Goal: Task Accomplishment & Management: Manage account settings

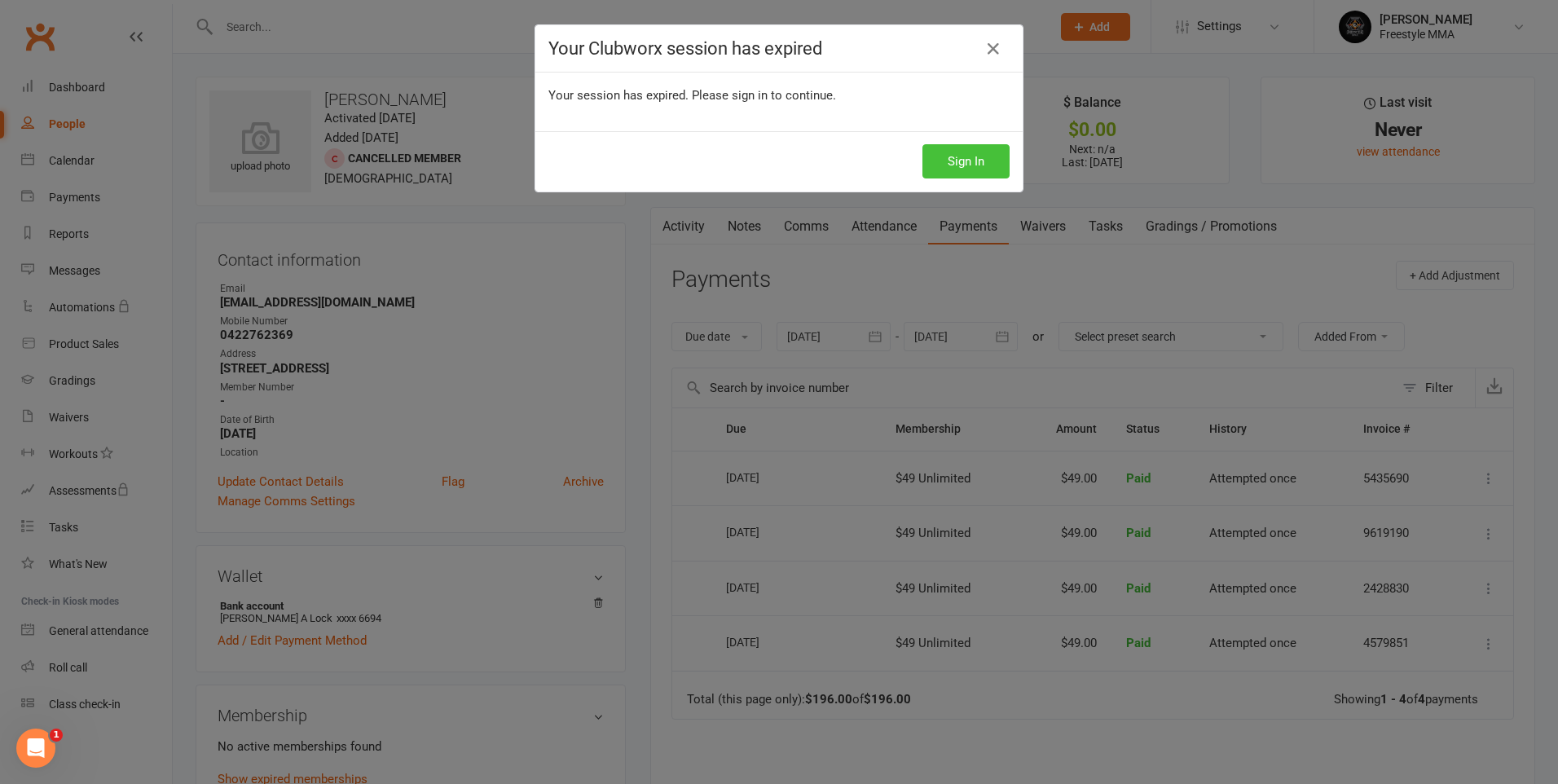
click at [971, 162] on button "Sign In" at bounding box center [966, 161] width 87 height 34
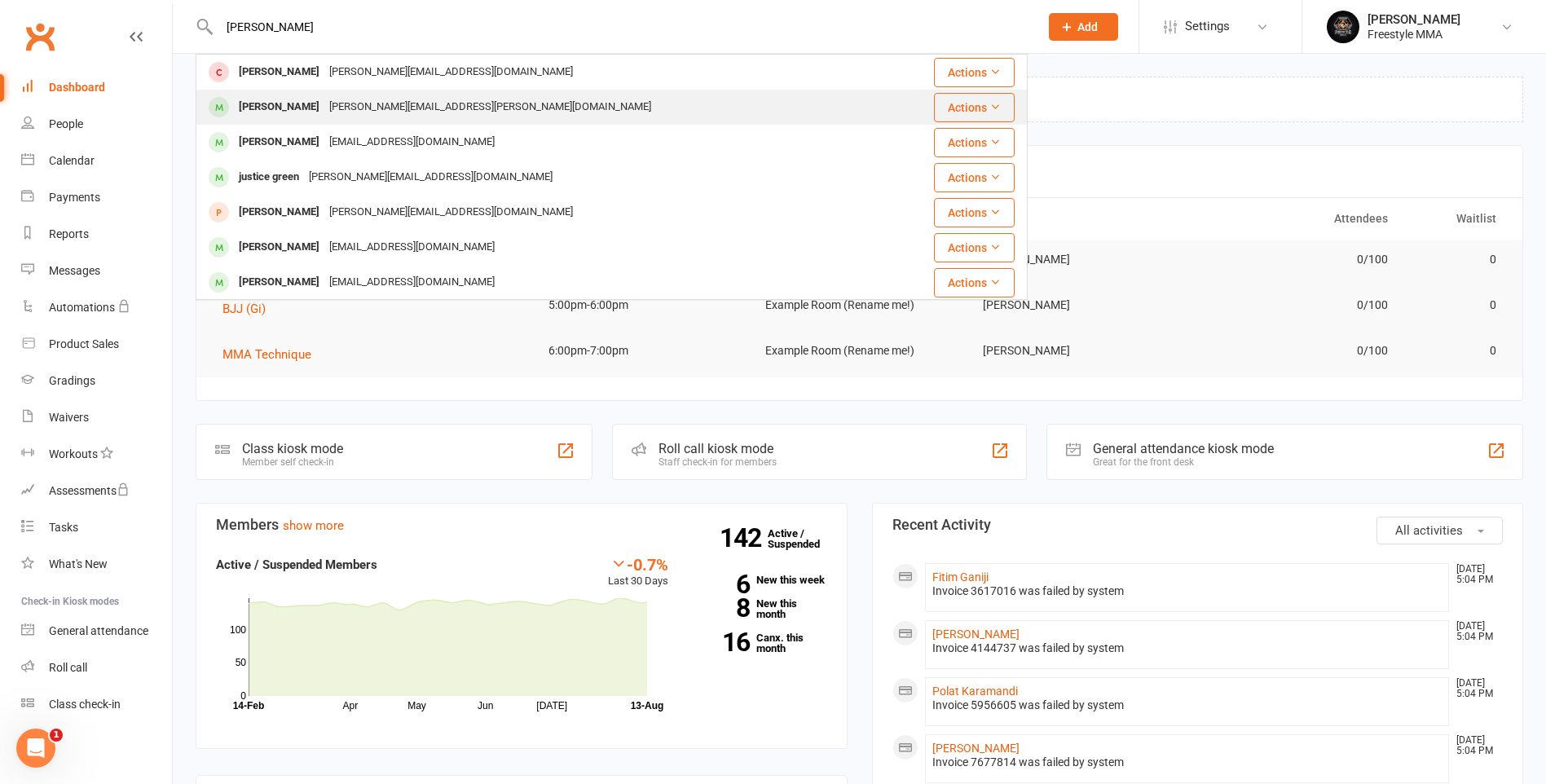
type input "[PERSON_NAME]"
click at [374, 104] on div "[PERSON_NAME][EMAIL_ADDRESS][PERSON_NAME][DOMAIN_NAME]" at bounding box center [490, 107] width 332 height 24
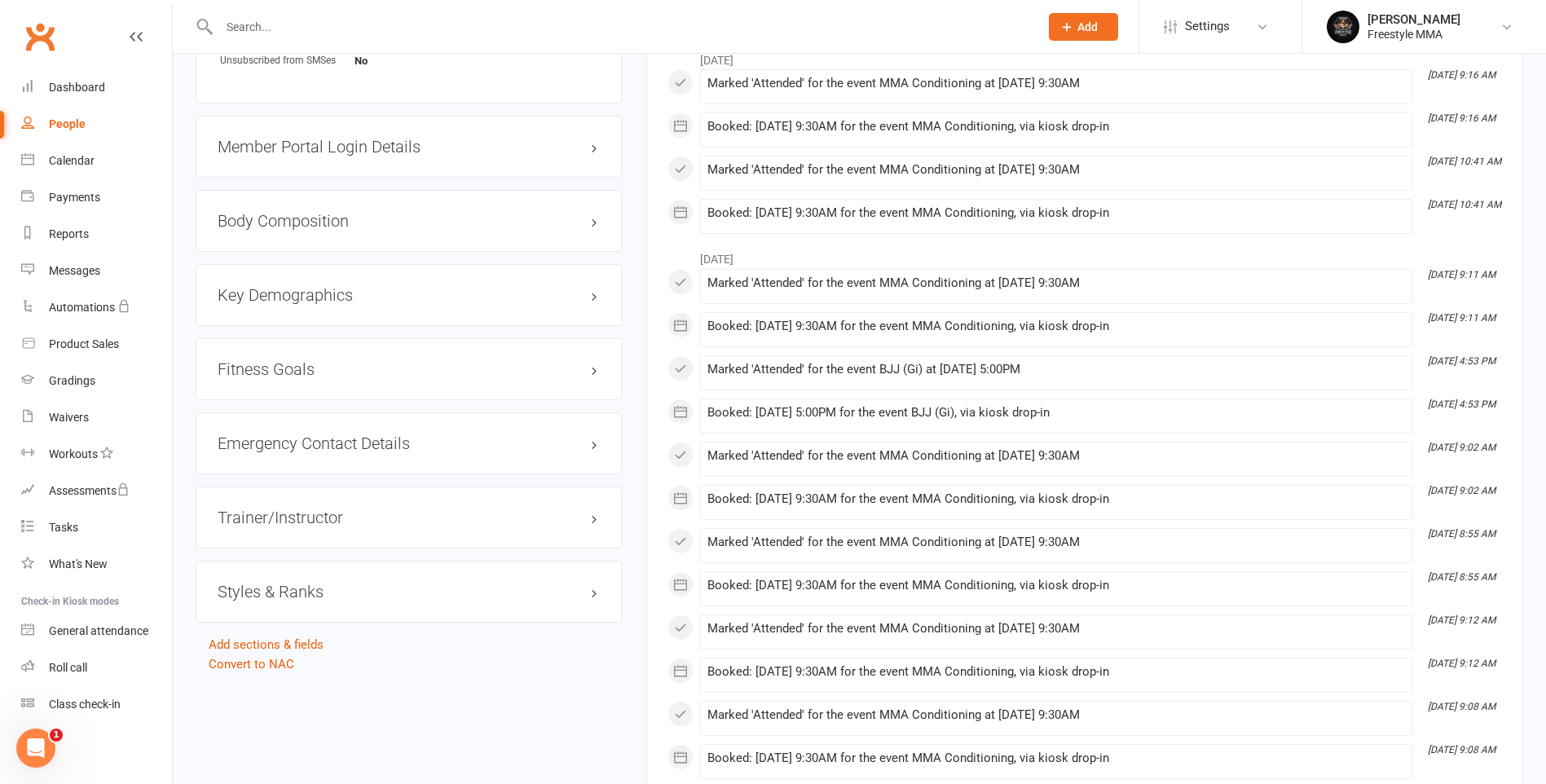
scroll to position [1141, 0]
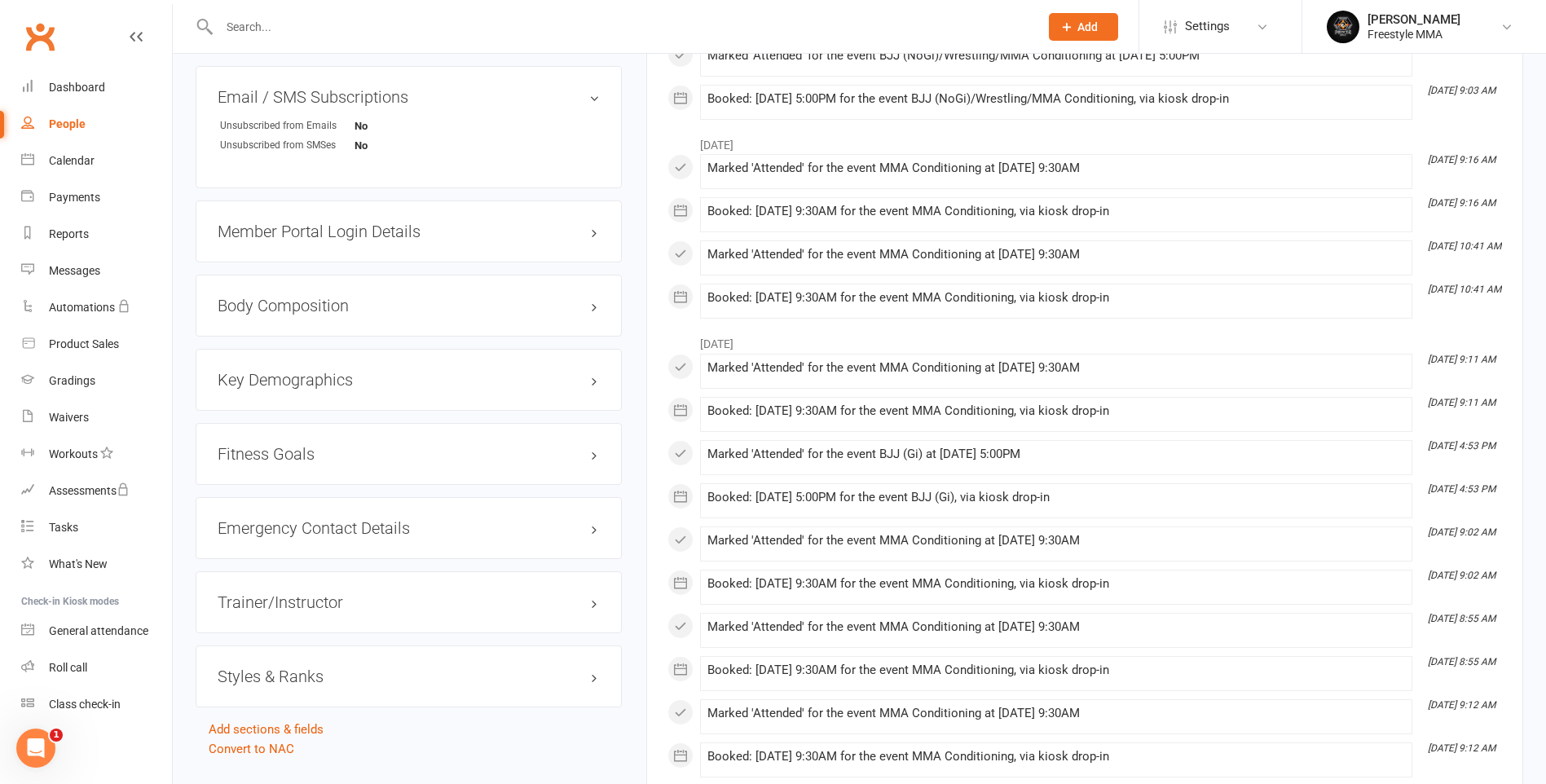
click at [285, 667] on h3 "Styles & Ranks" at bounding box center [409, 676] width 383 height 18
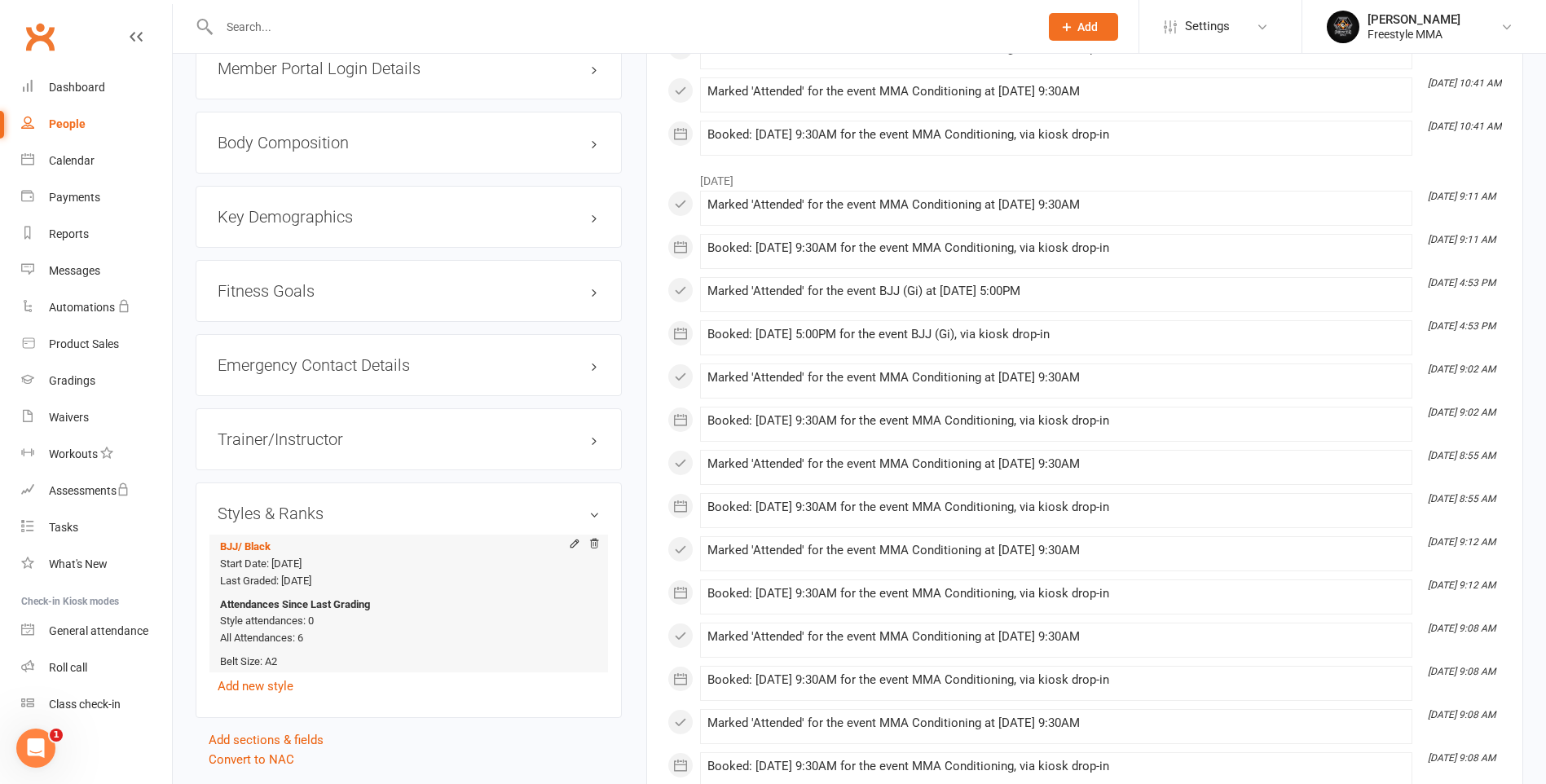
scroll to position [897, 0]
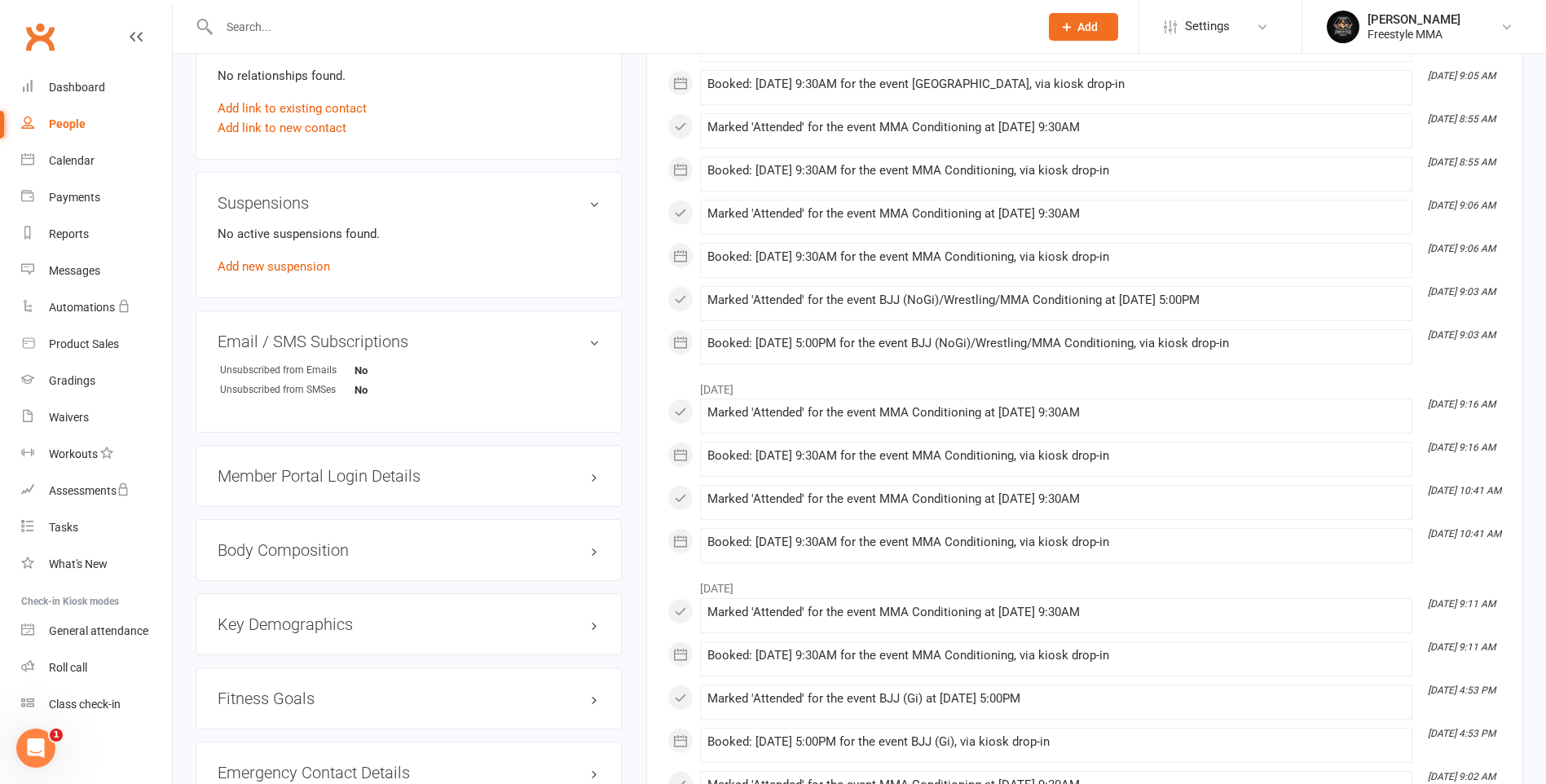
click at [368, 25] on input "text" at bounding box center [620, 27] width 813 height 23
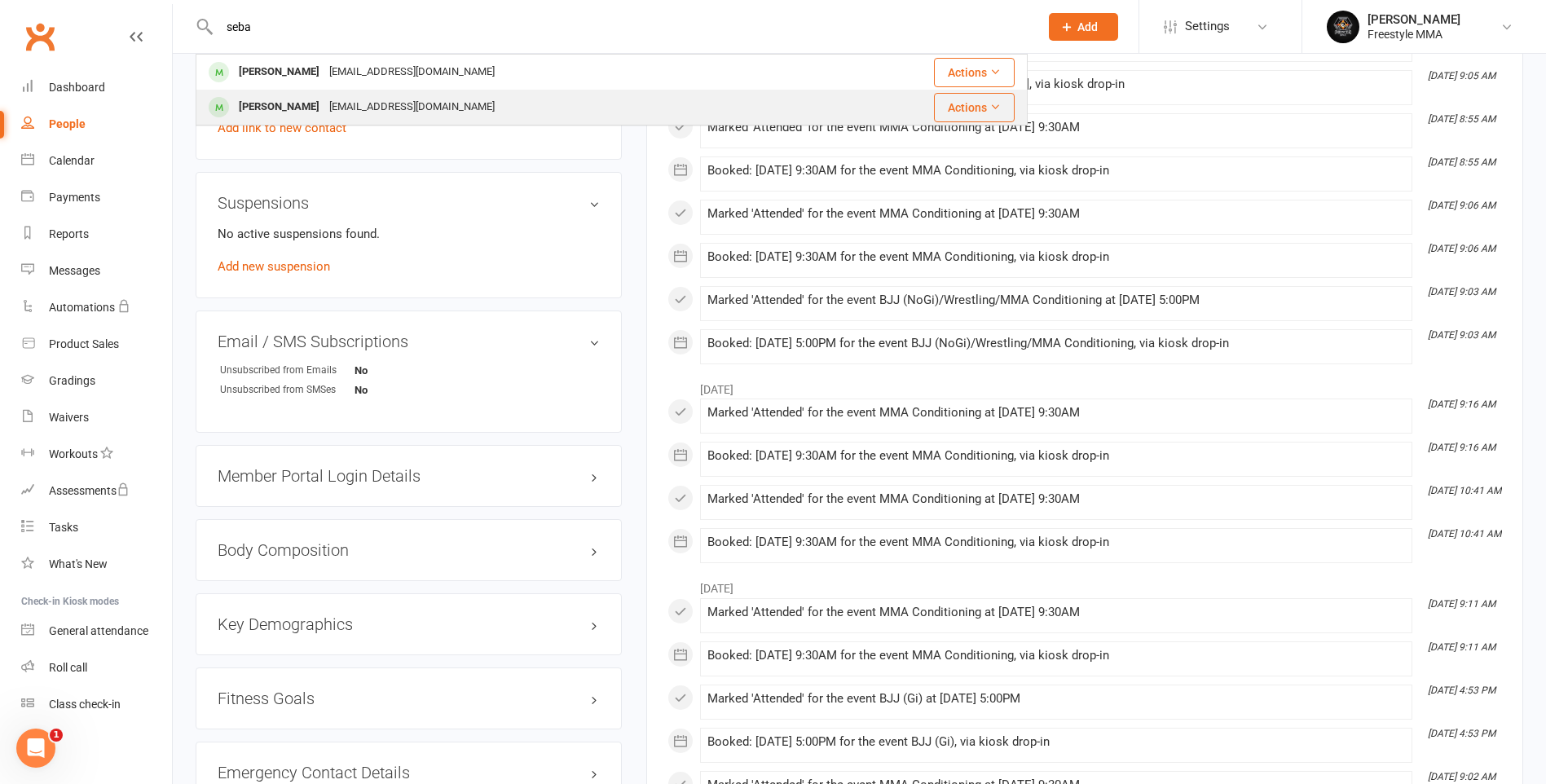
type input "seba"
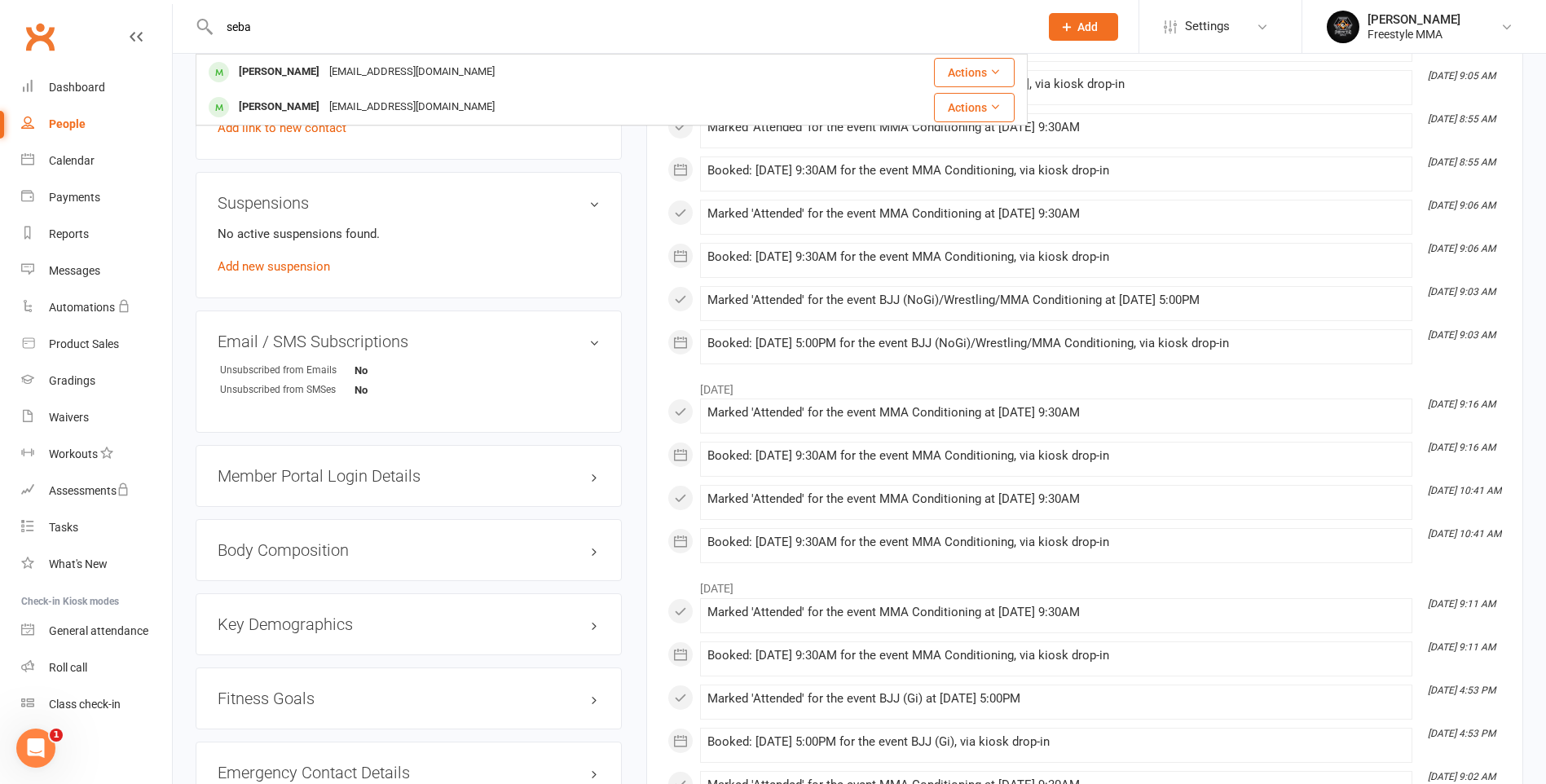
click at [391, 104] on div "[EMAIL_ADDRESS][DOMAIN_NAME]" at bounding box center [411, 107] width 176 height 24
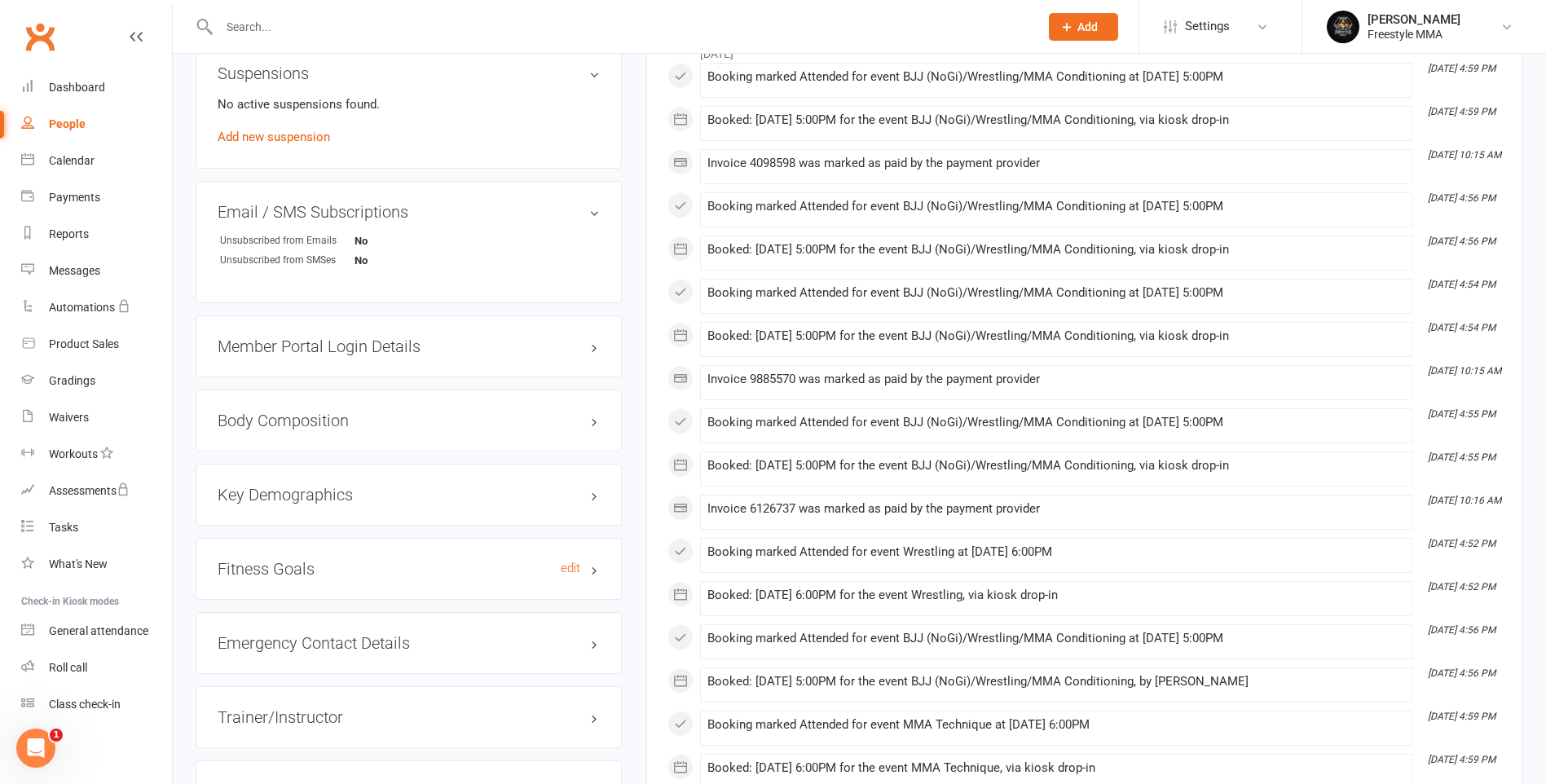
scroll to position [1303, 0]
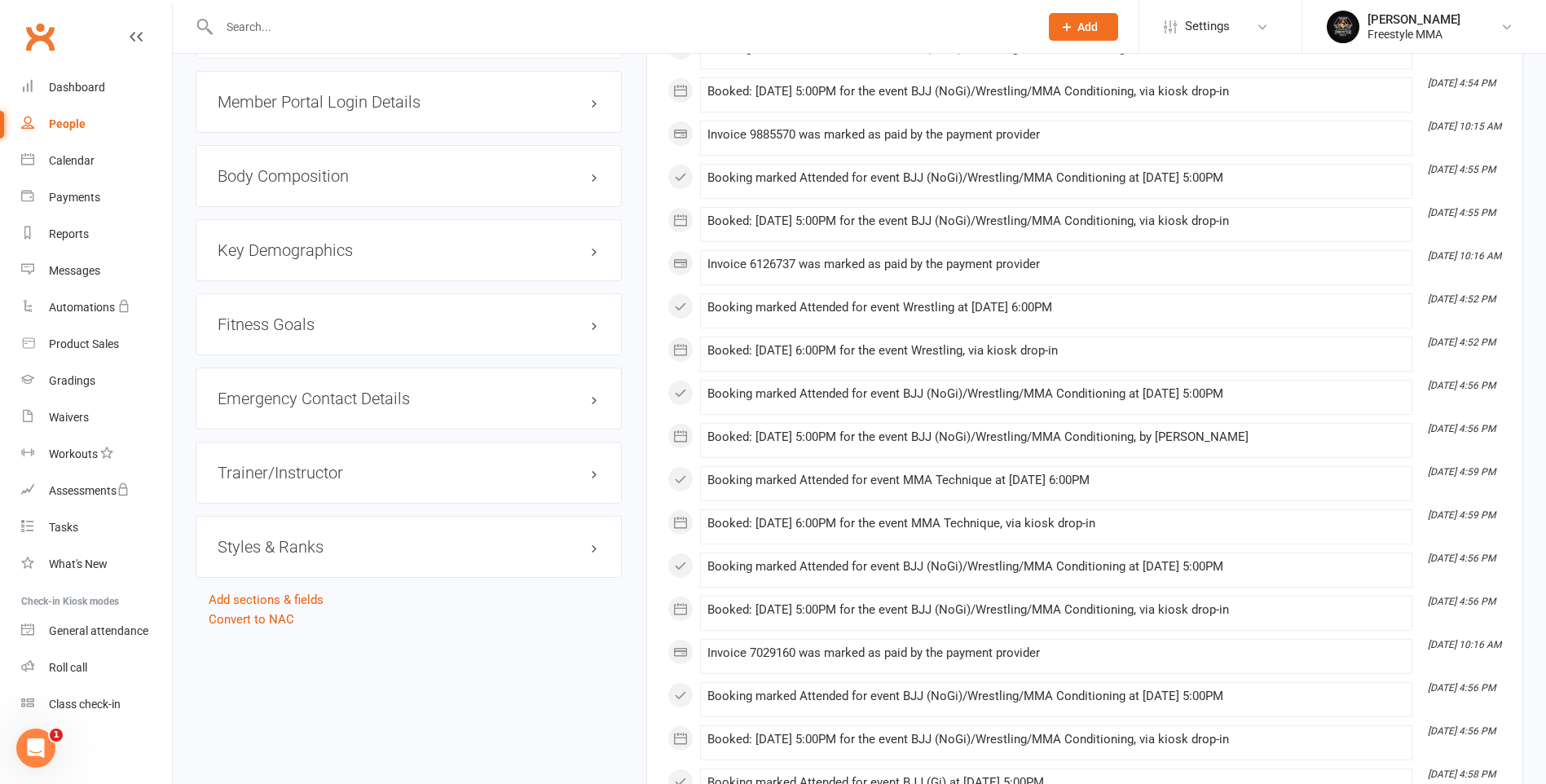
click at [307, 552] on h3 "Styles & Ranks" at bounding box center [409, 547] width 383 height 18
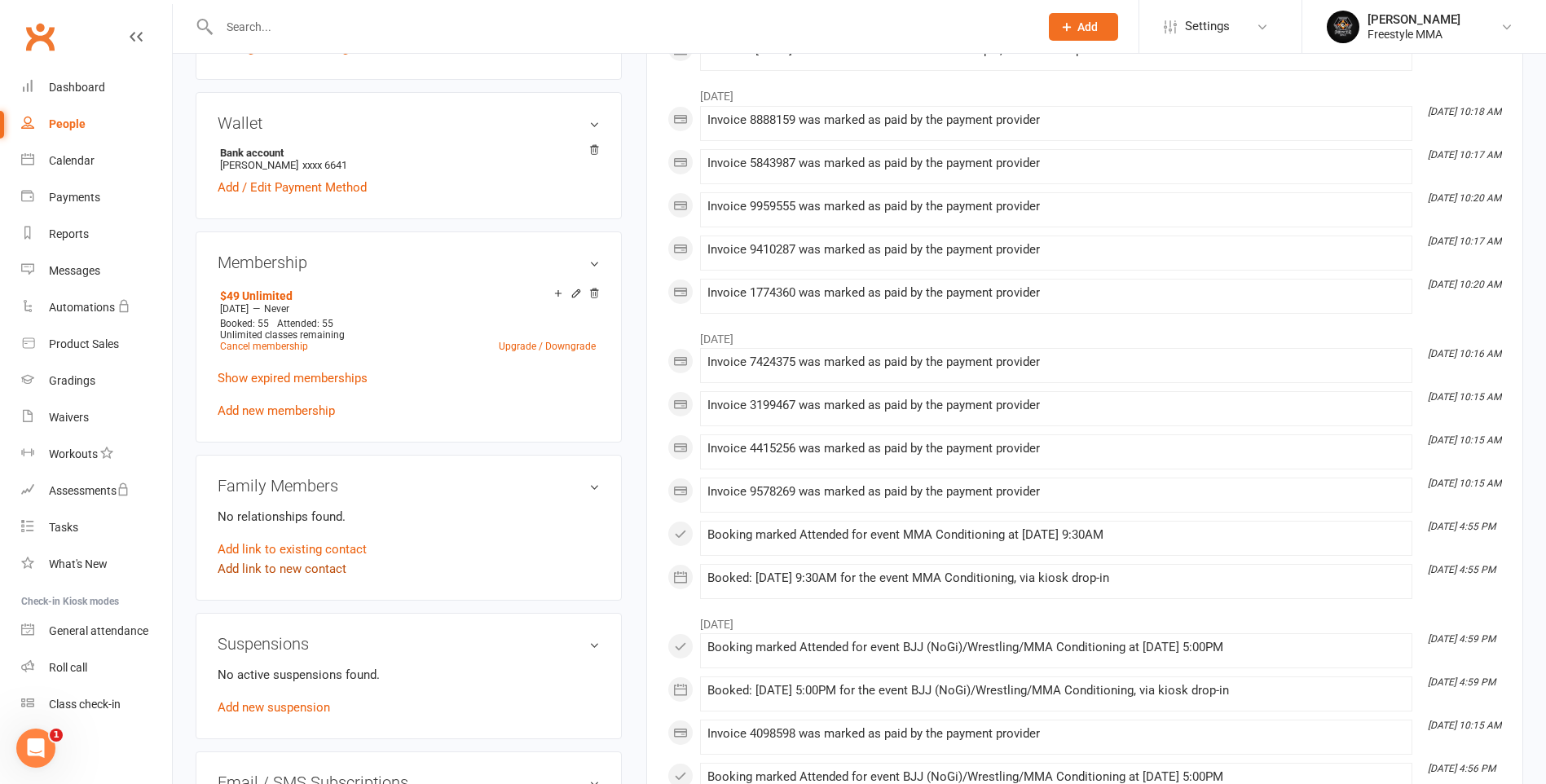
scroll to position [0, 0]
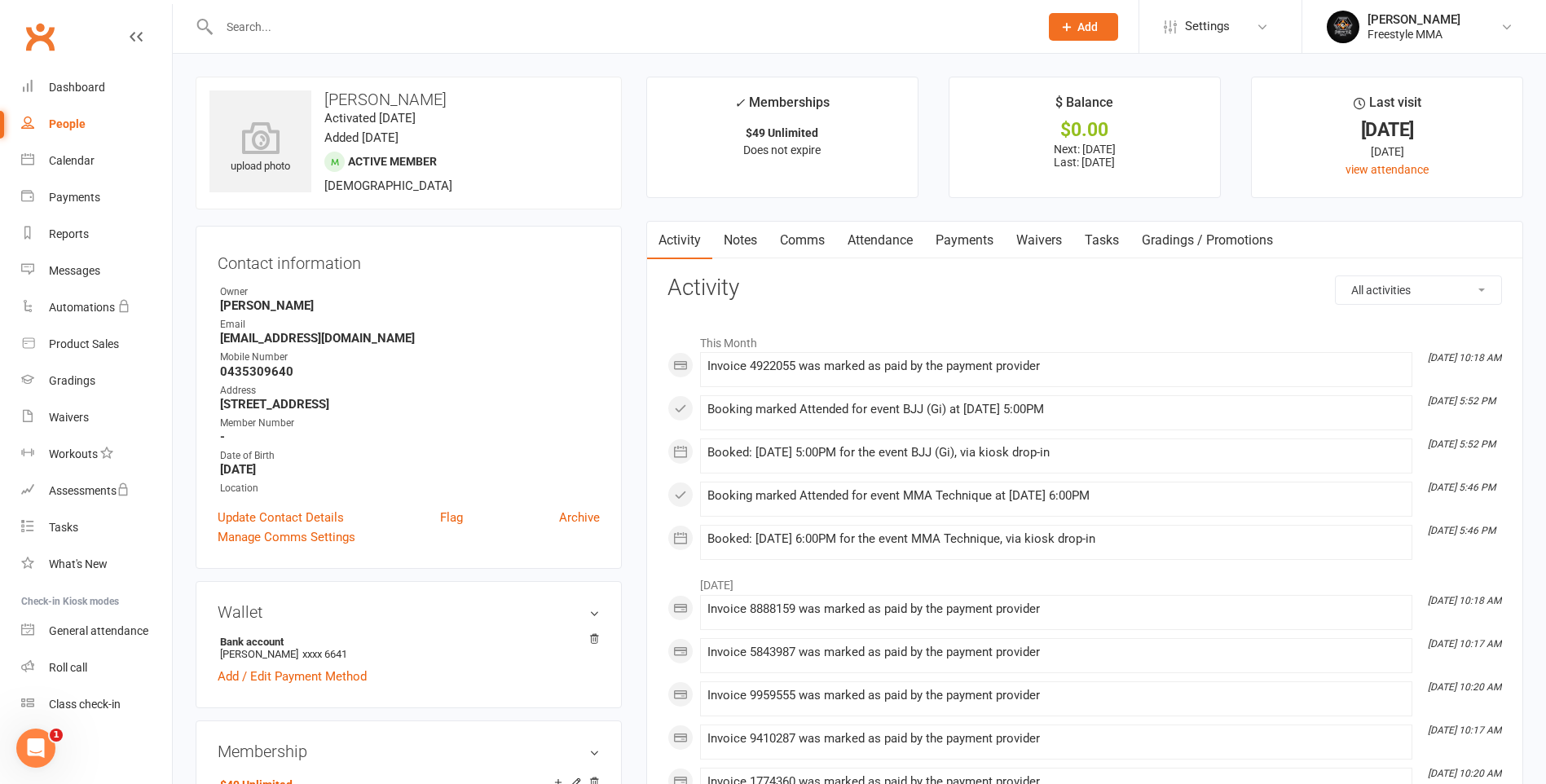
click at [431, 23] on input "text" at bounding box center [620, 27] width 813 height 23
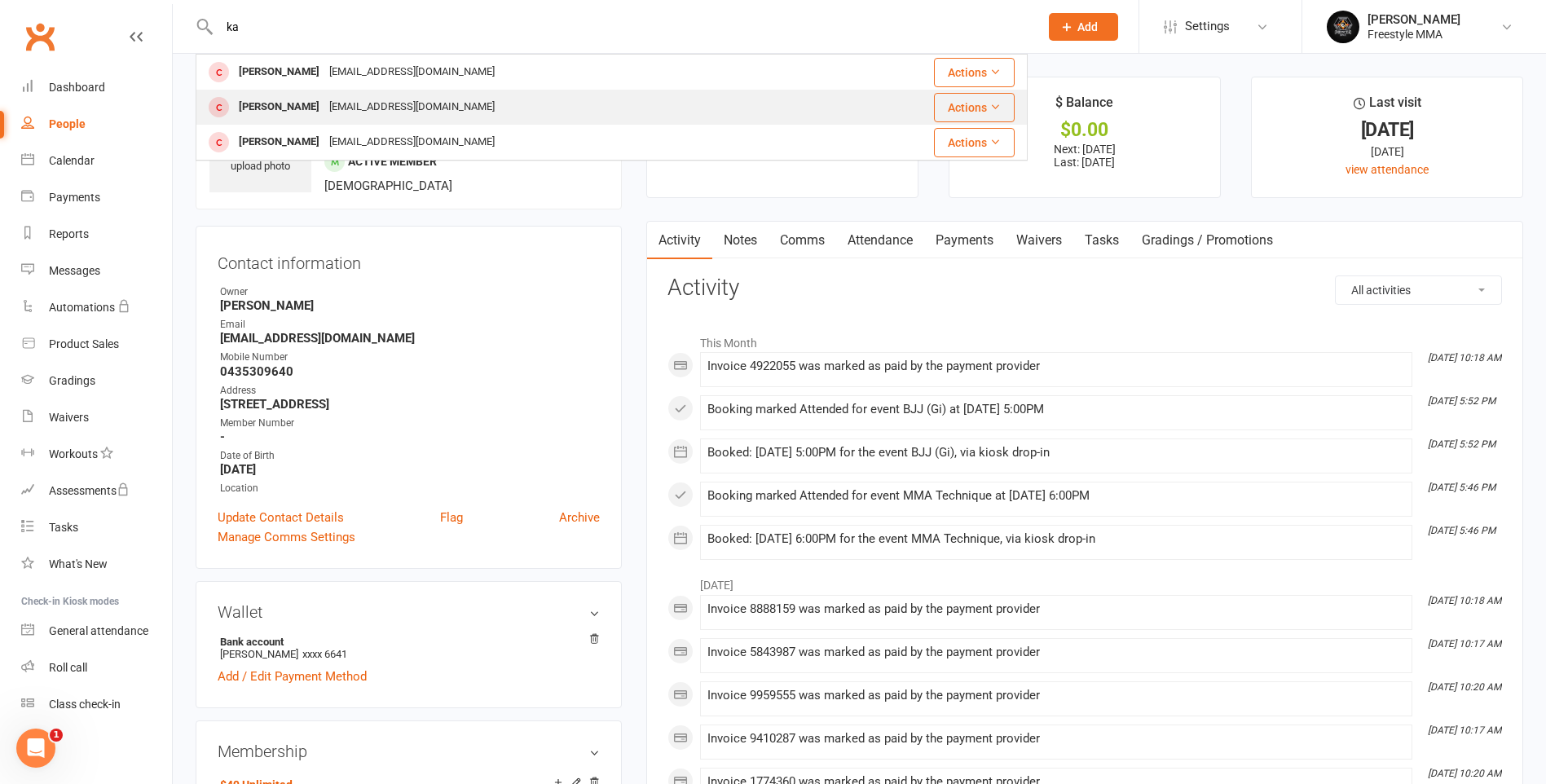
type input "k"
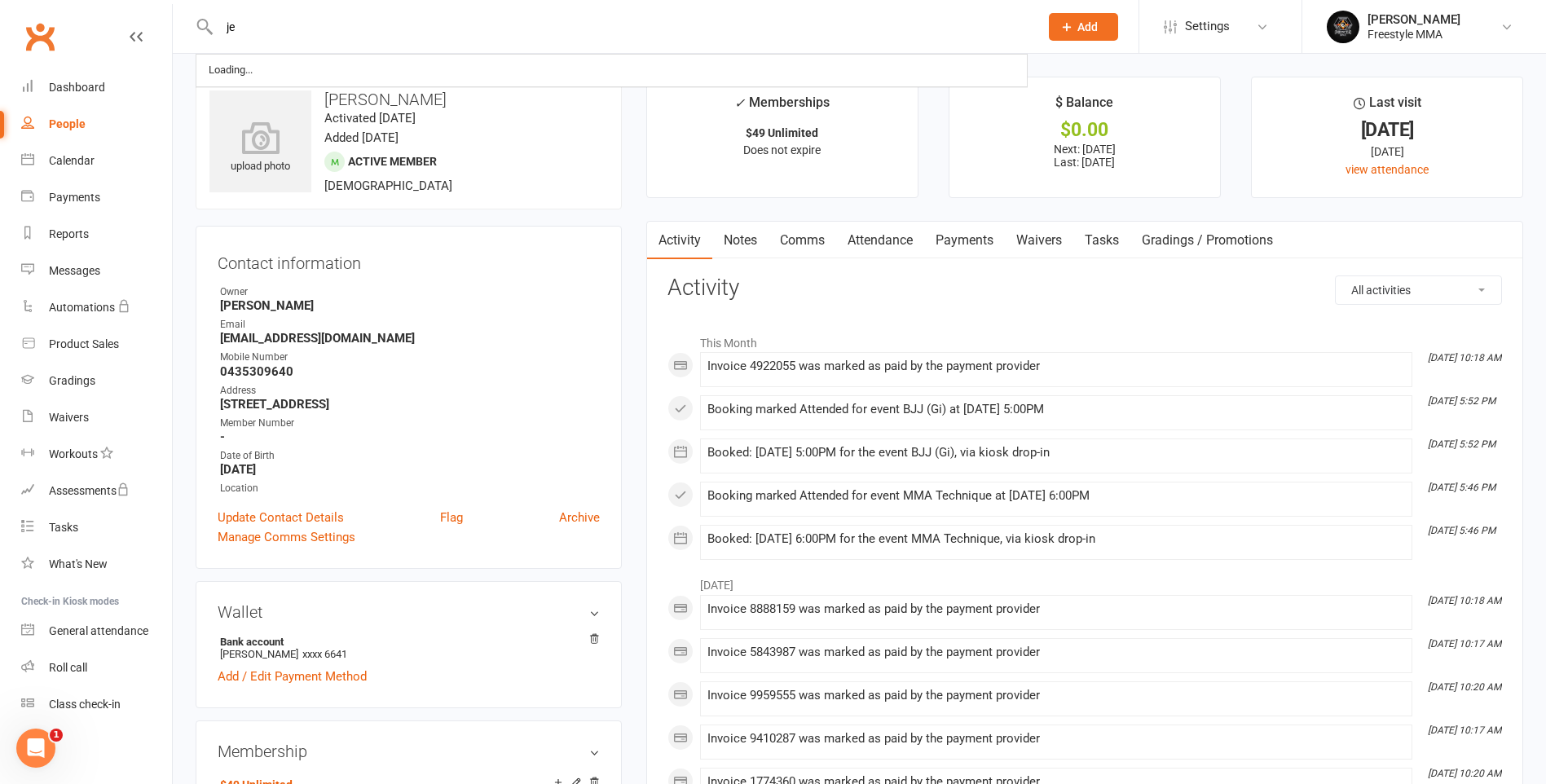
type input "j"
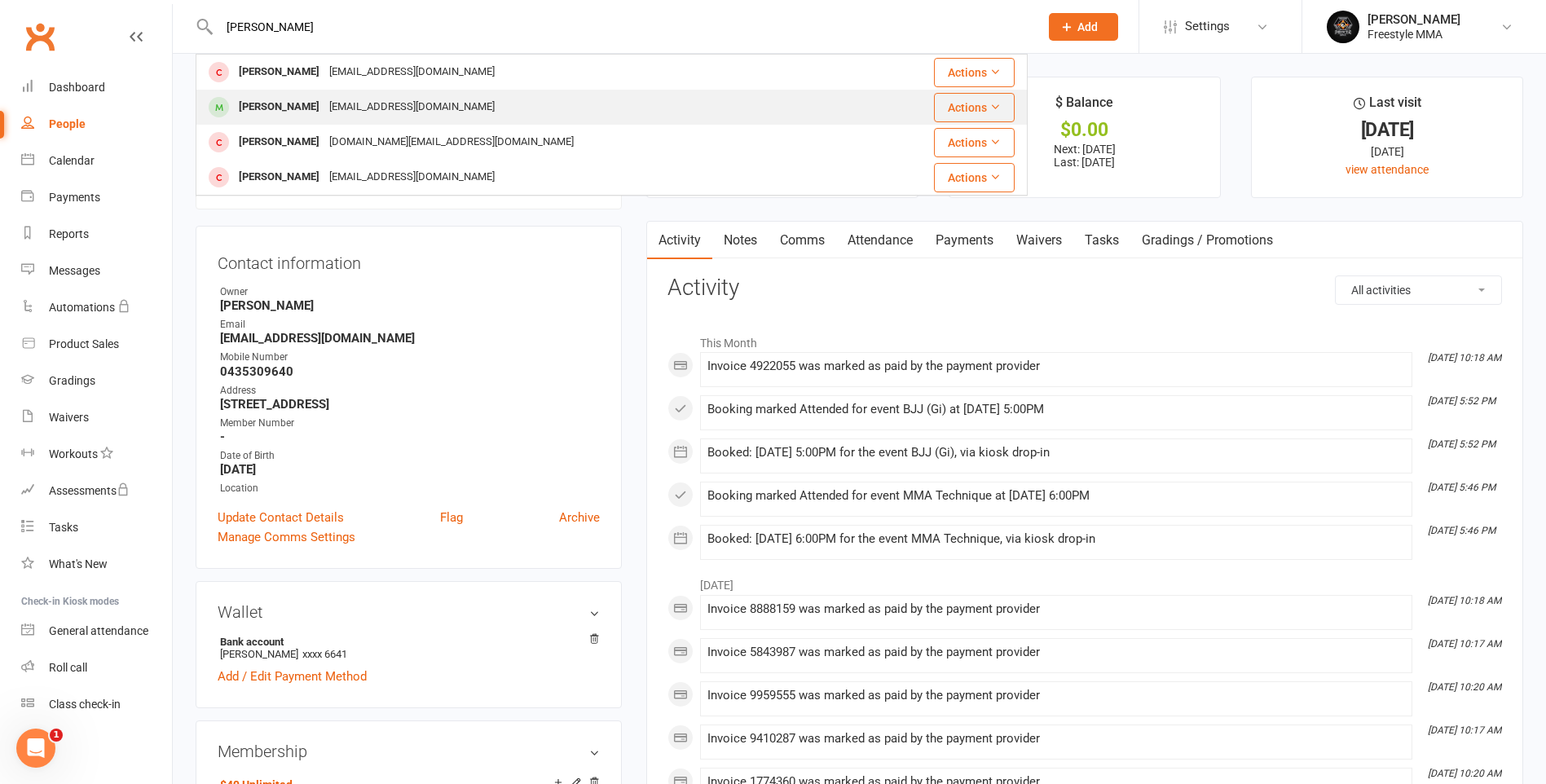
type input "[PERSON_NAME]"
click at [397, 107] on div "[EMAIL_ADDRESS][DOMAIN_NAME]" at bounding box center [411, 107] width 176 height 24
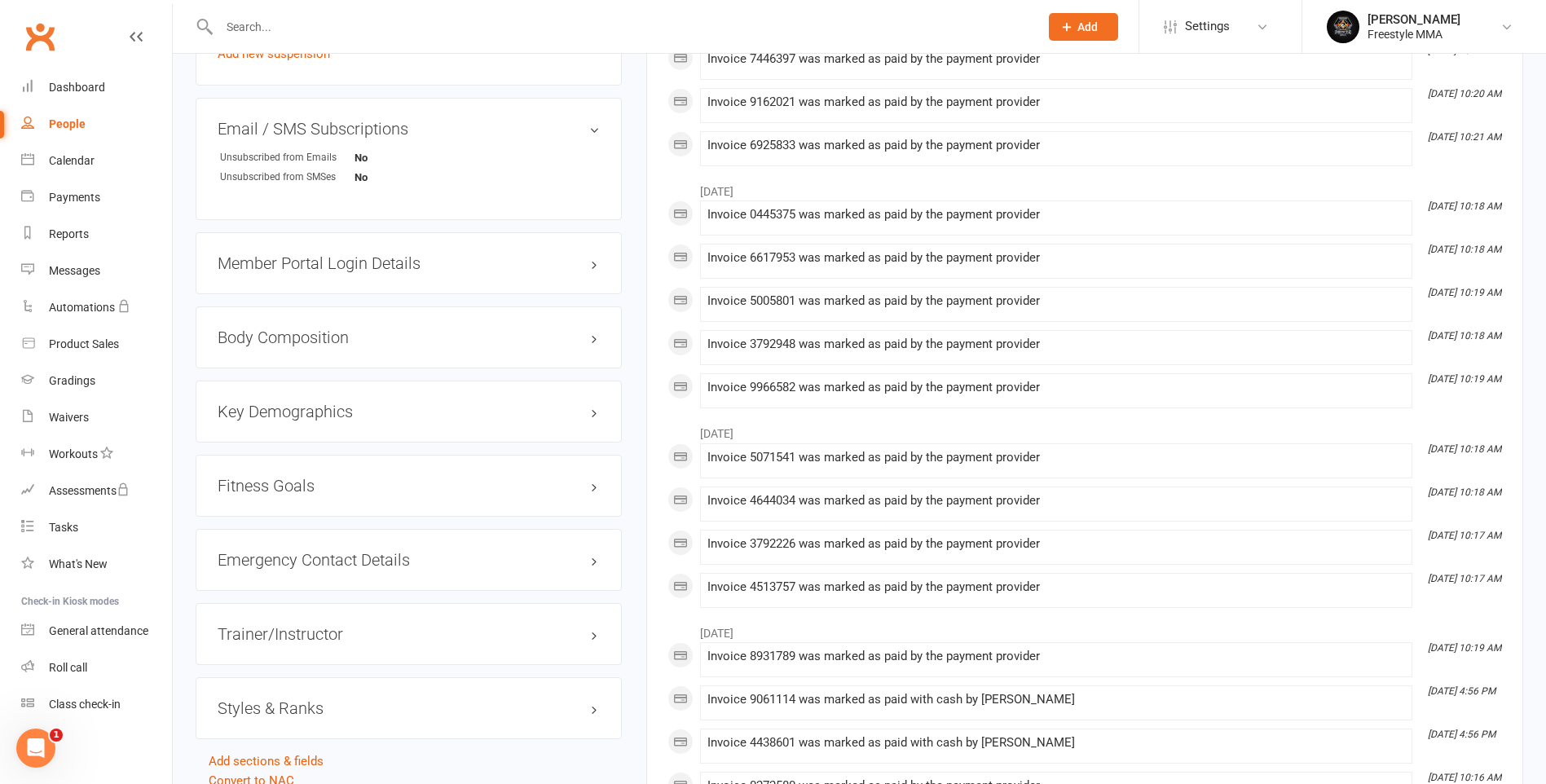
scroll to position [1222, 0]
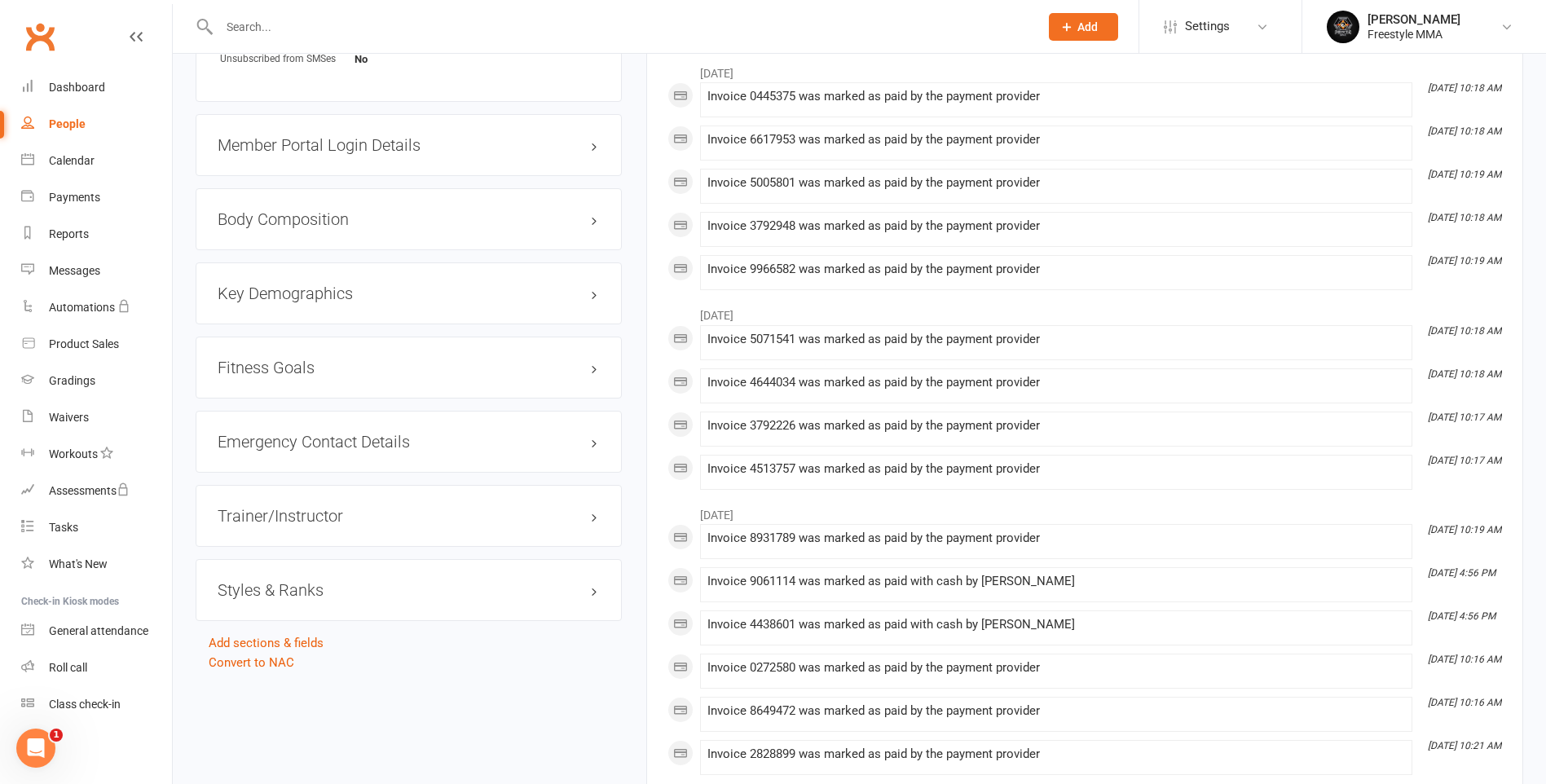
click at [283, 588] on h3 "Styles & Ranks" at bounding box center [409, 589] width 383 height 18
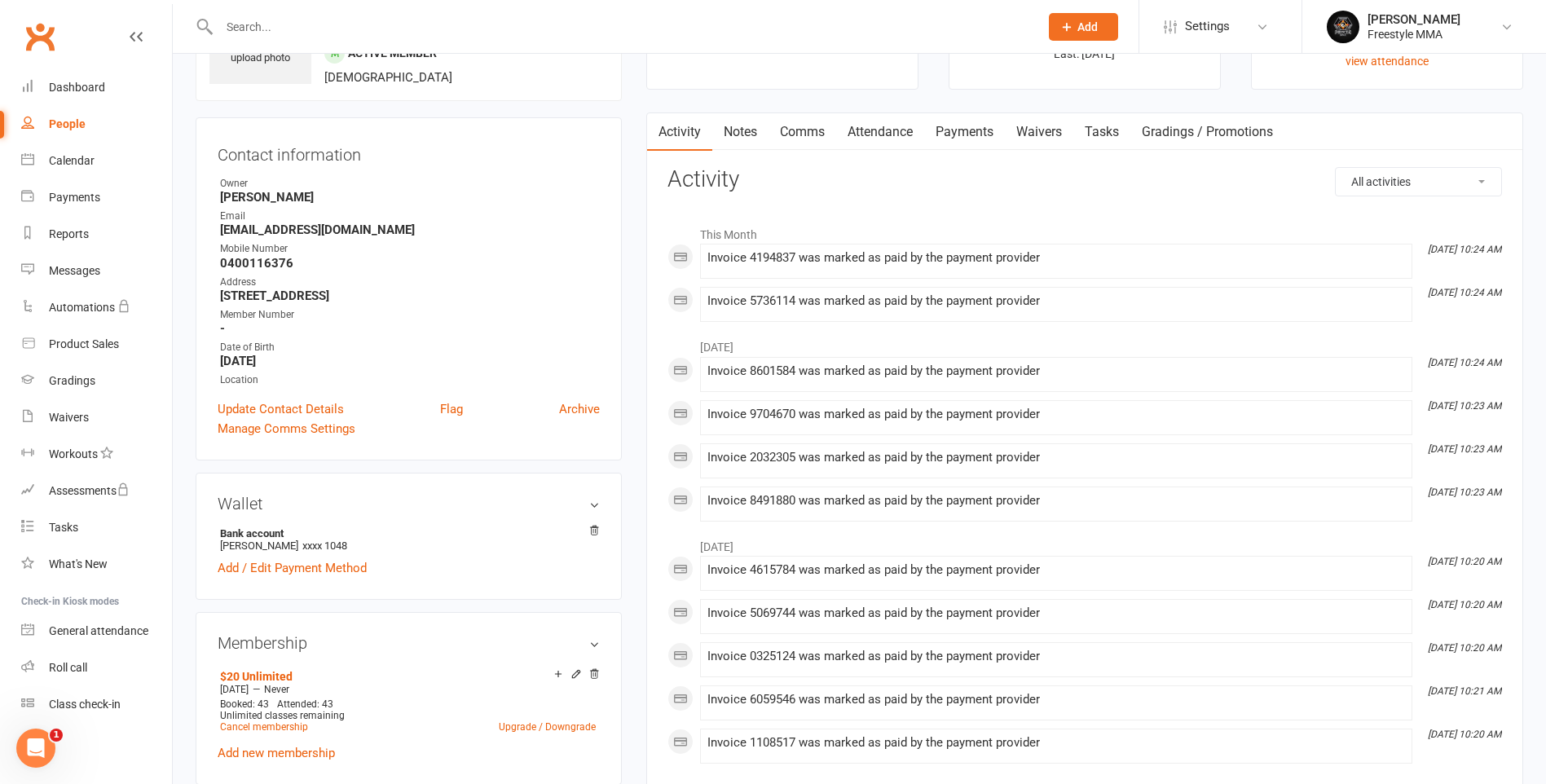
scroll to position [0, 0]
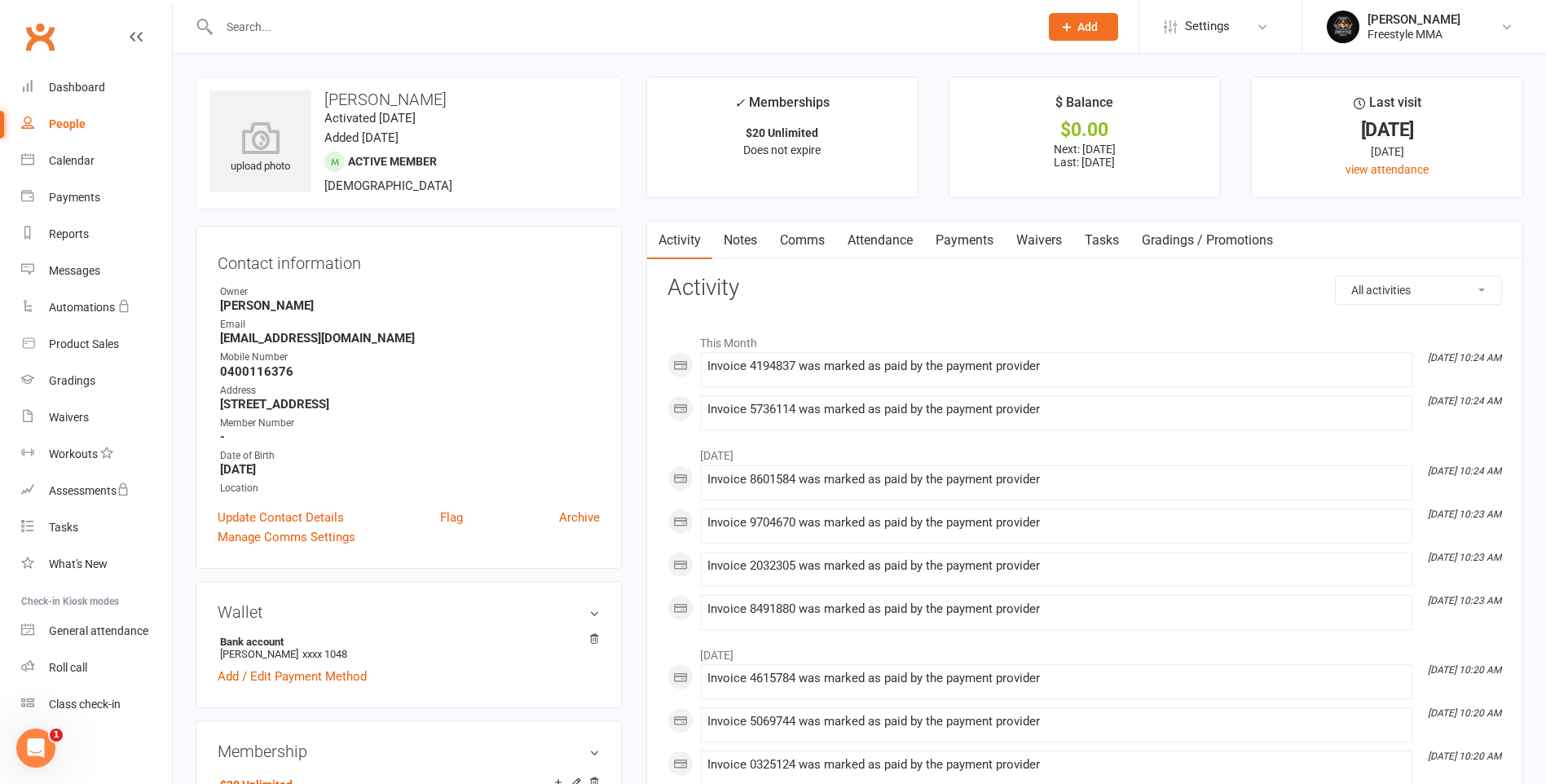
click at [360, 31] on input "text" at bounding box center [620, 27] width 813 height 23
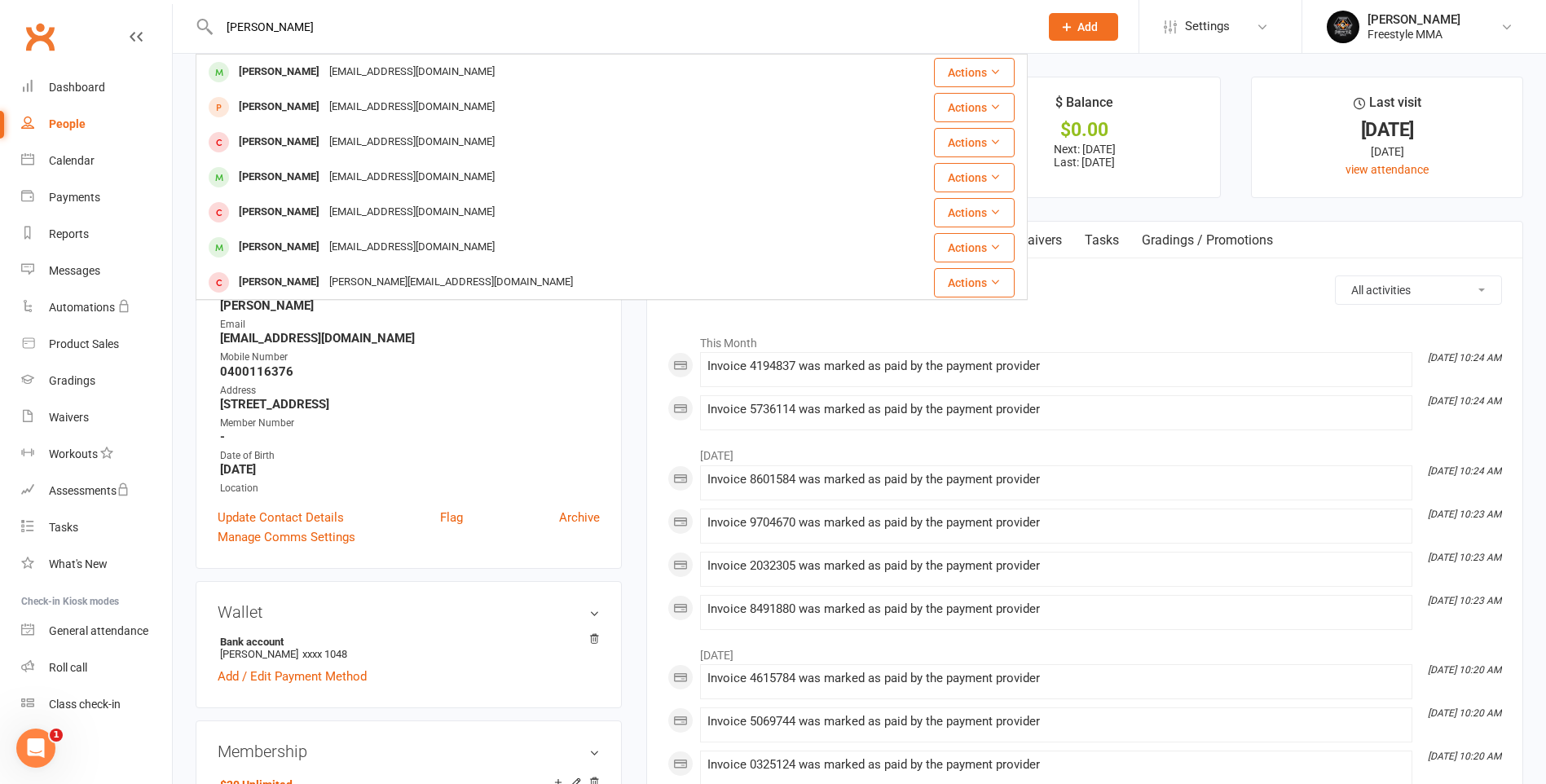
drag, startPoint x: 332, startPoint y: 25, endPoint x: 176, endPoint y: -3, distance: 158.5
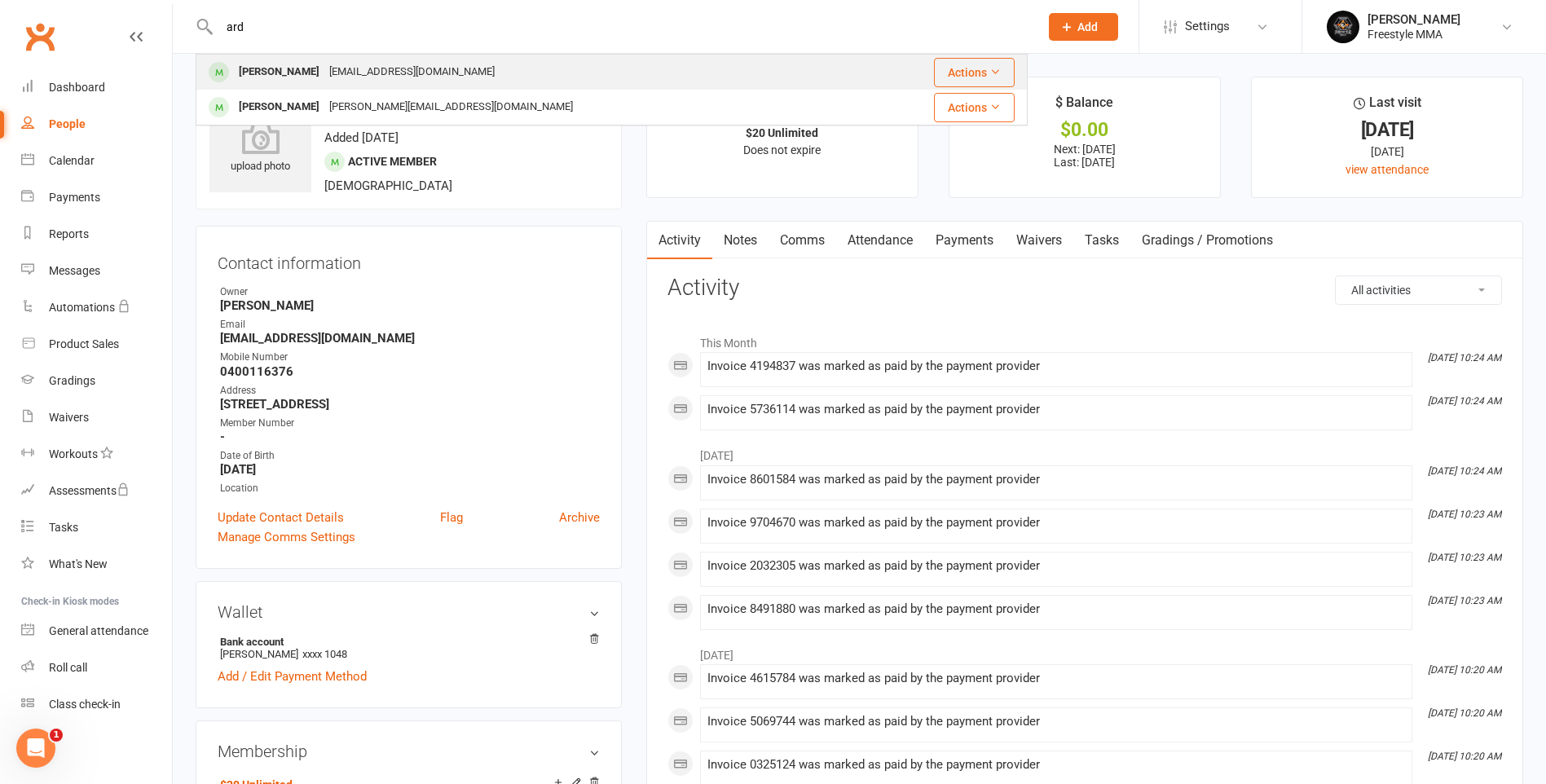
type input "ard"
click at [319, 59] on div "[PERSON_NAME] [EMAIL_ADDRESS][DOMAIN_NAME]" at bounding box center [531, 72] width 667 height 33
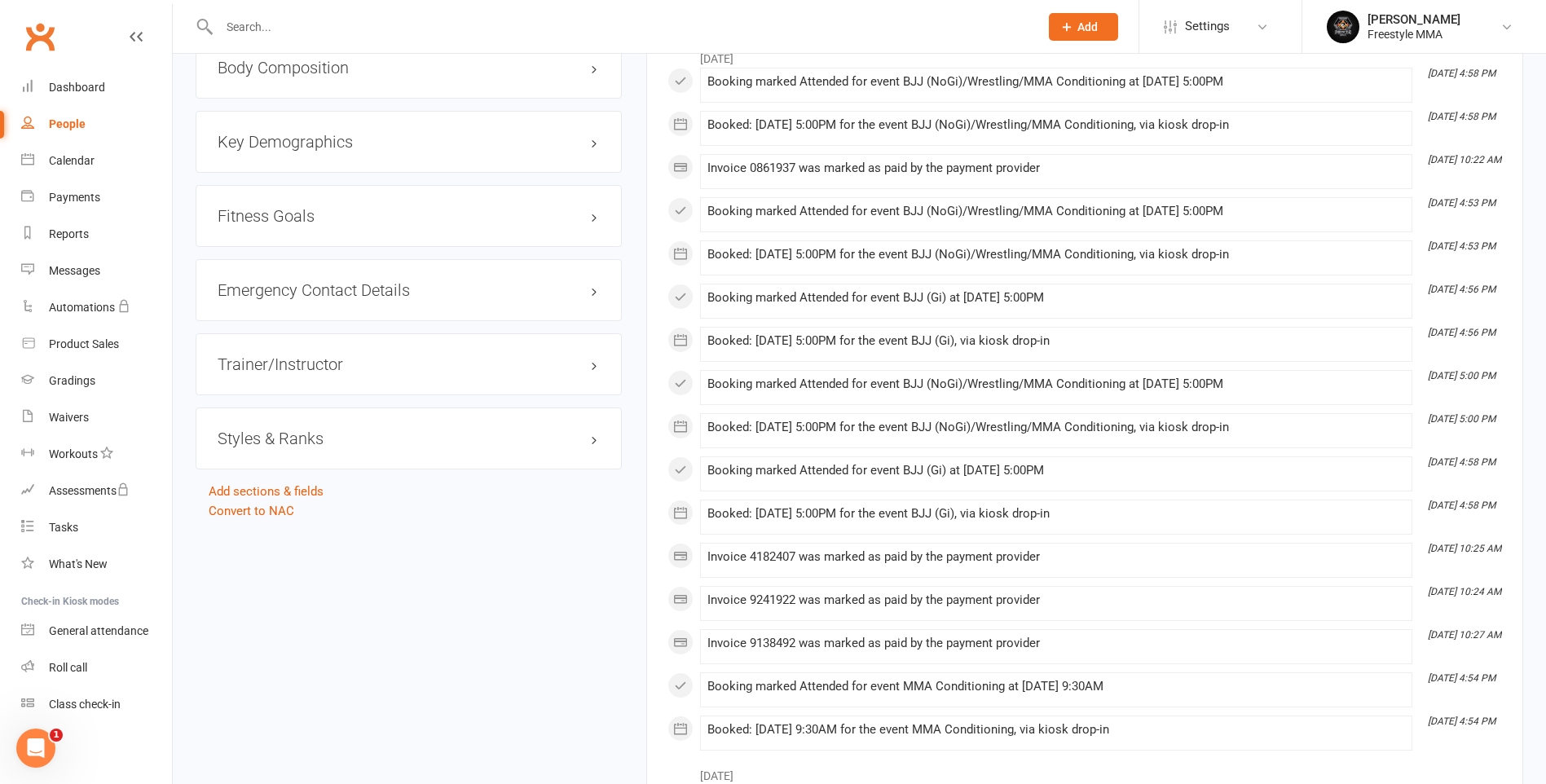
scroll to position [1386, 0]
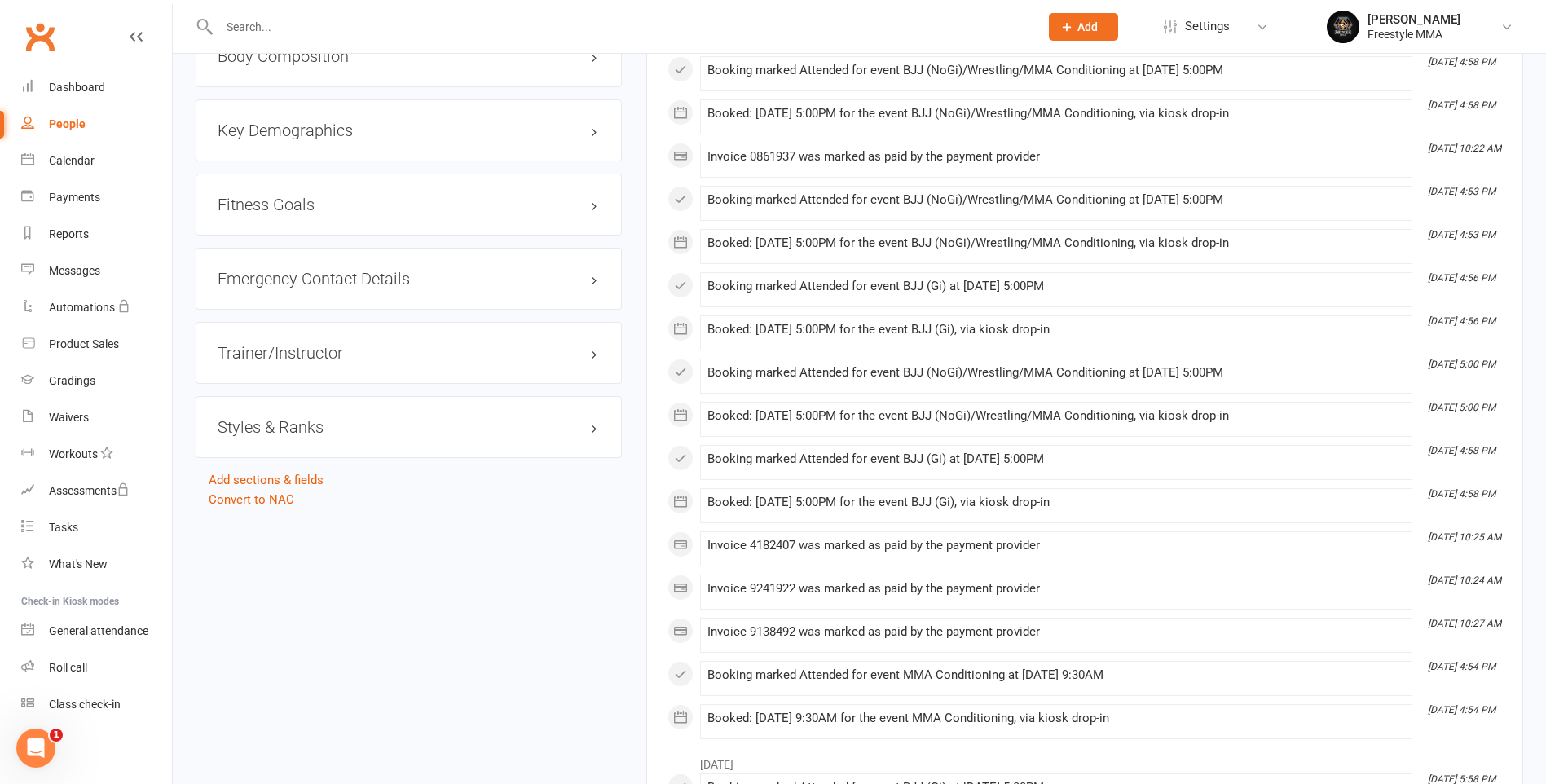
click at [303, 423] on h3 "Styles & Ranks" at bounding box center [409, 427] width 383 height 18
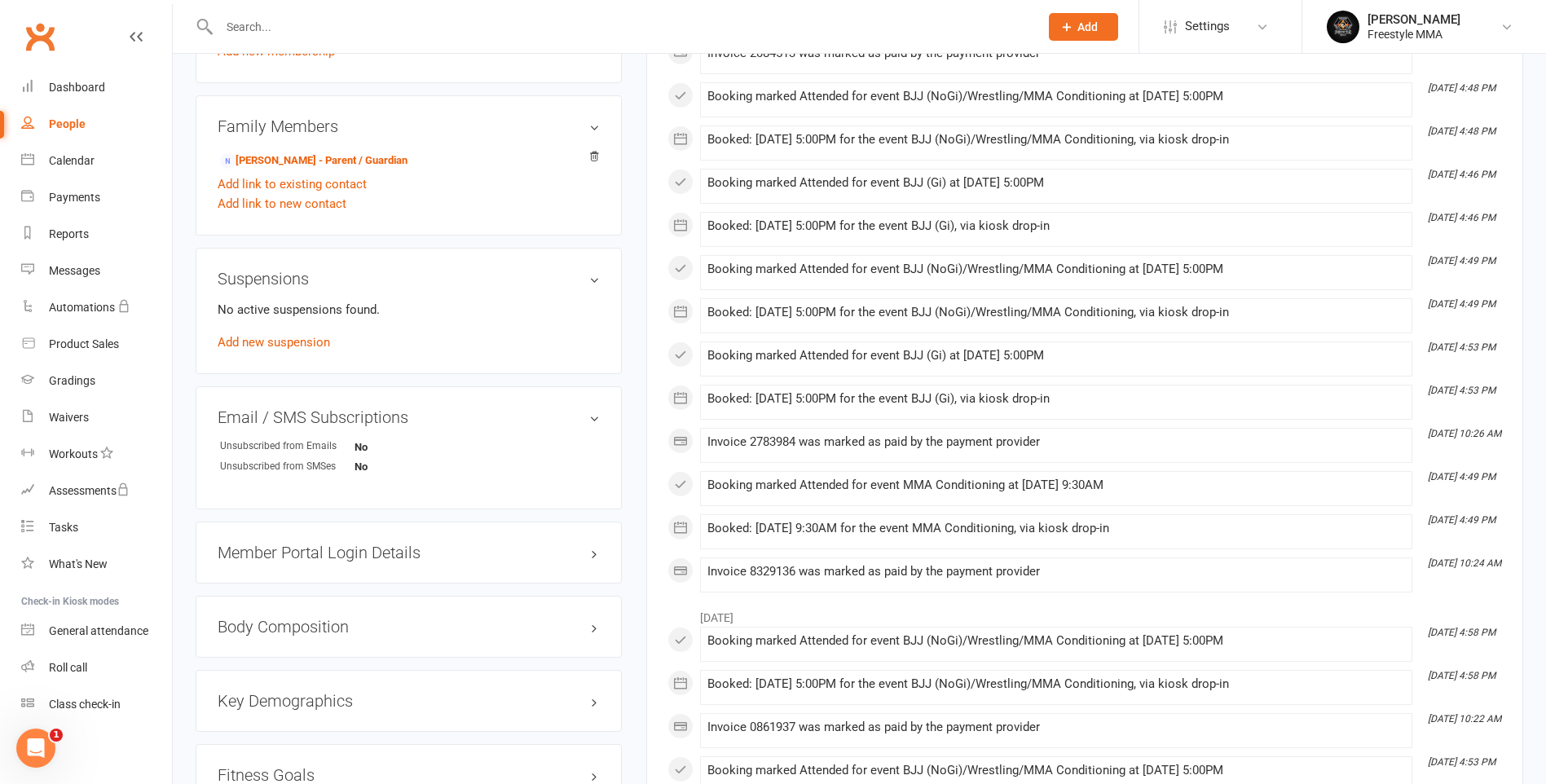
scroll to position [326, 0]
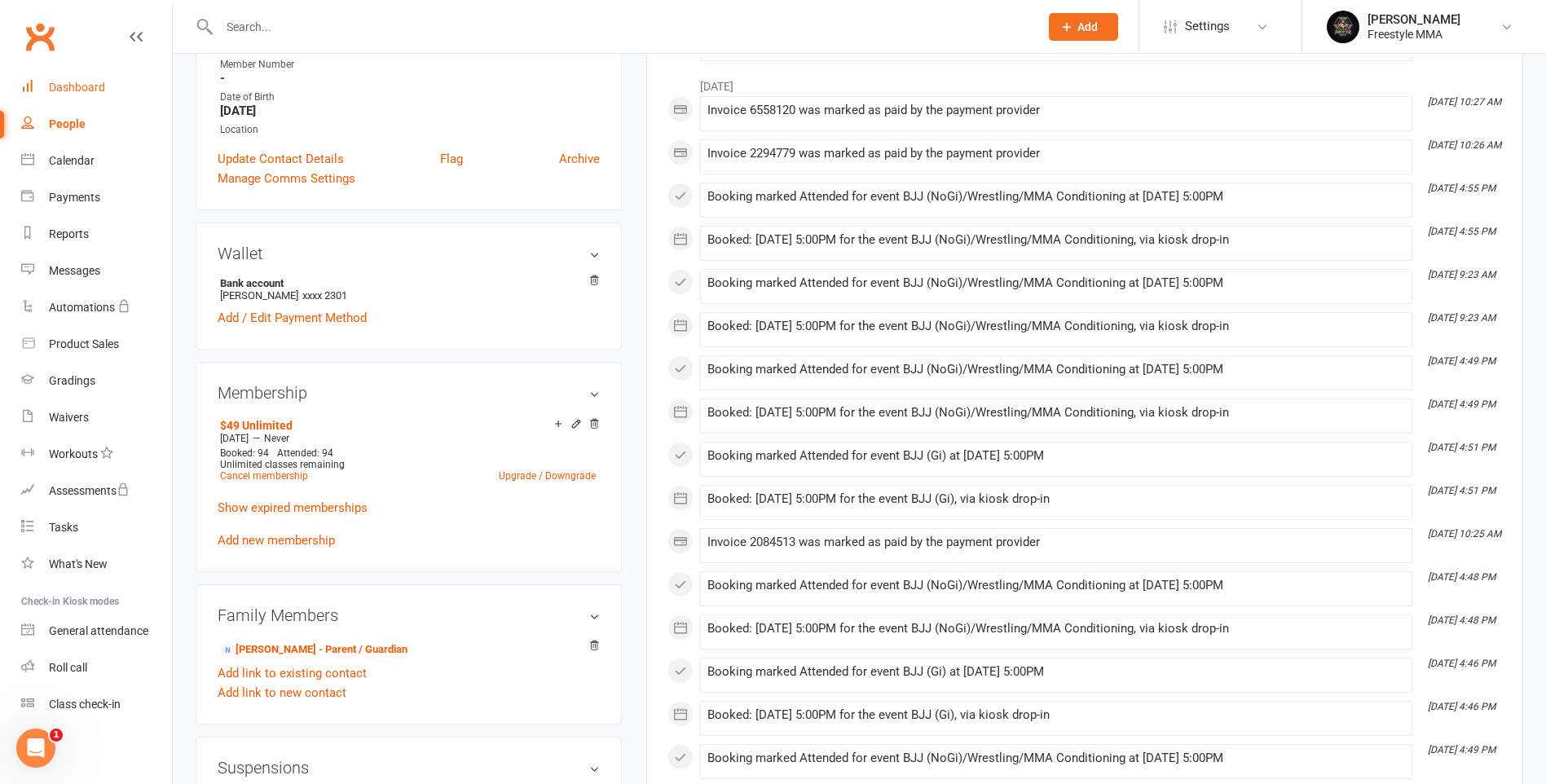
click at [91, 91] on div "Dashboard" at bounding box center [77, 86] width 56 height 13
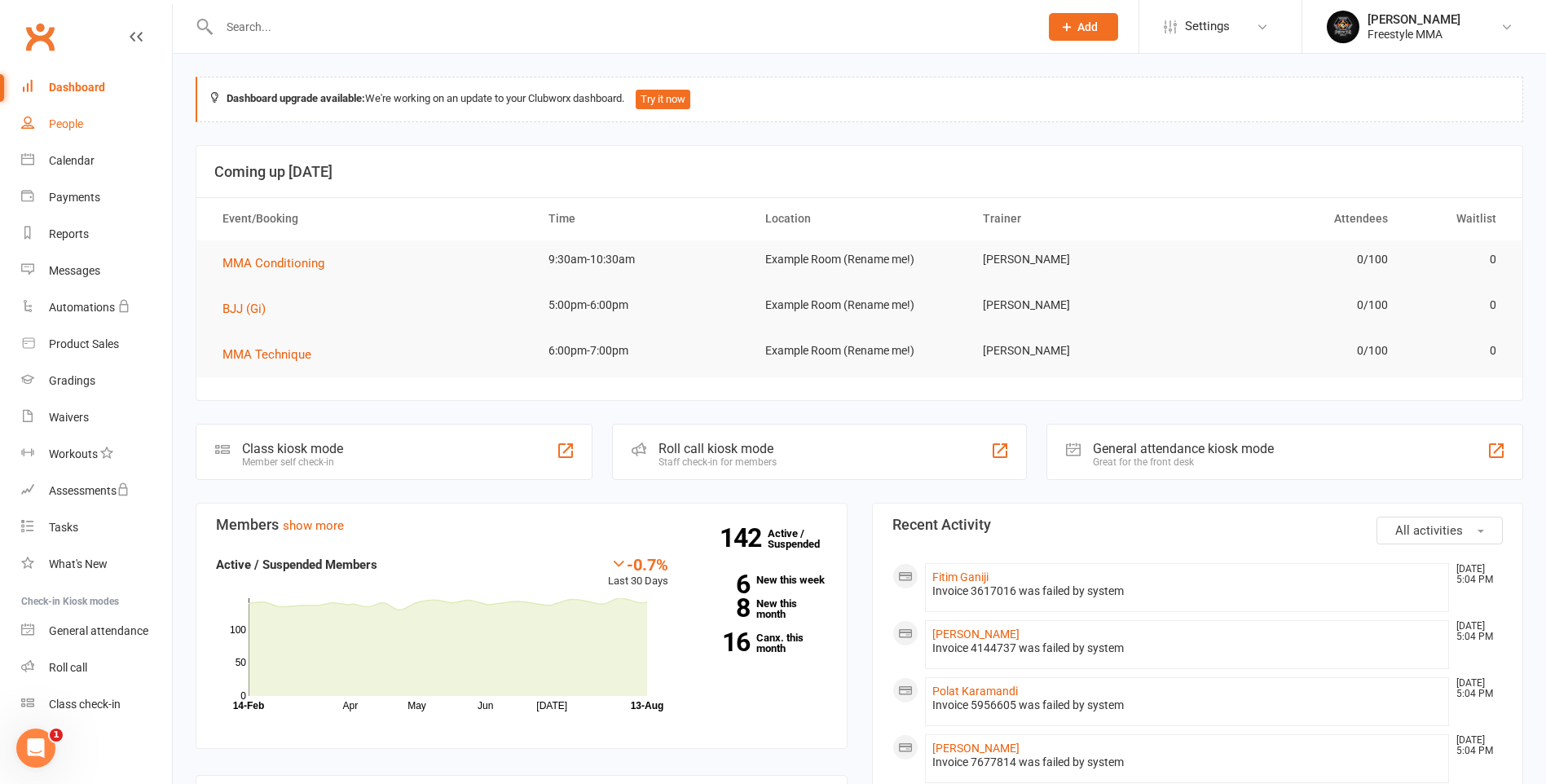
click at [90, 123] on link "People" at bounding box center [96, 124] width 151 height 37
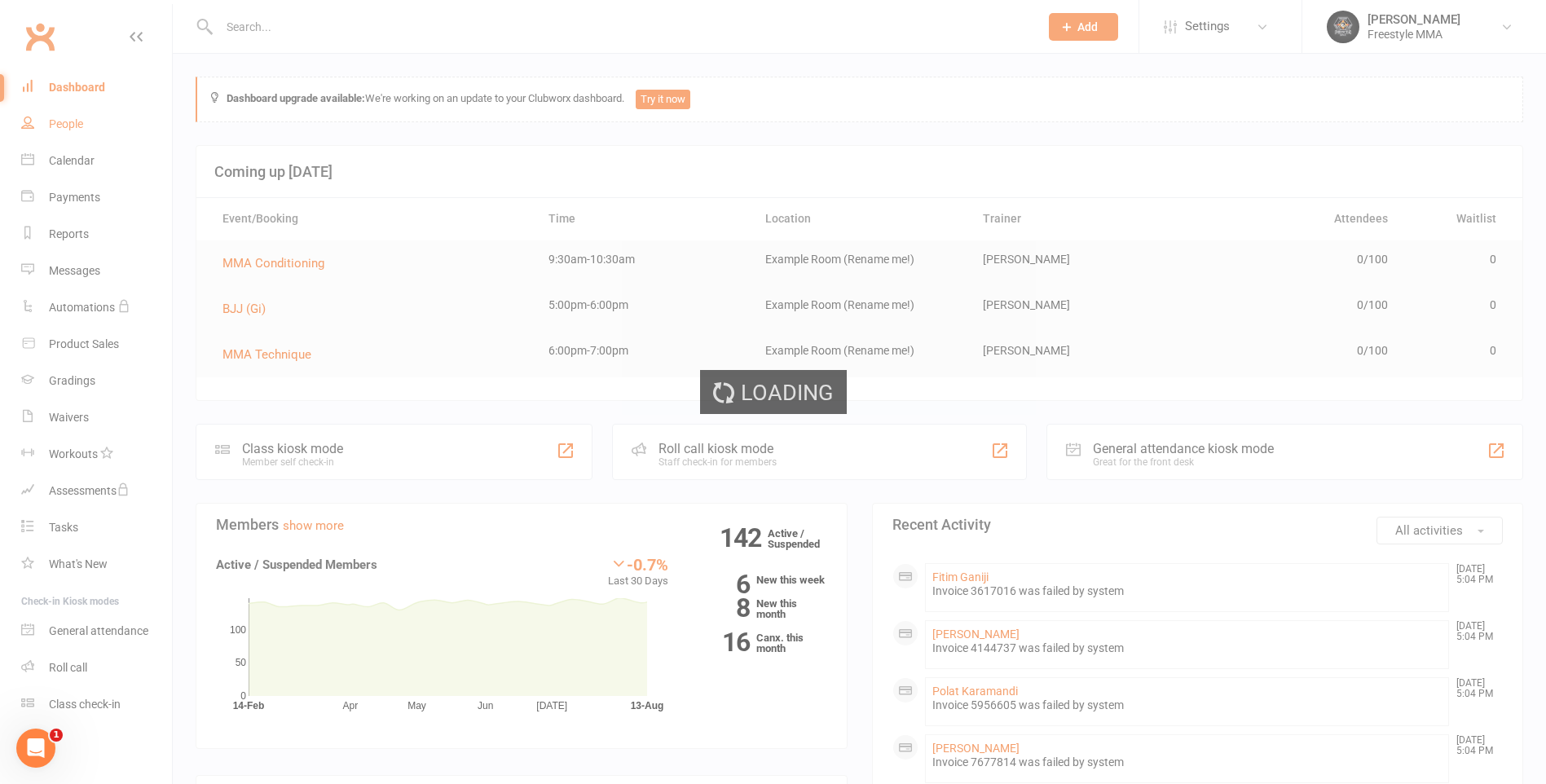
select select "50"
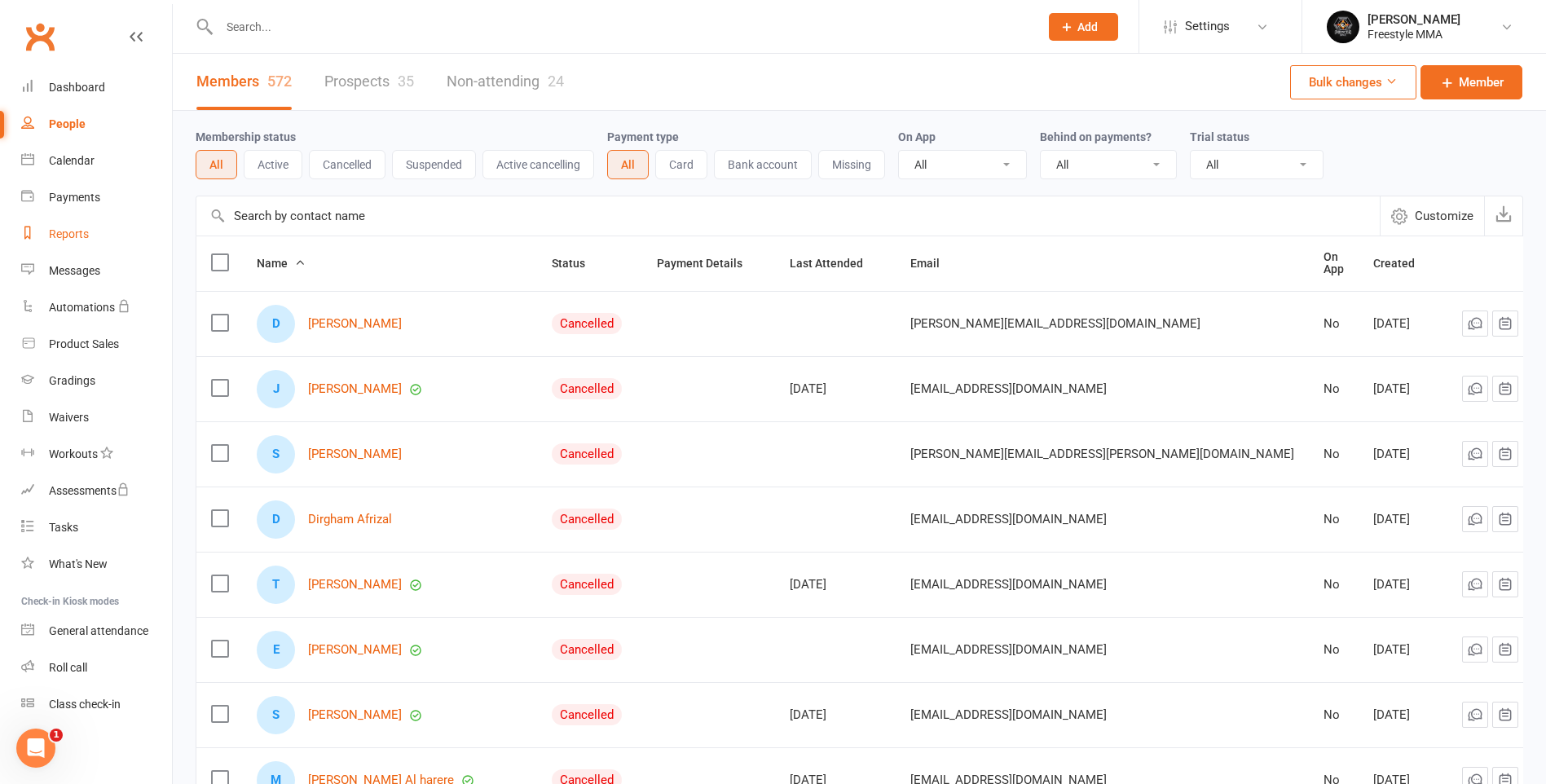
click at [66, 226] on link "Reports" at bounding box center [96, 234] width 151 height 37
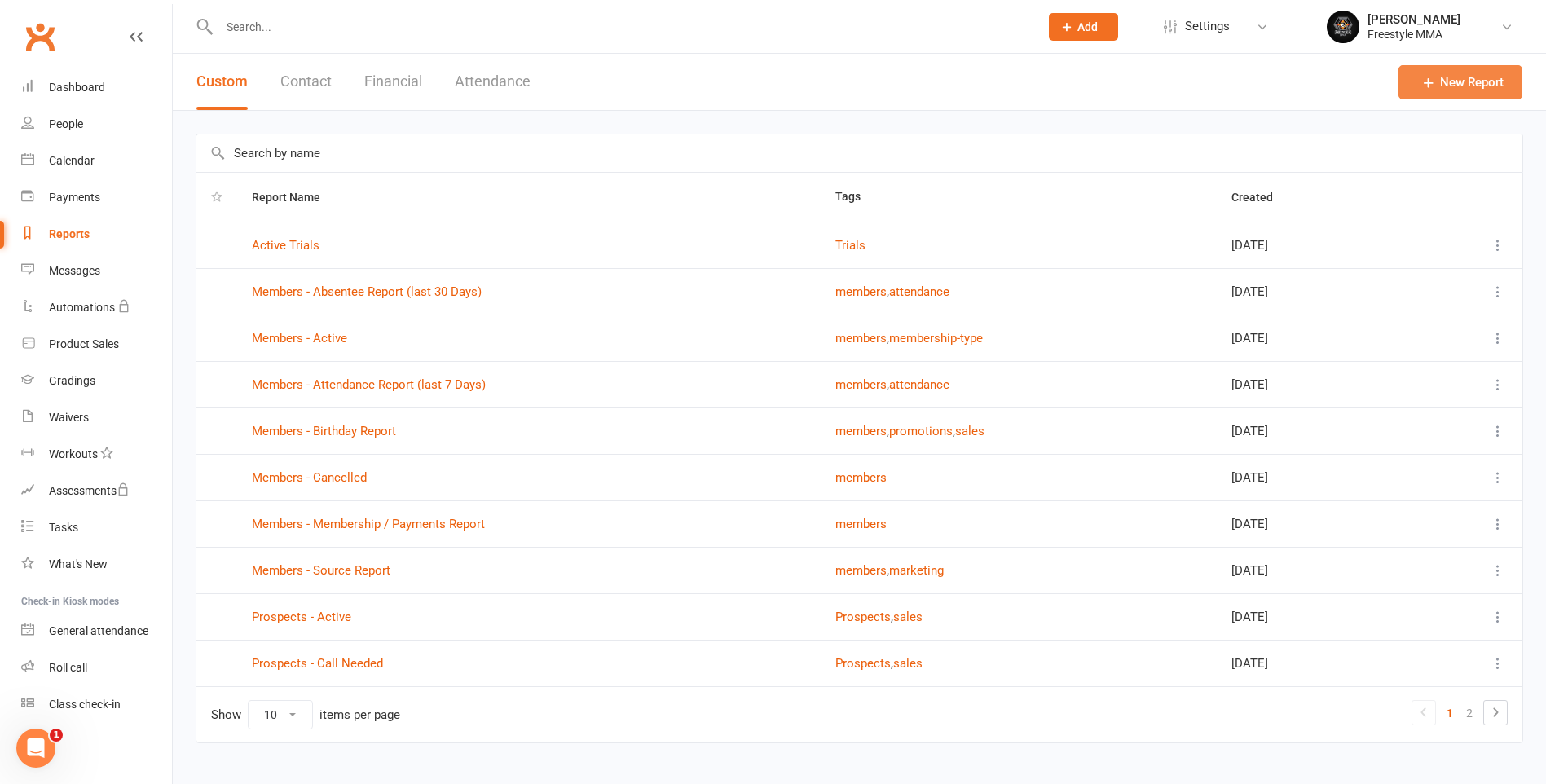
click at [1483, 92] on link "New Report" at bounding box center [1460, 82] width 124 height 34
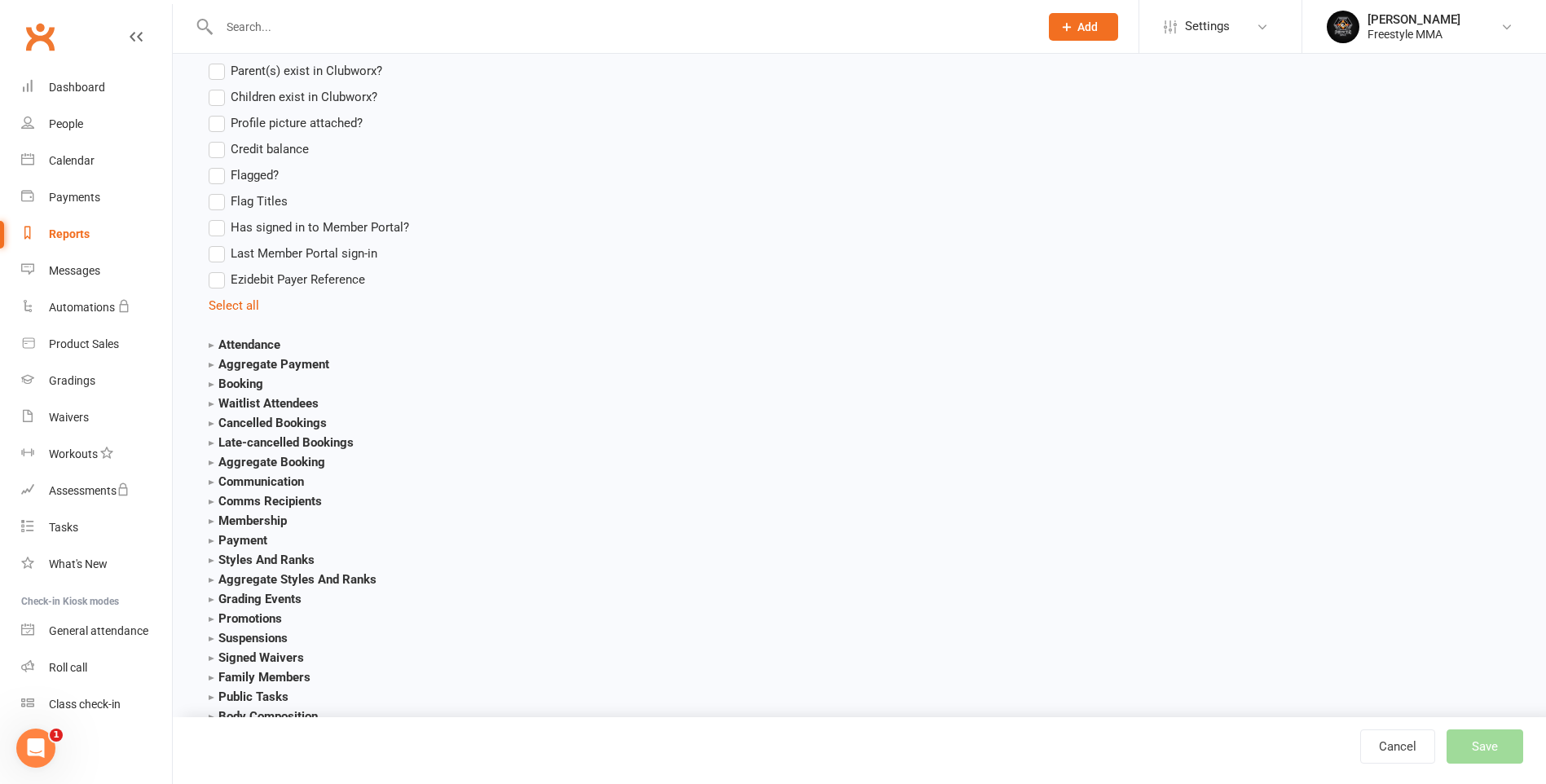
scroll to position [1548, 0]
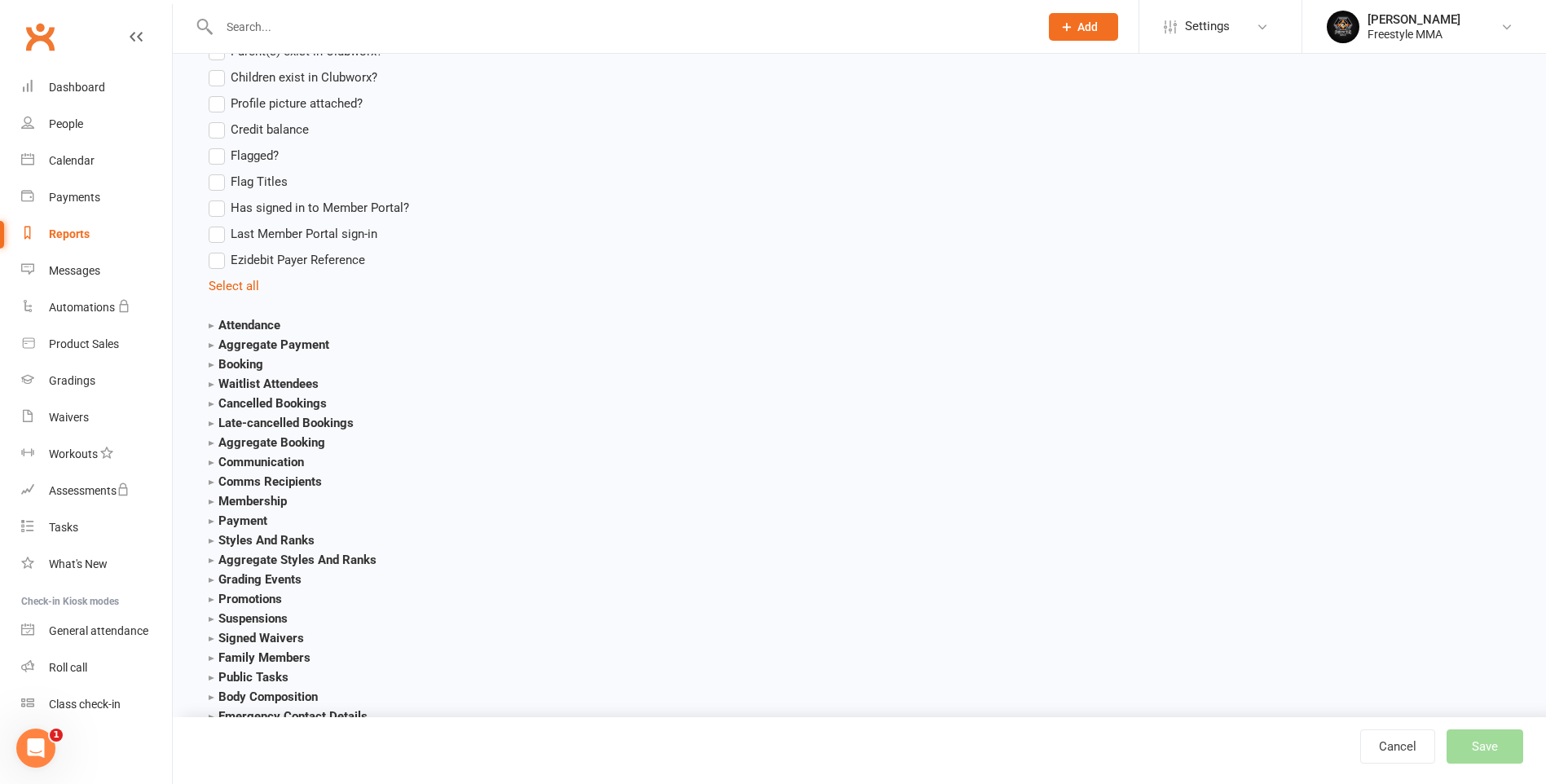
click at [241, 538] on strong "Styles And Ranks" at bounding box center [261, 540] width 106 height 15
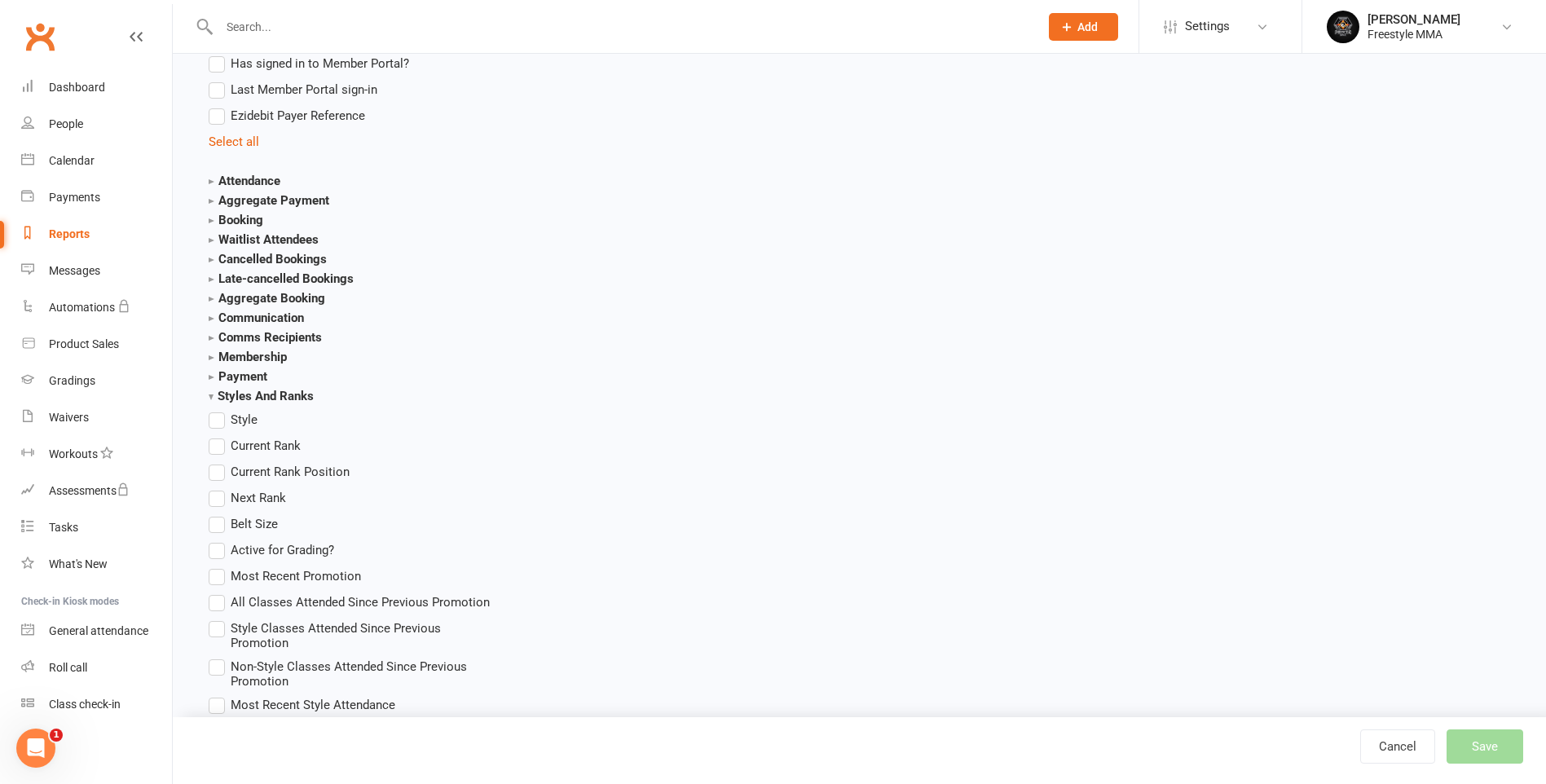
scroll to position [1711, 0]
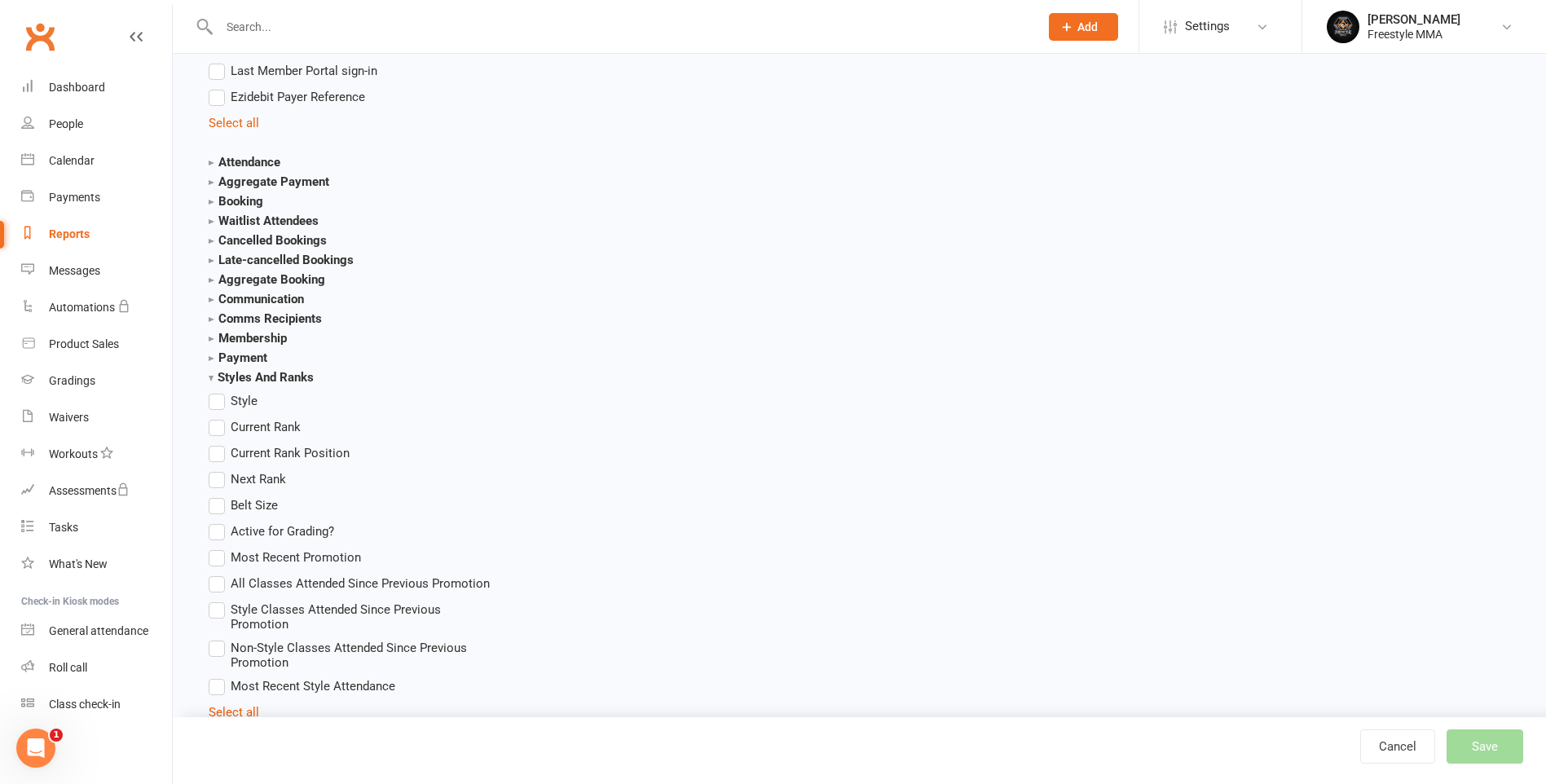
click at [221, 563] on label "Most Recent Promotion" at bounding box center [285, 557] width 153 height 19
click at [219, 547] on input "Most Recent Promotion" at bounding box center [214, 547] width 10 height 0
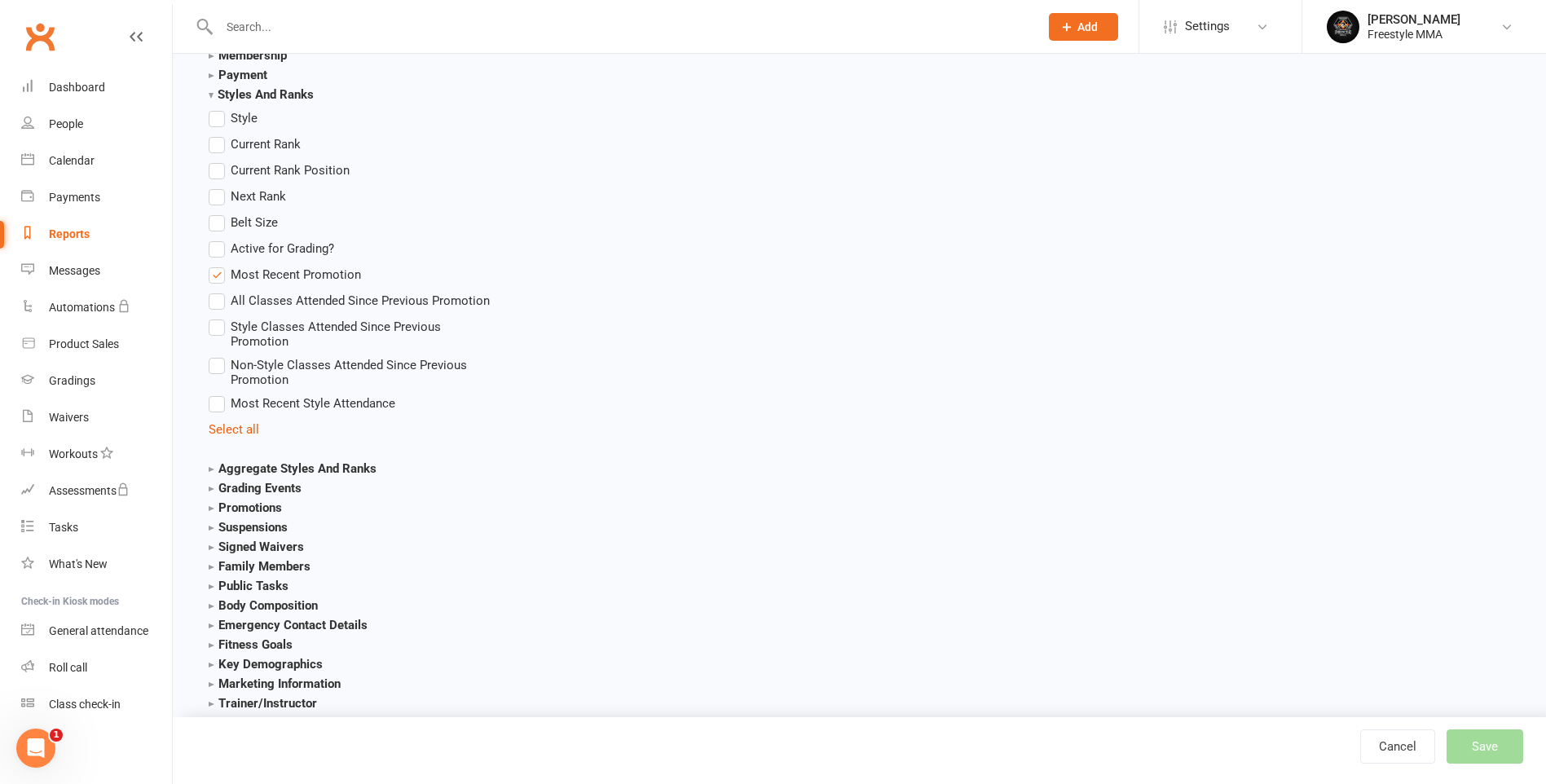
scroll to position [2025, 0]
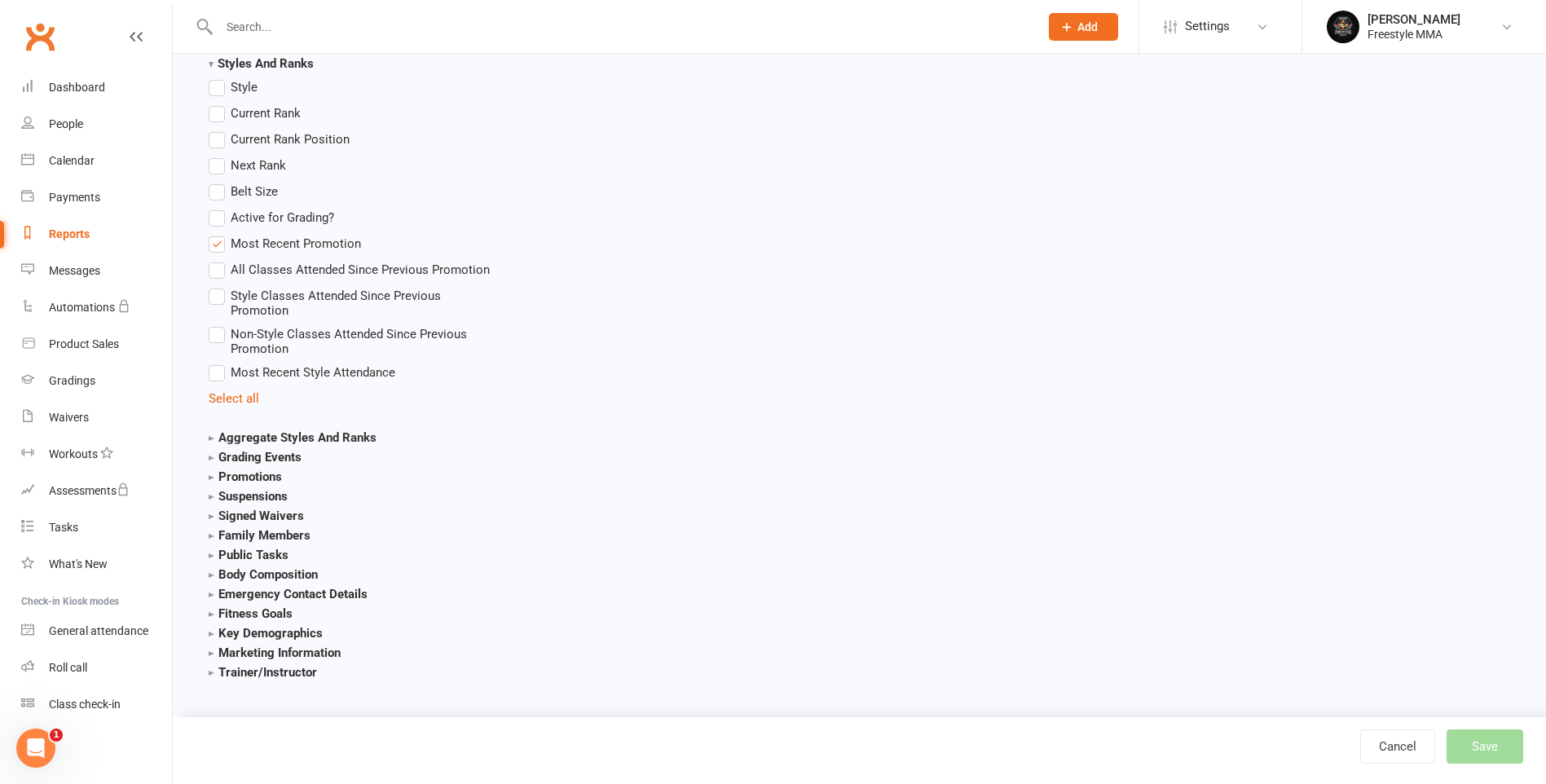
drag, startPoint x: 1499, startPoint y: 739, endPoint x: 1481, endPoint y: 737, distance: 18.1
click at [1500, 739] on div "Cancel Save" at bounding box center [1453, 746] width 186 height 34
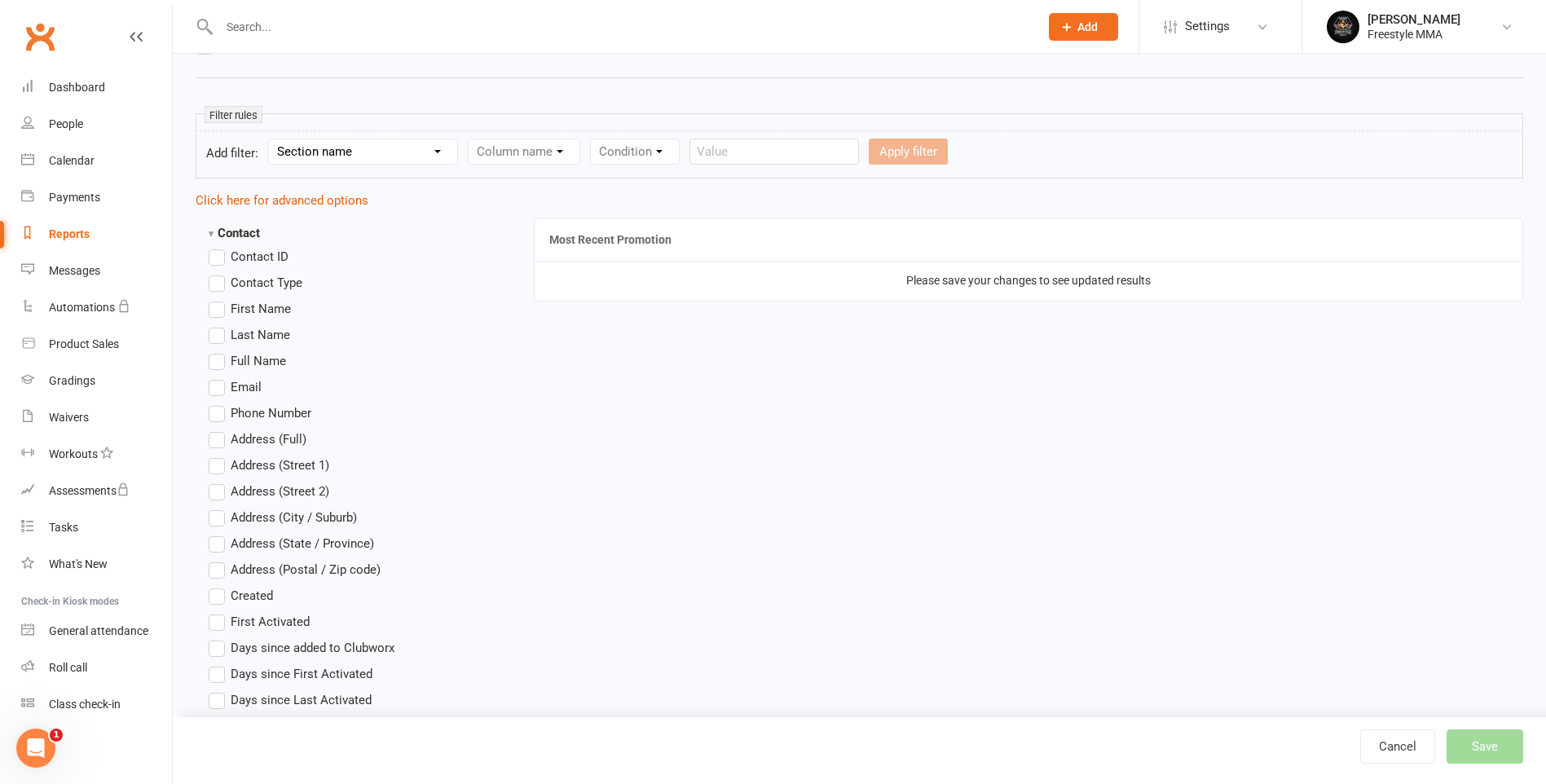
scroll to position [232, 0]
click at [346, 159] on select "Section name Contact Attendance Aggregate Payment Booking Waitlist Attendees Ca…" at bounding box center [363, 155] width 189 height 24
select select "12"
click at [272, 142] on select "Section name Contact Attendance Aggregate Payment Booking Waitlist Attendees Ca…" at bounding box center [363, 155] width 189 height 24
click at [696, 161] on select "Column name Style Current Rank Current Rank Position Next Rank Belt Size Active…" at bounding box center [635, 155] width 333 height 24
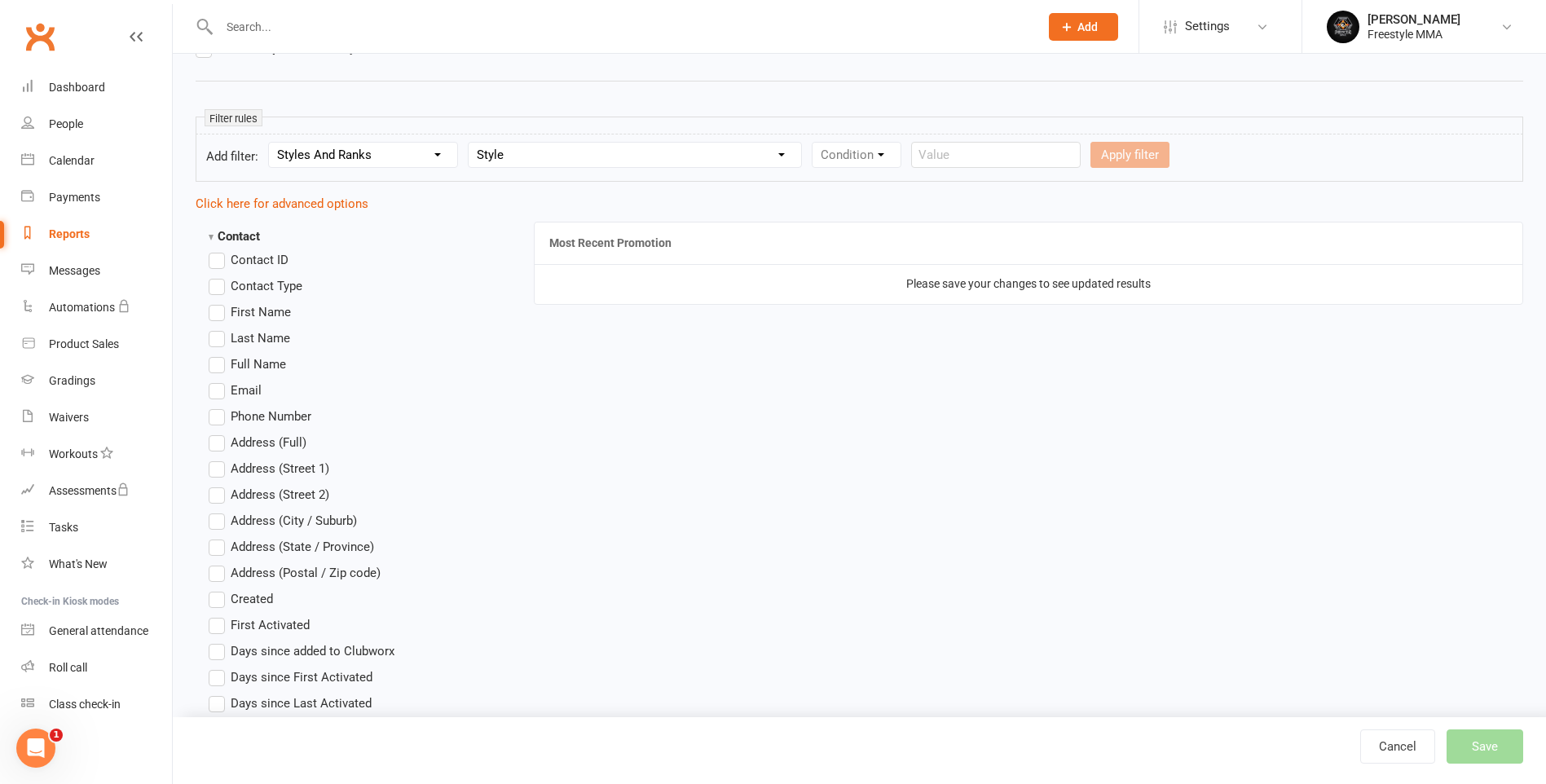
click at [471, 142] on select "Column name Style Current Rank Current Rank Position Next Rank Belt Size Active…" at bounding box center [635, 155] width 333 height 24
click at [776, 150] on select "Column name Style Current Rank Current Rank Position Next Rank Belt Size Active…" at bounding box center [635, 155] width 333 height 24
click at [471, 142] on select "Column name Style Current Rank Current Rank Position Next Rank Belt Size Active…" at bounding box center [635, 155] width 333 height 24
click at [1211, 156] on div "Apply filter" at bounding box center [1230, 155] width 79 height 26
click at [1078, 149] on input "text" at bounding box center [1095, 155] width 169 height 26
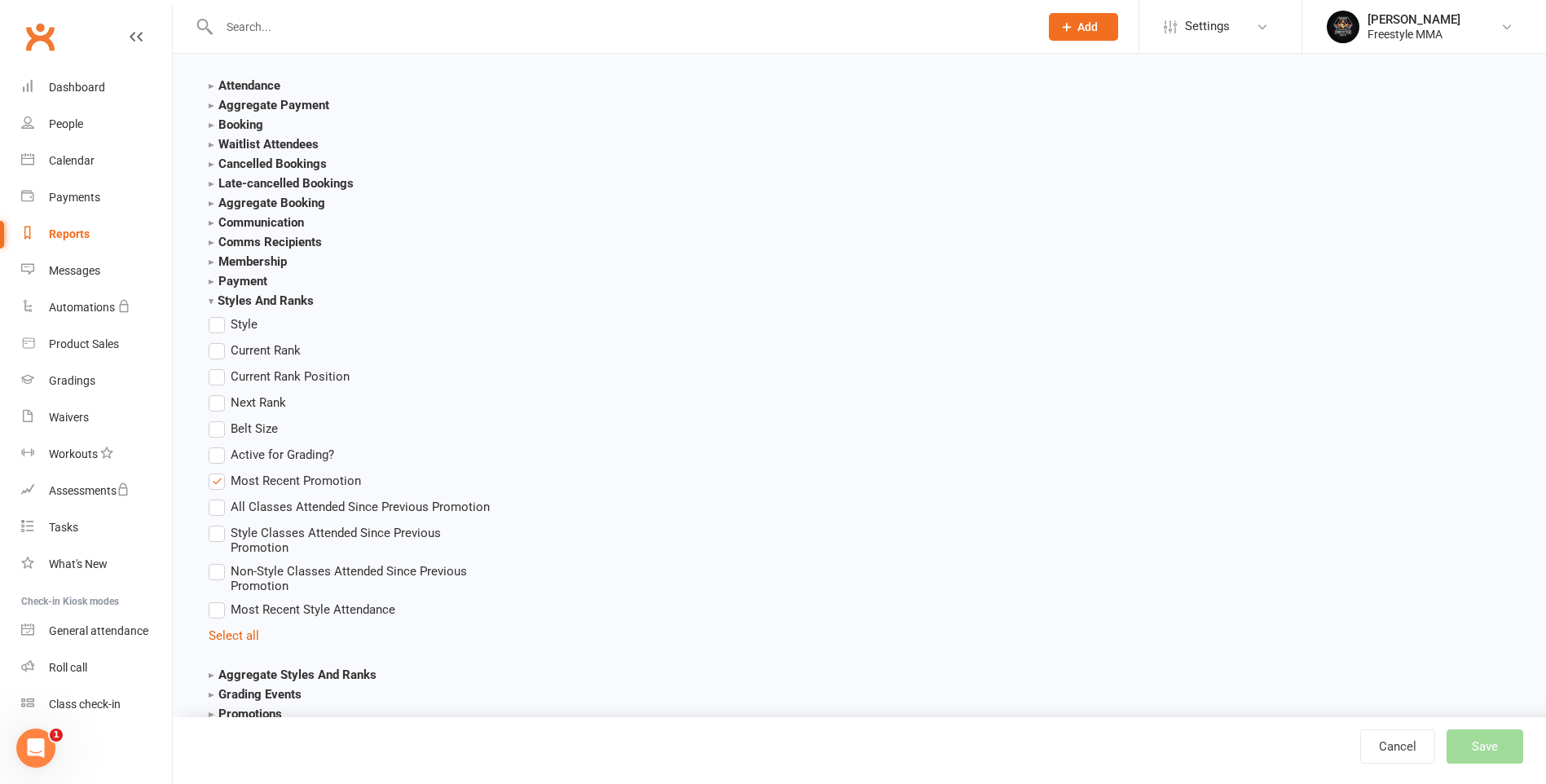
scroll to position [1956, 0]
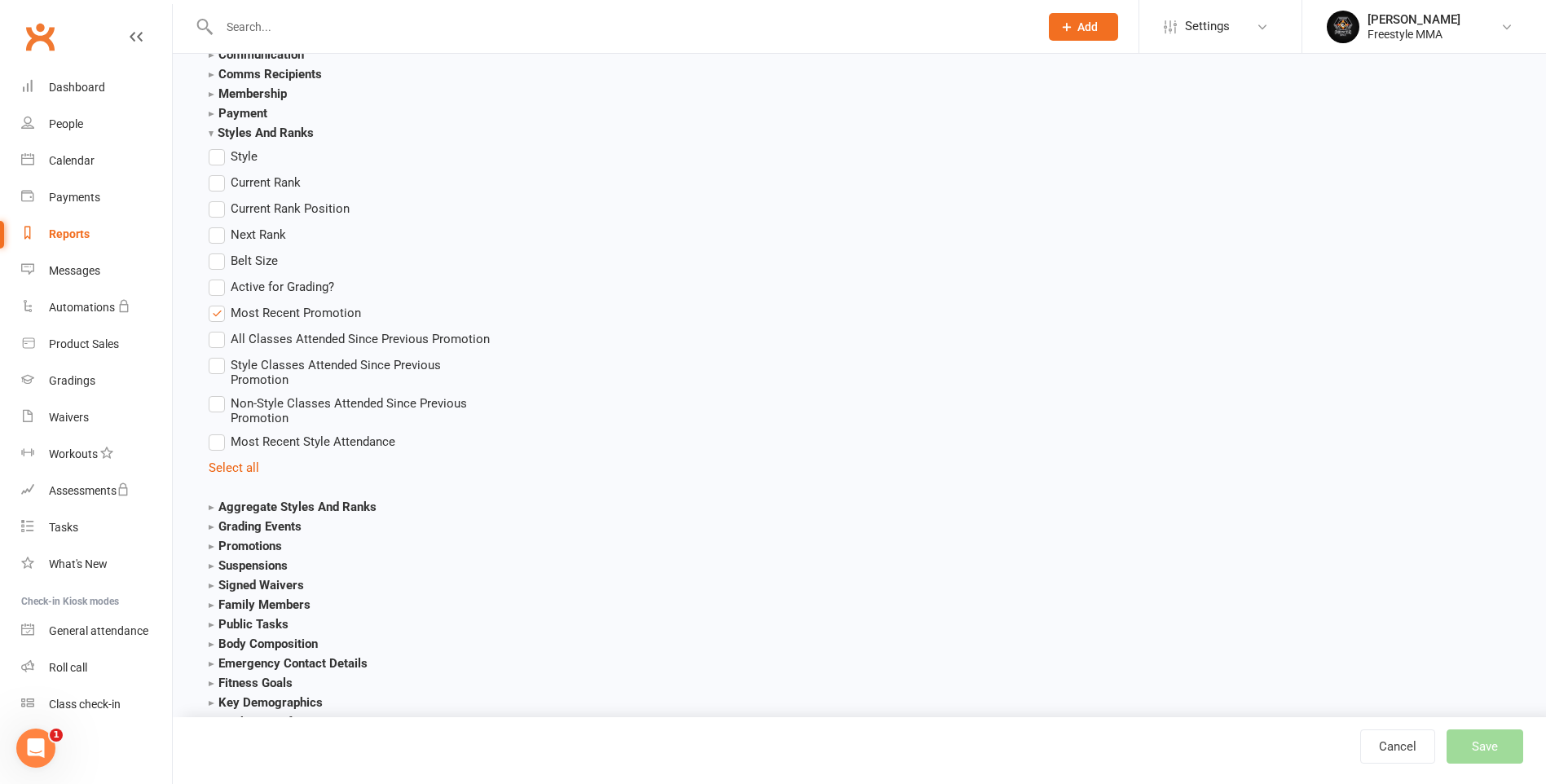
click at [220, 315] on label "Most Recent Promotion" at bounding box center [285, 313] width 153 height 19
click at [219, 303] on input "Most Recent Promotion" at bounding box center [214, 303] width 10 height 0
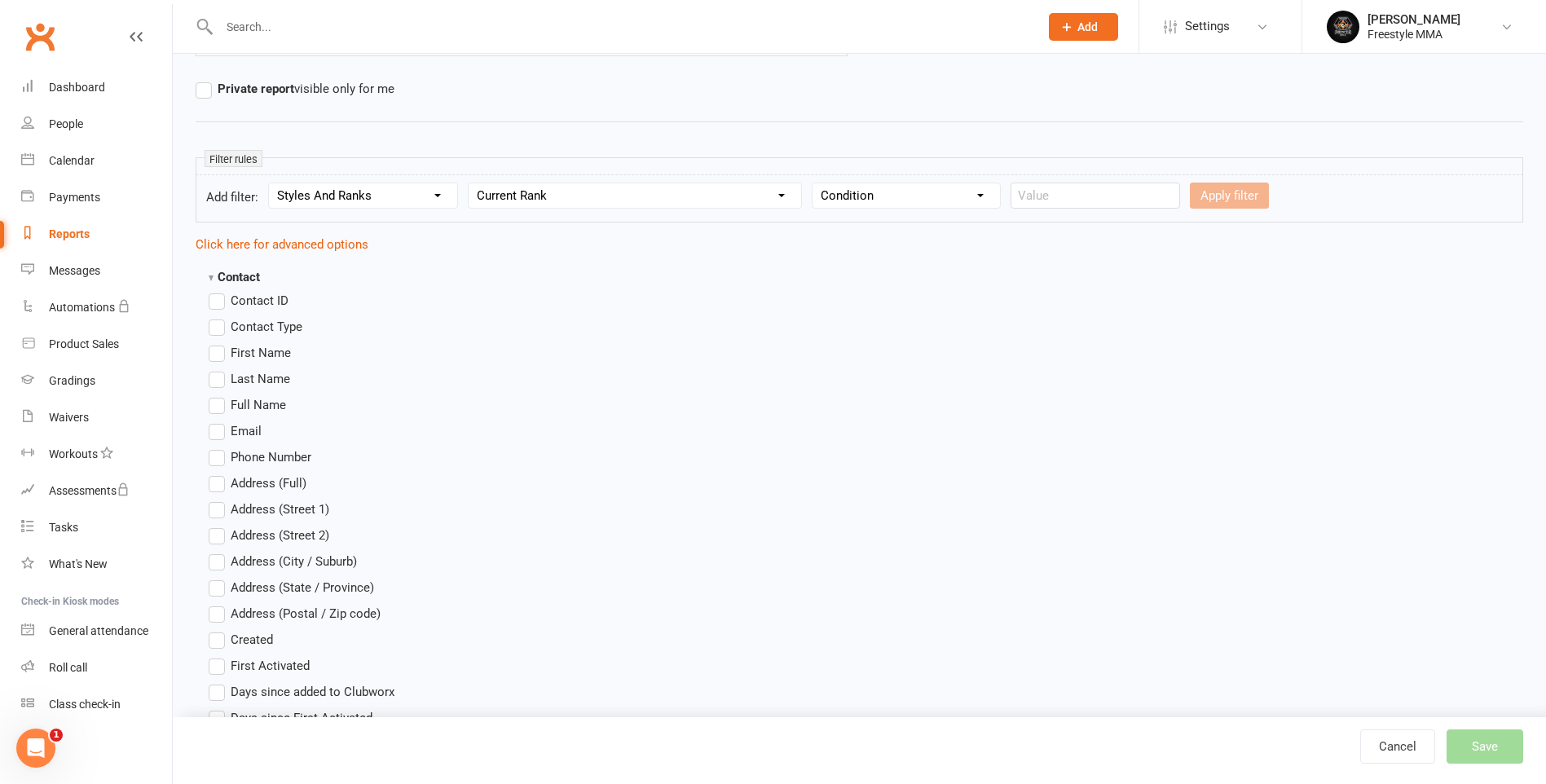
scroll to position [163, 0]
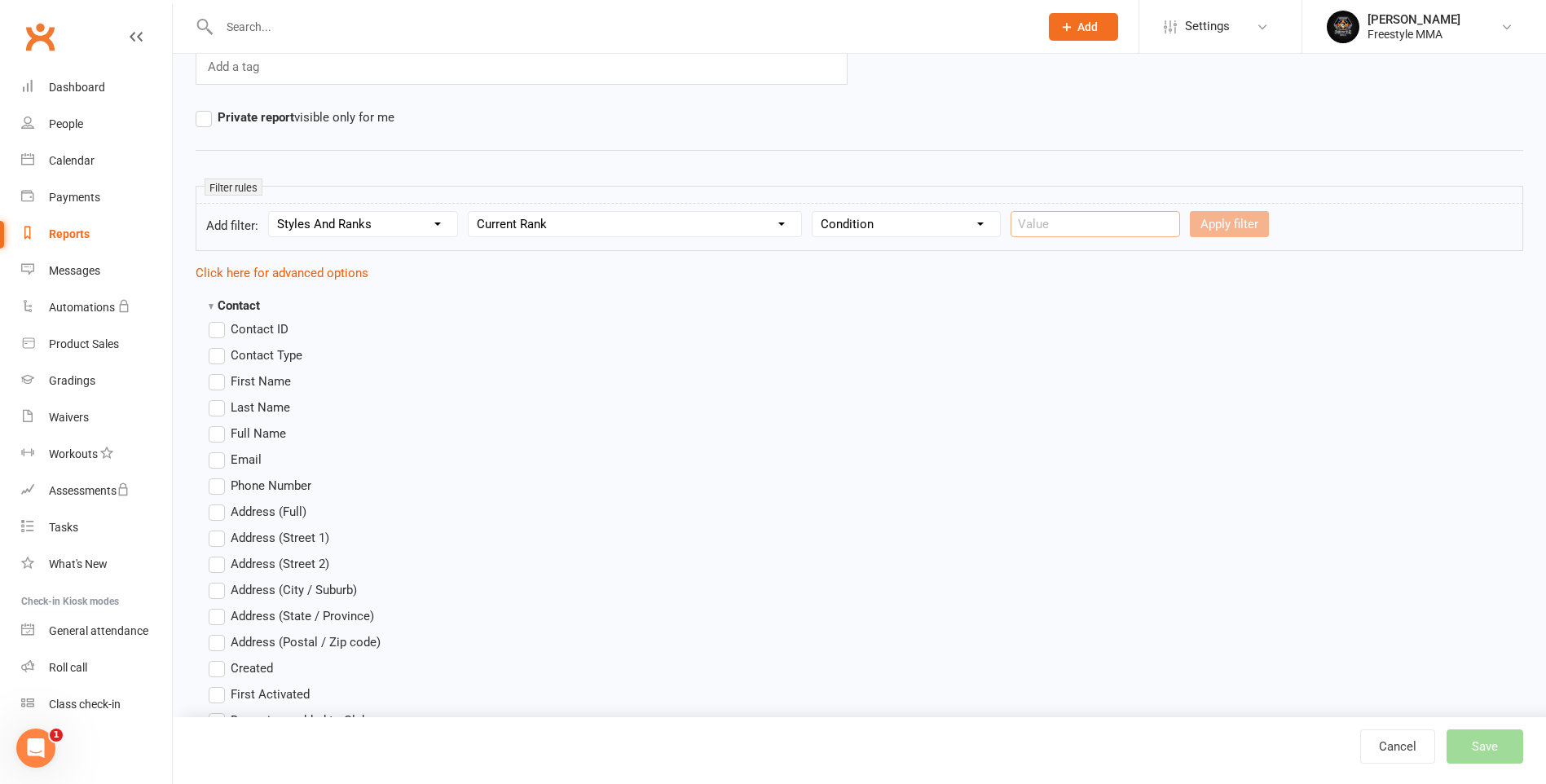
click at [1074, 219] on input "text" at bounding box center [1095, 224] width 169 height 26
click at [1191, 226] on div "Apply filter" at bounding box center [1230, 224] width 79 height 26
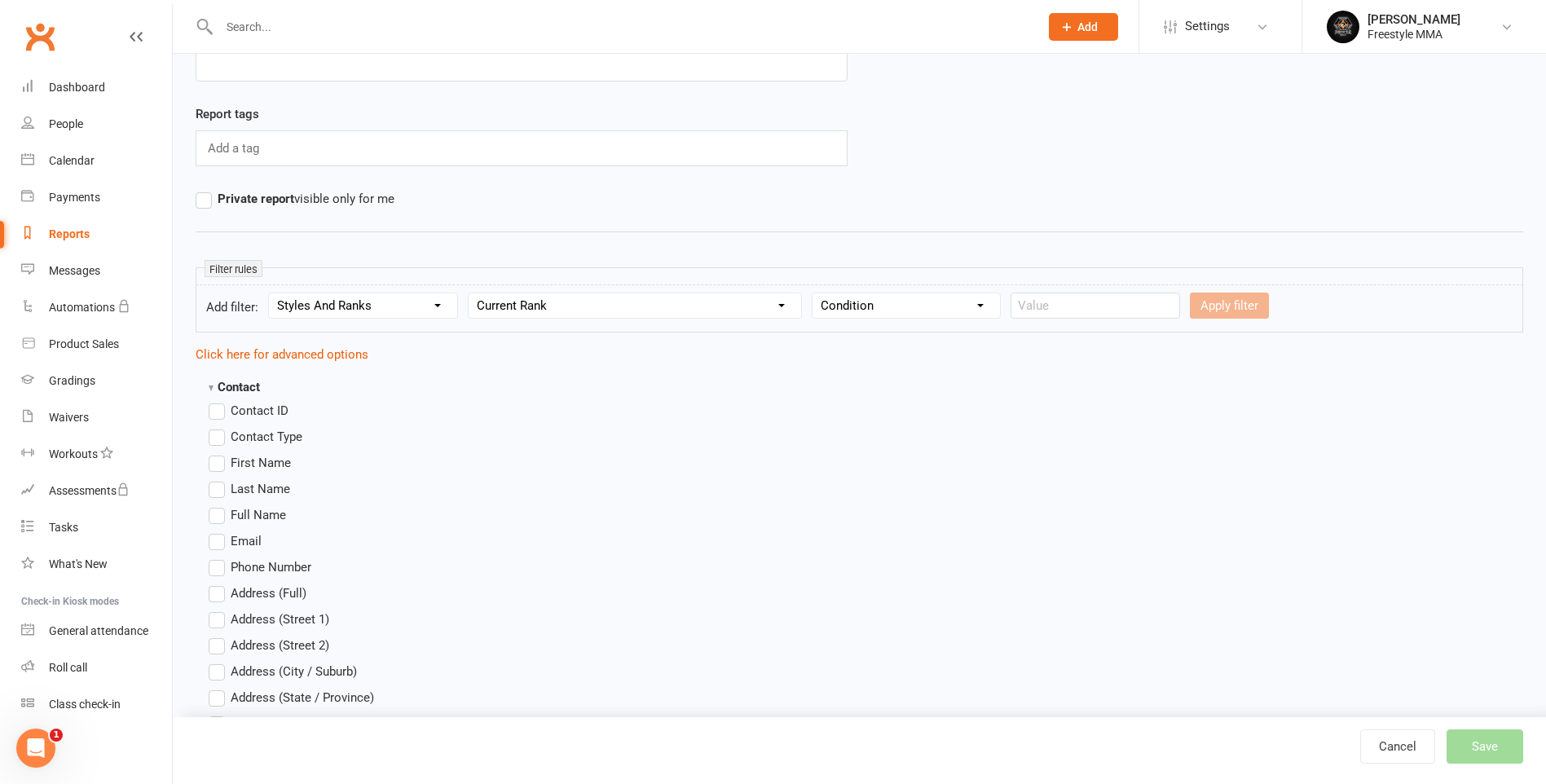
click at [241, 382] on strong "Contact" at bounding box center [234, 387] width 52 height 15
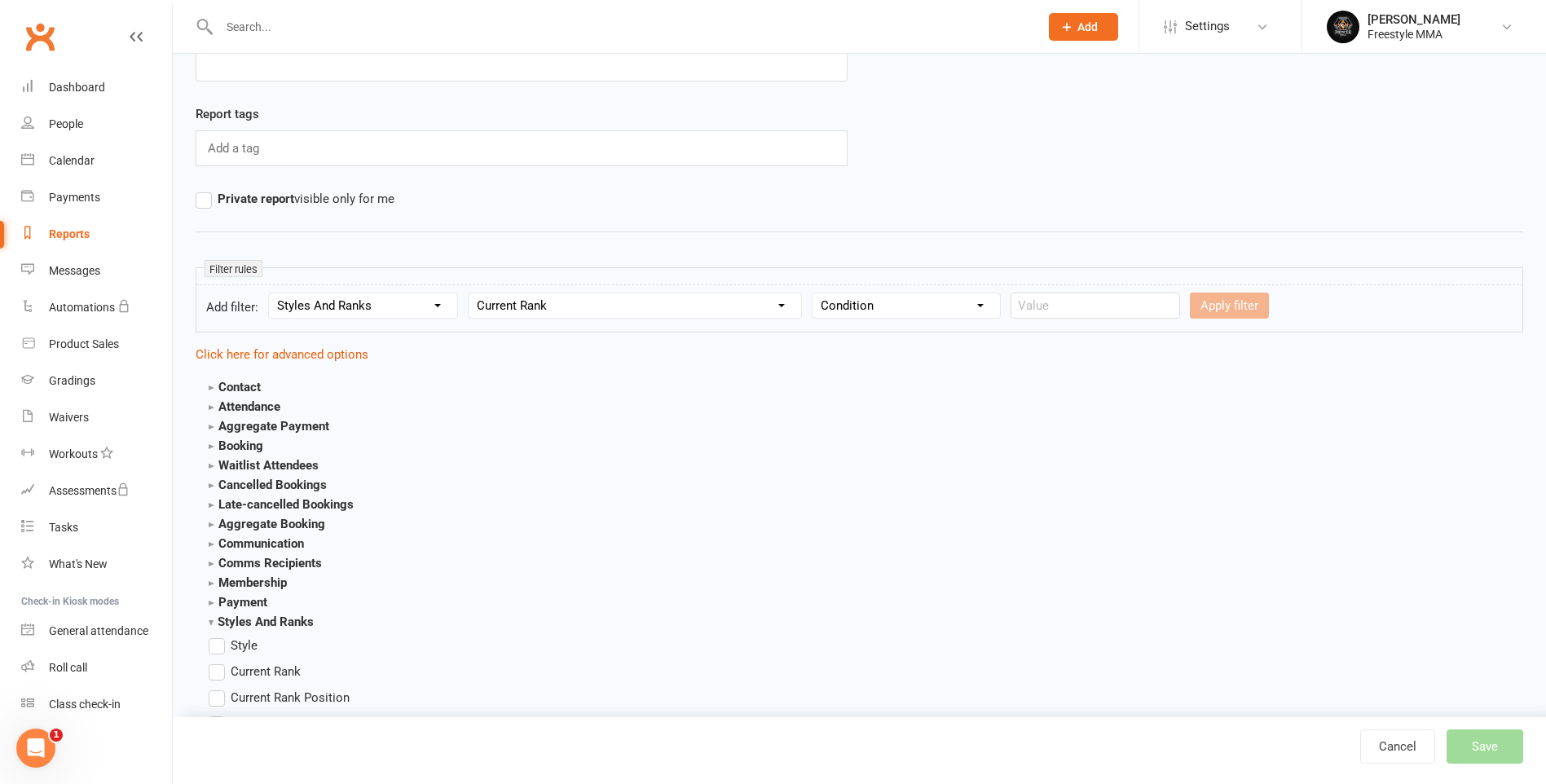
click at [1216, 302] on div "Apply filter" at bounding box center [1230, 306] width 79 height 26
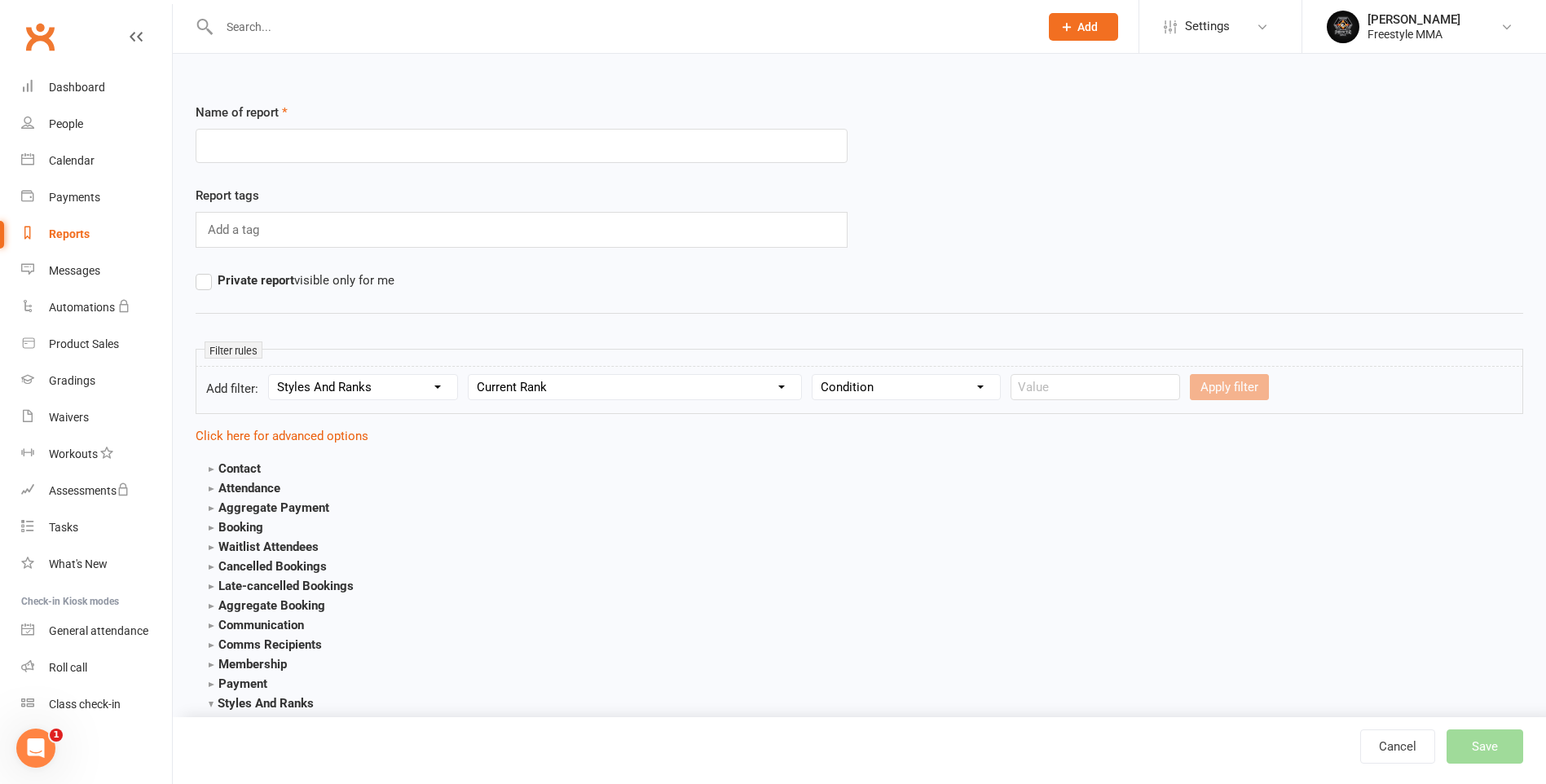
click at [395, 386] on select "Section name Contact Attendance Aggregate Payment Booking Waitlist Attendees Ca…" at bounding box center [363, 387] width 189 height 24
click at [272, 375] on select "Section name Contact Attendance Aggregate Payment Booking Waitlist Attendees Ca…" at bounding box center [363, 387] width 189 height 24
click at [661, 389] on select "Column name Style Current Rank Current Rank Position Next Rank Belt Size Active…" at bounding box center [635, 387] width 333 height 24
select select "0"
click at [471, 375] on select "Column name Style Current Rank Current Rank Position Next Rank Belt Size Active…" at bounding box center [635, 387] width 333 height 24
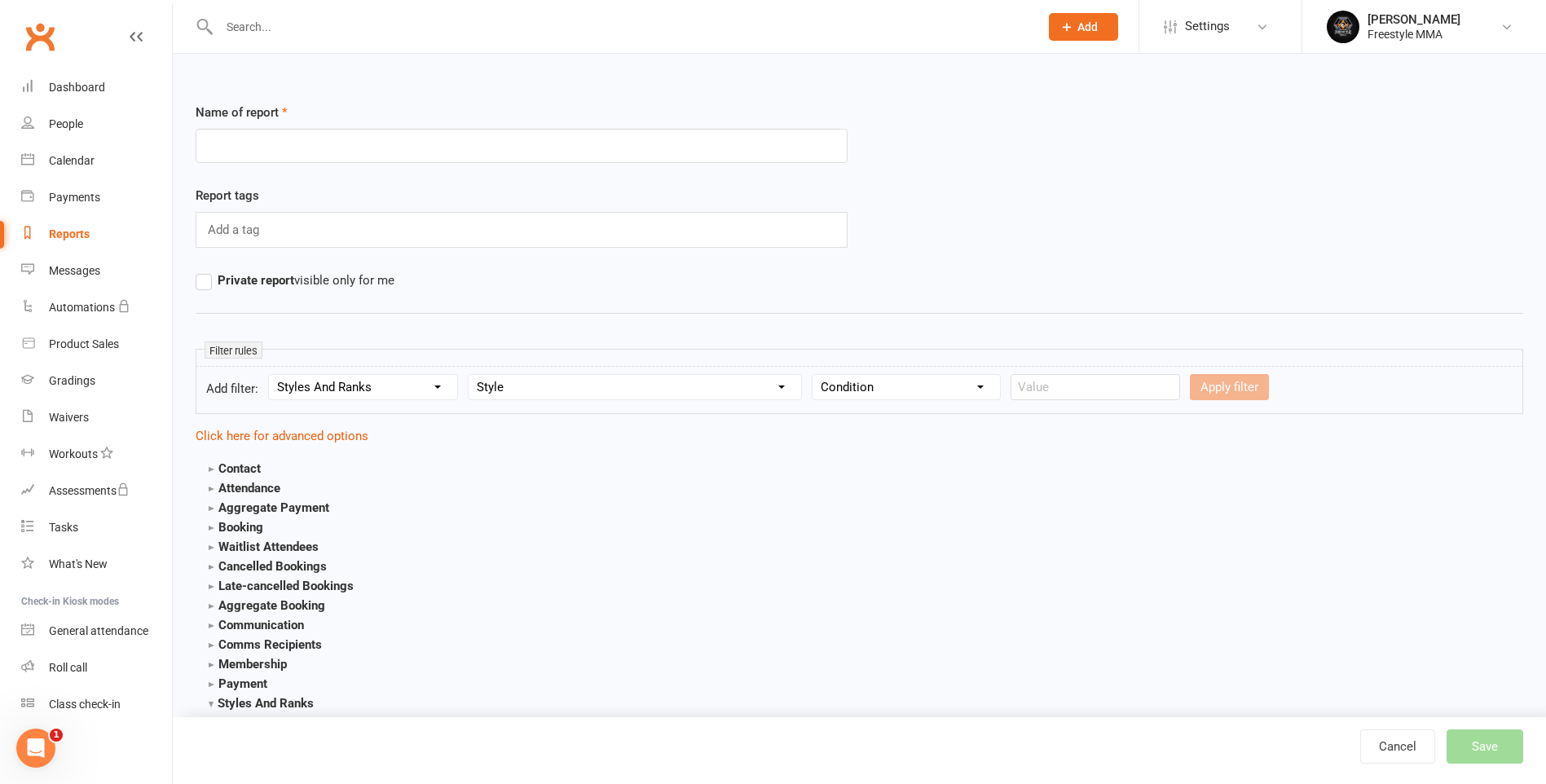
click at [1191, 390] on div "Apply filter" at bounding box center [1230, 387] width 79 height 26
click at [749, 385] on select "Column name Style Current Rank Current Rank Position Next Rank Belt Size Active…" at bounding box center [635, 387] width 333 height 24
click at [471, 375] on select "Column name Style Current Rank Current Rank Position Next Rank Belt Size Active…" at bounding box center [635, 387] width 333 height 24
click at [779, 389] on select "Column name Style Current Rank Current Rank Position Next Rank Belt Size Active…" at bounding box center [635, 387] width 333 height 24
select select "1"
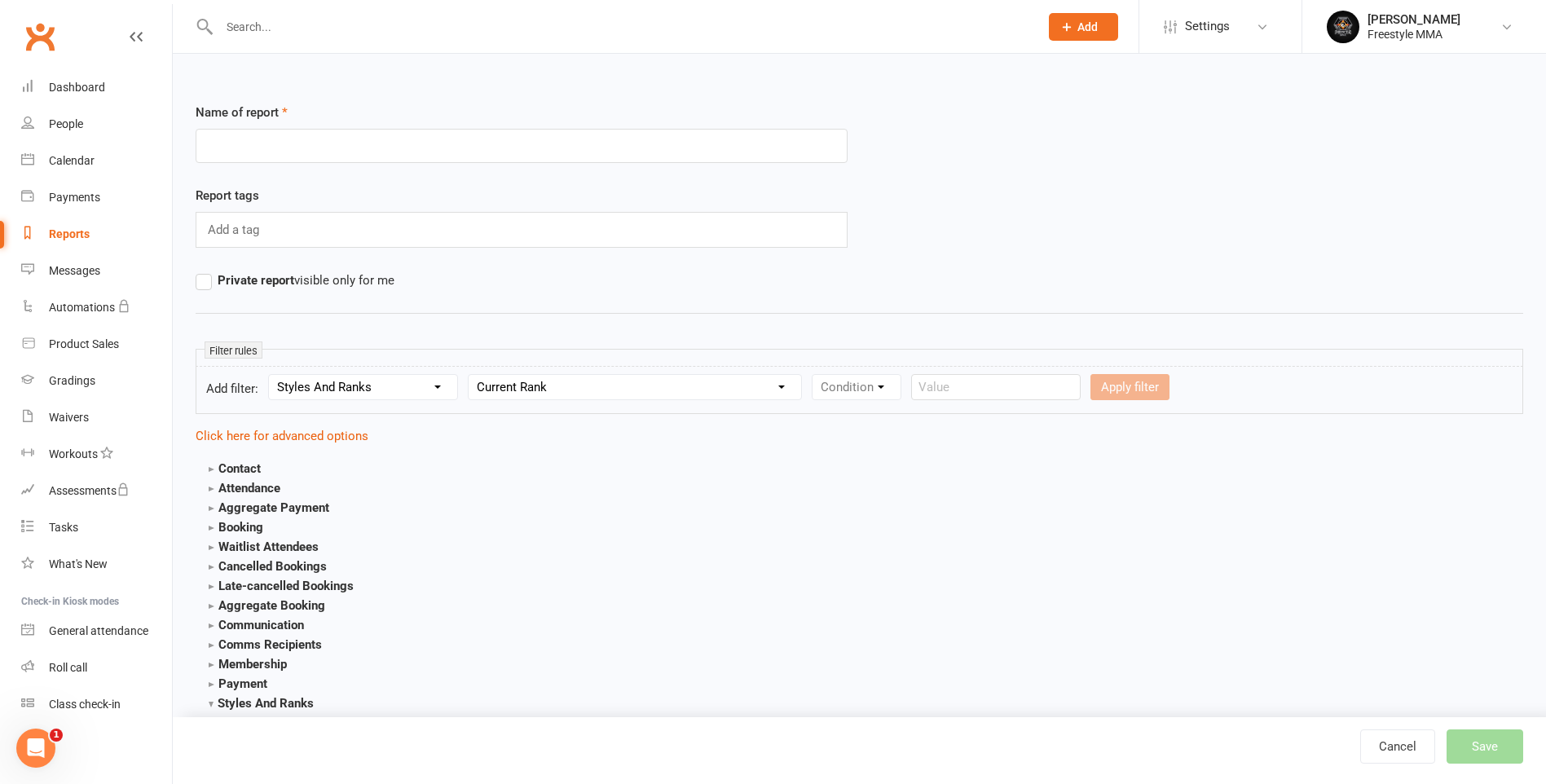
click at [471, 375] on select "Column name Style Current Rank Current Rank Position Next Rank Belt Size Active…" at bounding box center [635, 387] width 333 height 24
click at [888, 394] on select "Condition Equals Does not equal Contains Does not contain Is blank or does not …" at bounding box center [906, 387] width 188 height 24
select select "8"
click at [812, 375] on select "Condition Equals Does not equal Contains Does not contain Is blank or does not …" at bounding box center [906, 387] width 188 height 24
click at [1192, 388] on div "Apply filter" at bounding box center [1230, 387] width 79 height 26
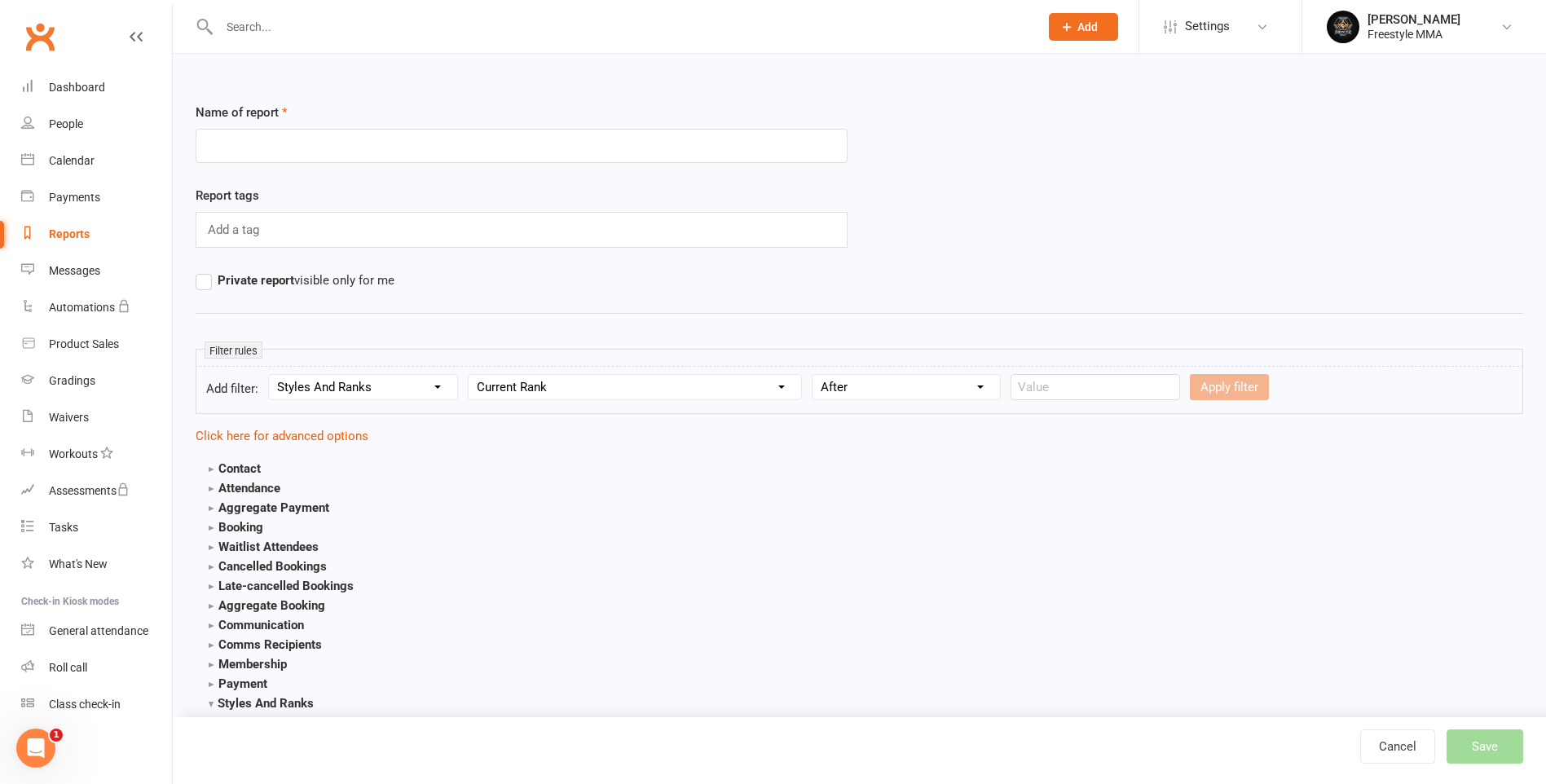
click at [932, 398] on select "Condition Equals Does not equal Contains Does not contain Is blank or does not …" at bounding box center [906, 387] width 188 height 24
select select
click at [812, 375] on select "Condition Equals Does not equal Contains Does not contain Is blank or does not …" at bounding box center [906, 387] width 188 height 24
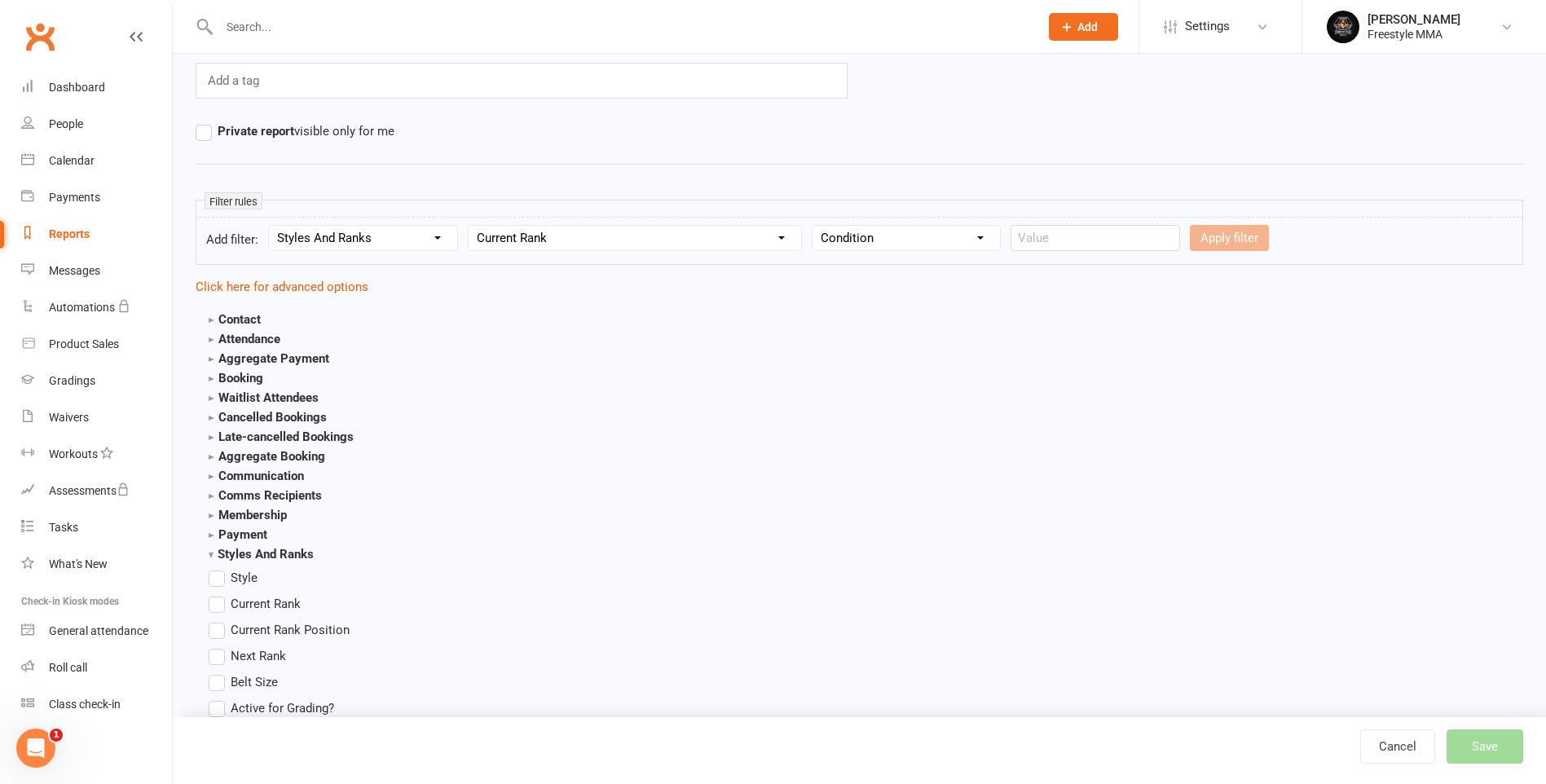
scroll to position [326, 0]
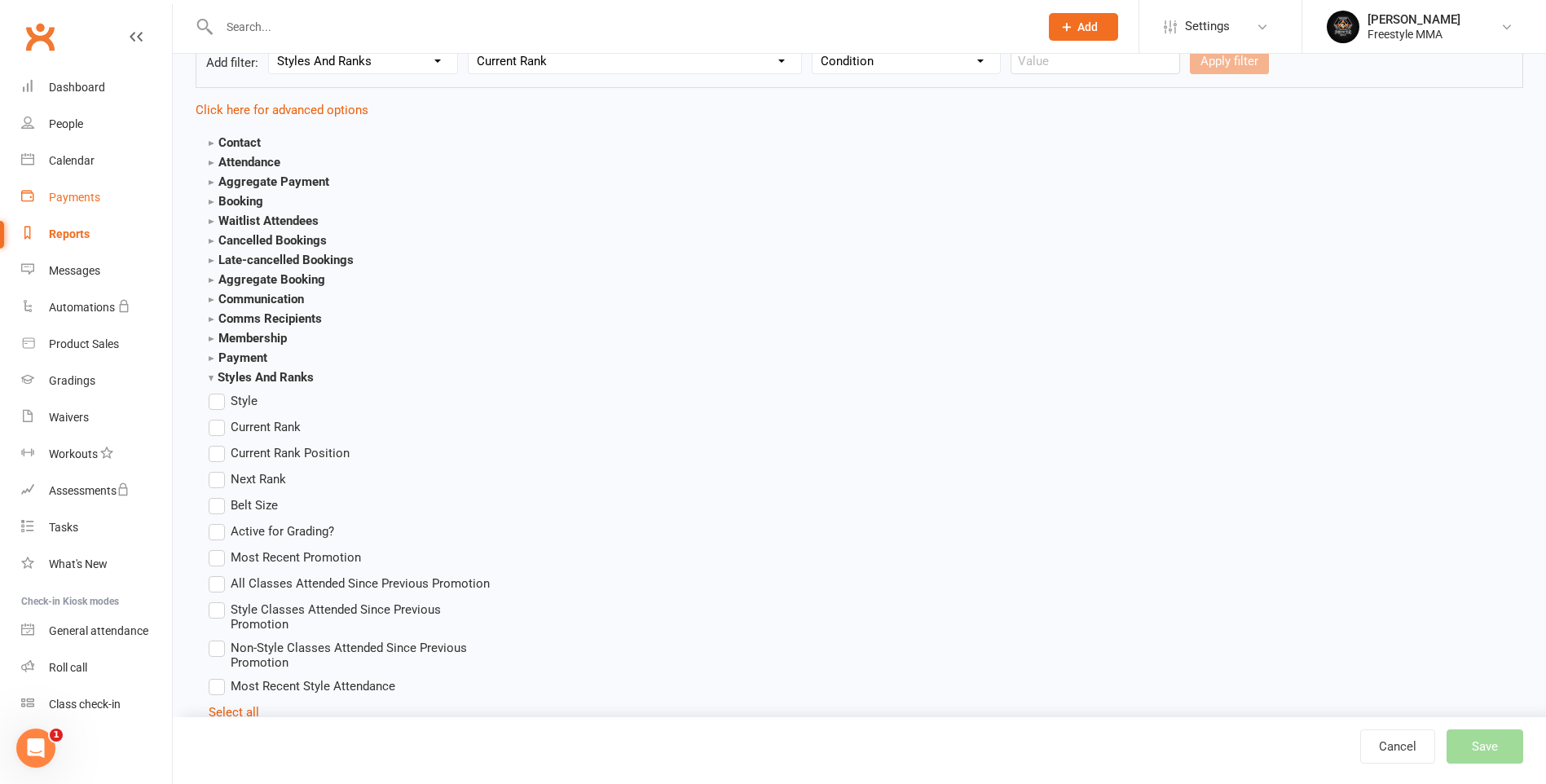
click at [70, 192] on div "Payments" at bounding box center [74, 196] width 52 height 13
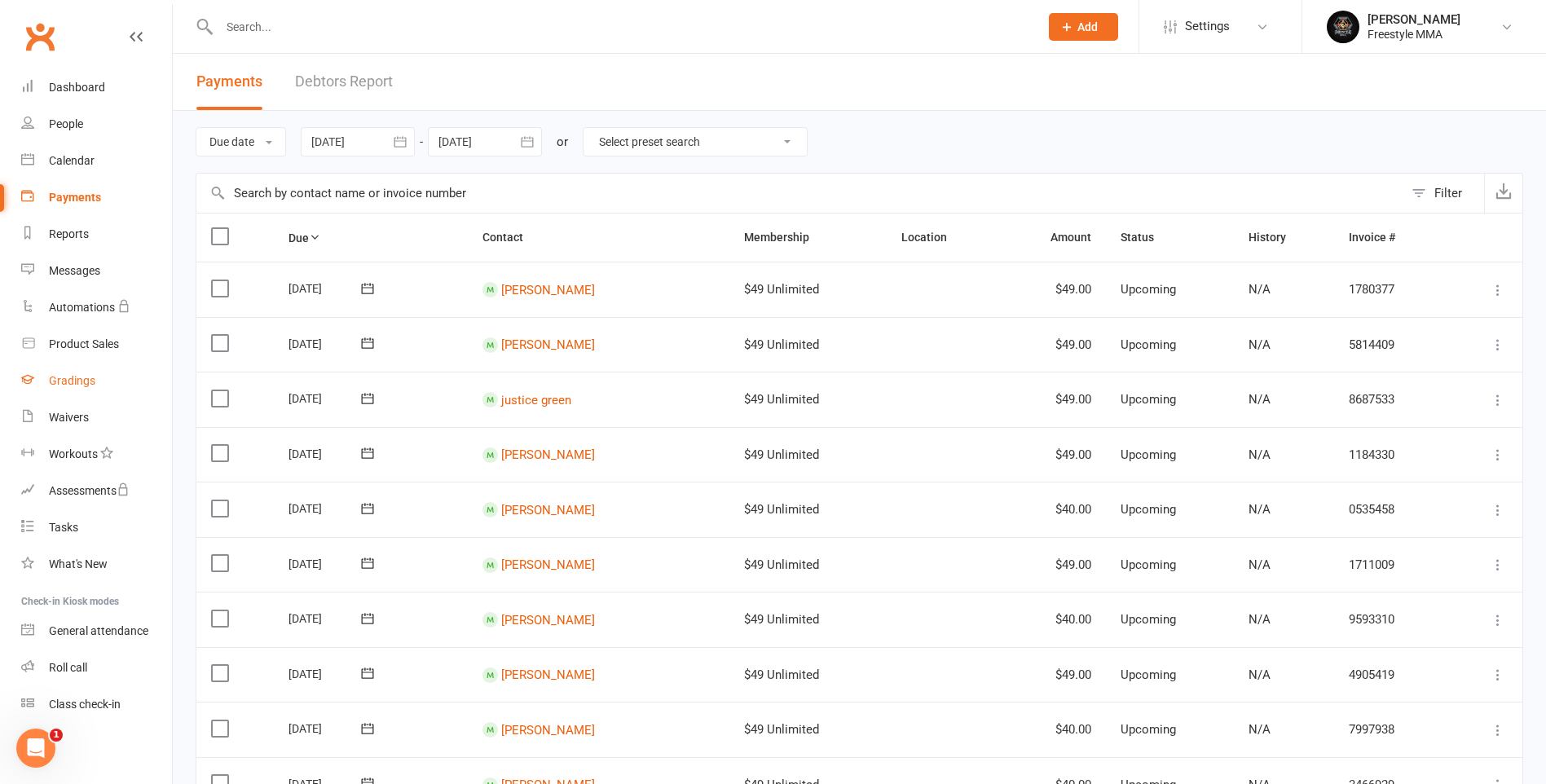
click at [79, 388] on link "Gradings" at bounding box center [96, 381] width 151 height 37
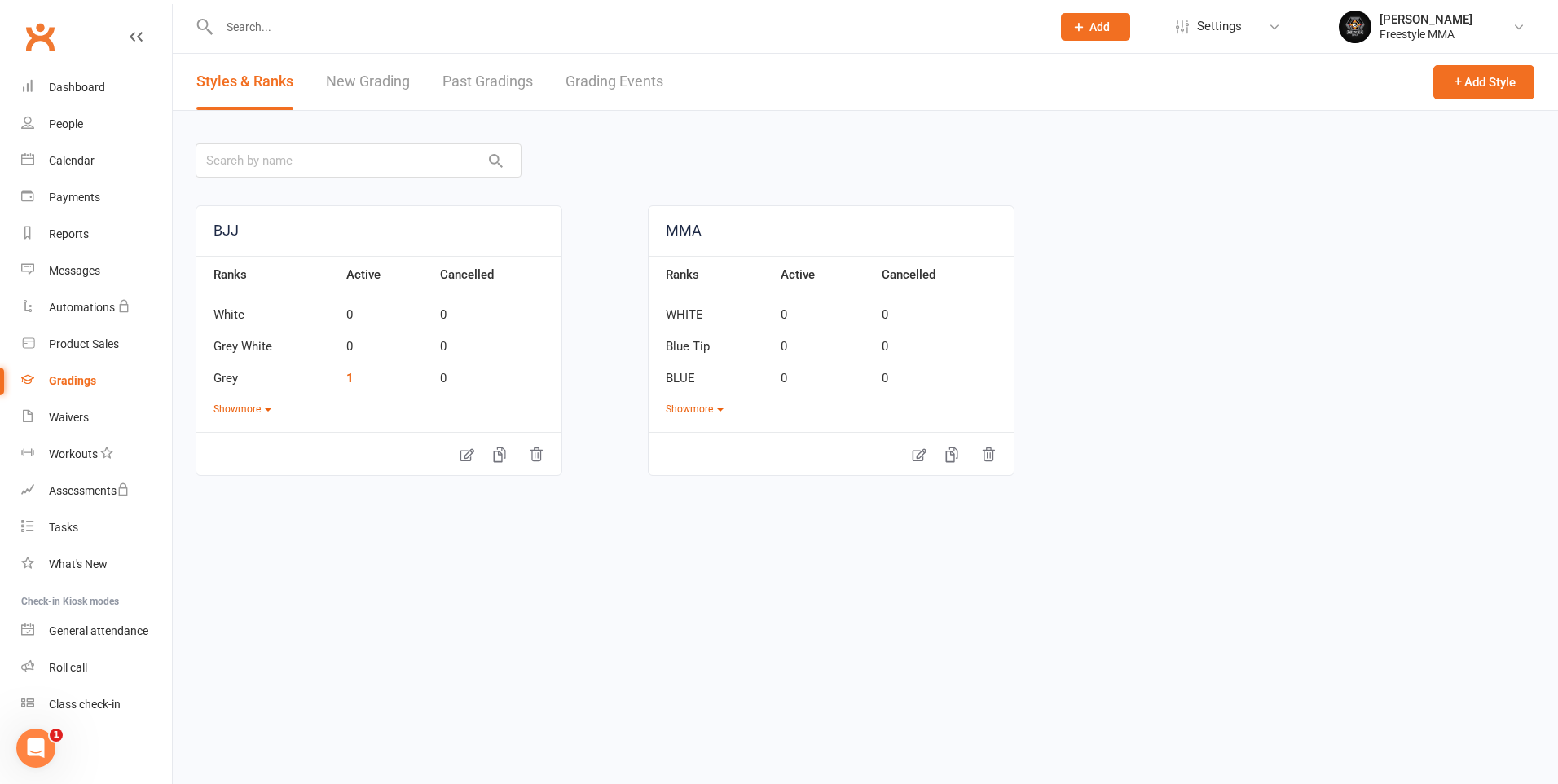
click at [375, 80] on link "New Grading" at bounding box center [368, 82] width 84 height 56
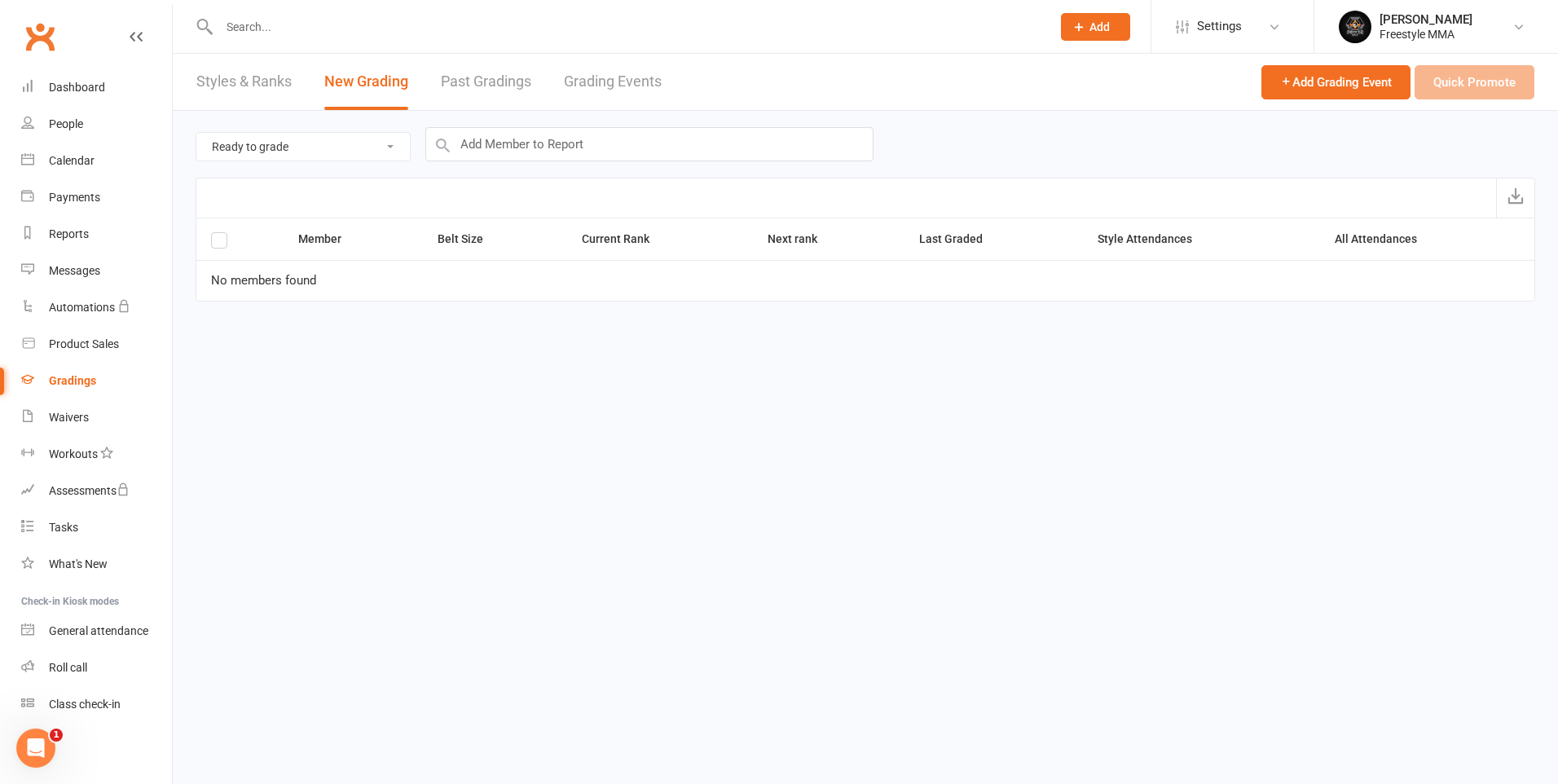
click at [498, 78] on link "Past Gradings" at bounding box center [486, 82] width 91 height 56
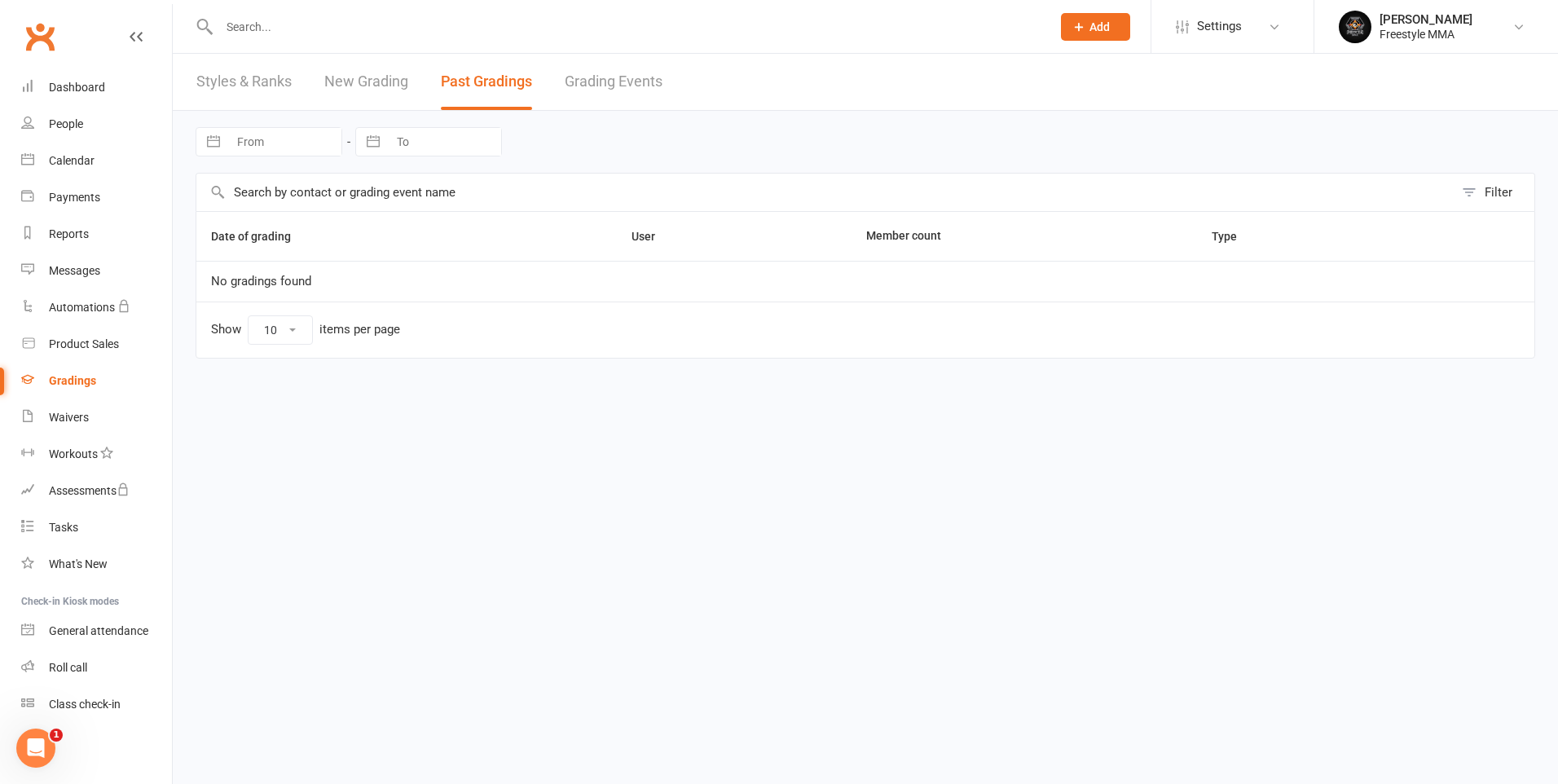
click at [611, 79] on link "Grading Events" at bounding box center [614, 82] width 98 height 56
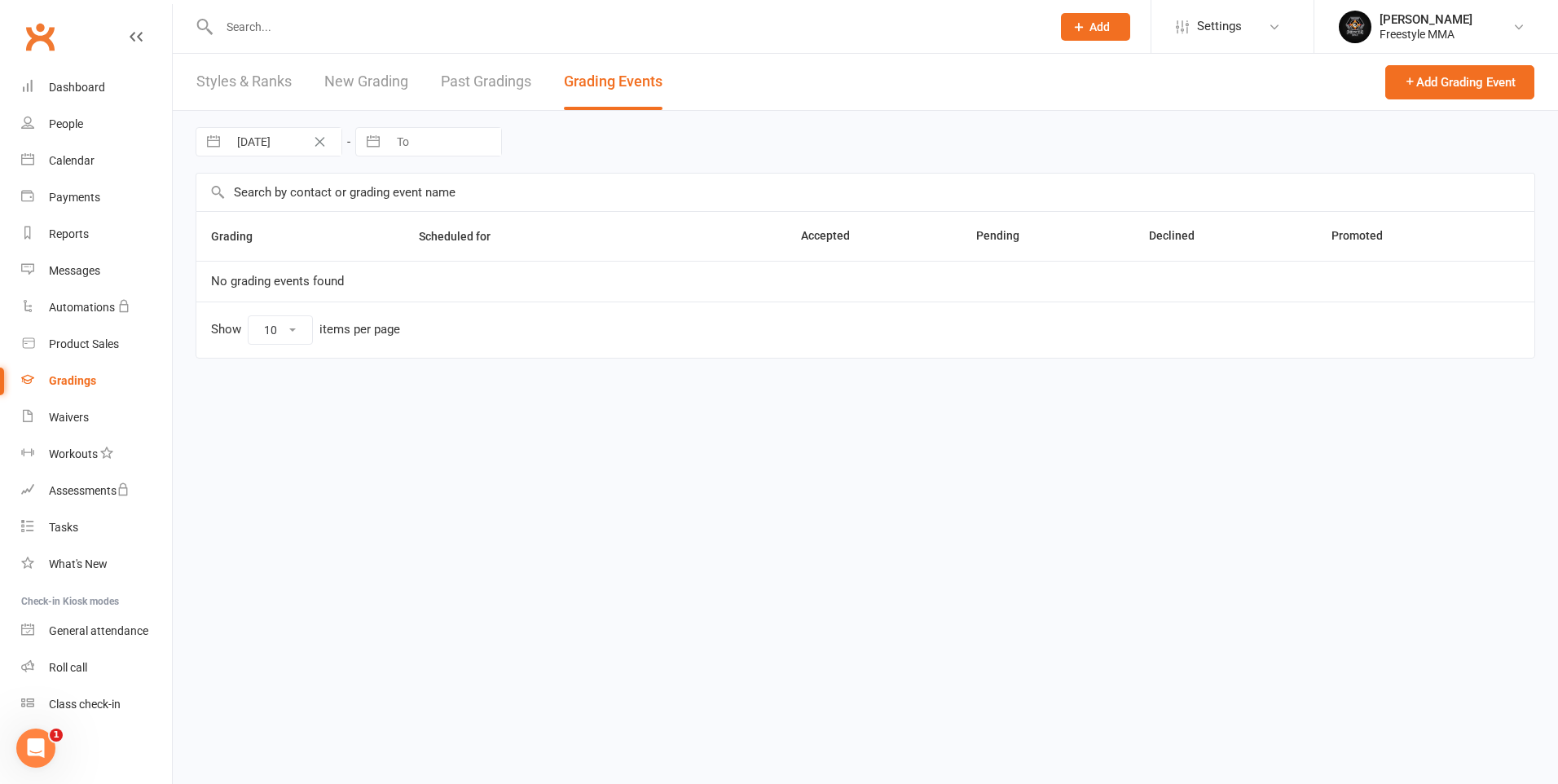
click at [274, 87] on link "Styles & Ranks" at bounding box center [244, 82] width 95 height 56
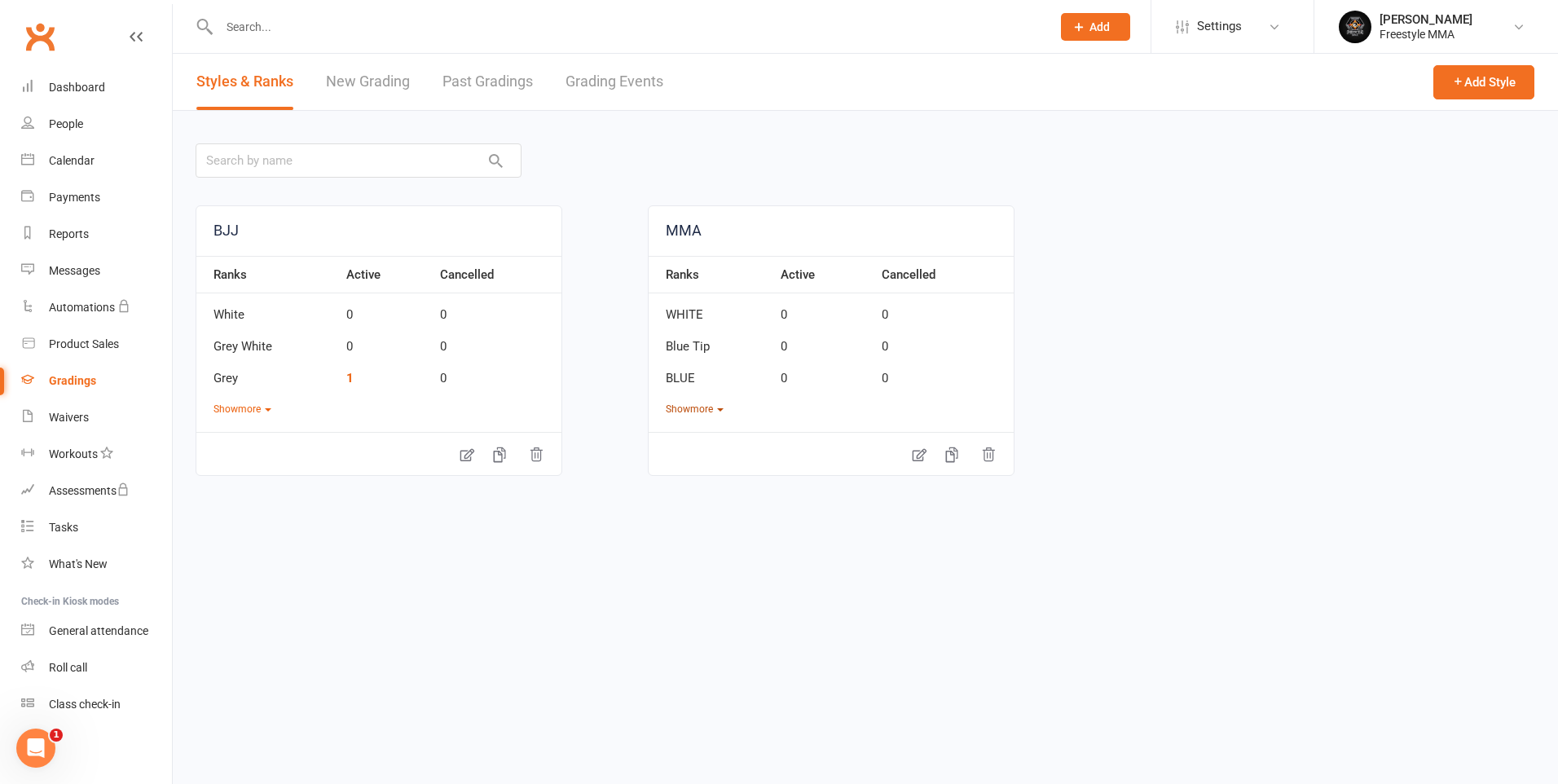
click at [681, 409] on button "Show more" at bounding box center [694, 409] width 58 height 16
click at [264, 407] on button "Show more" at bounding box center [243, 409] width 58 height 16
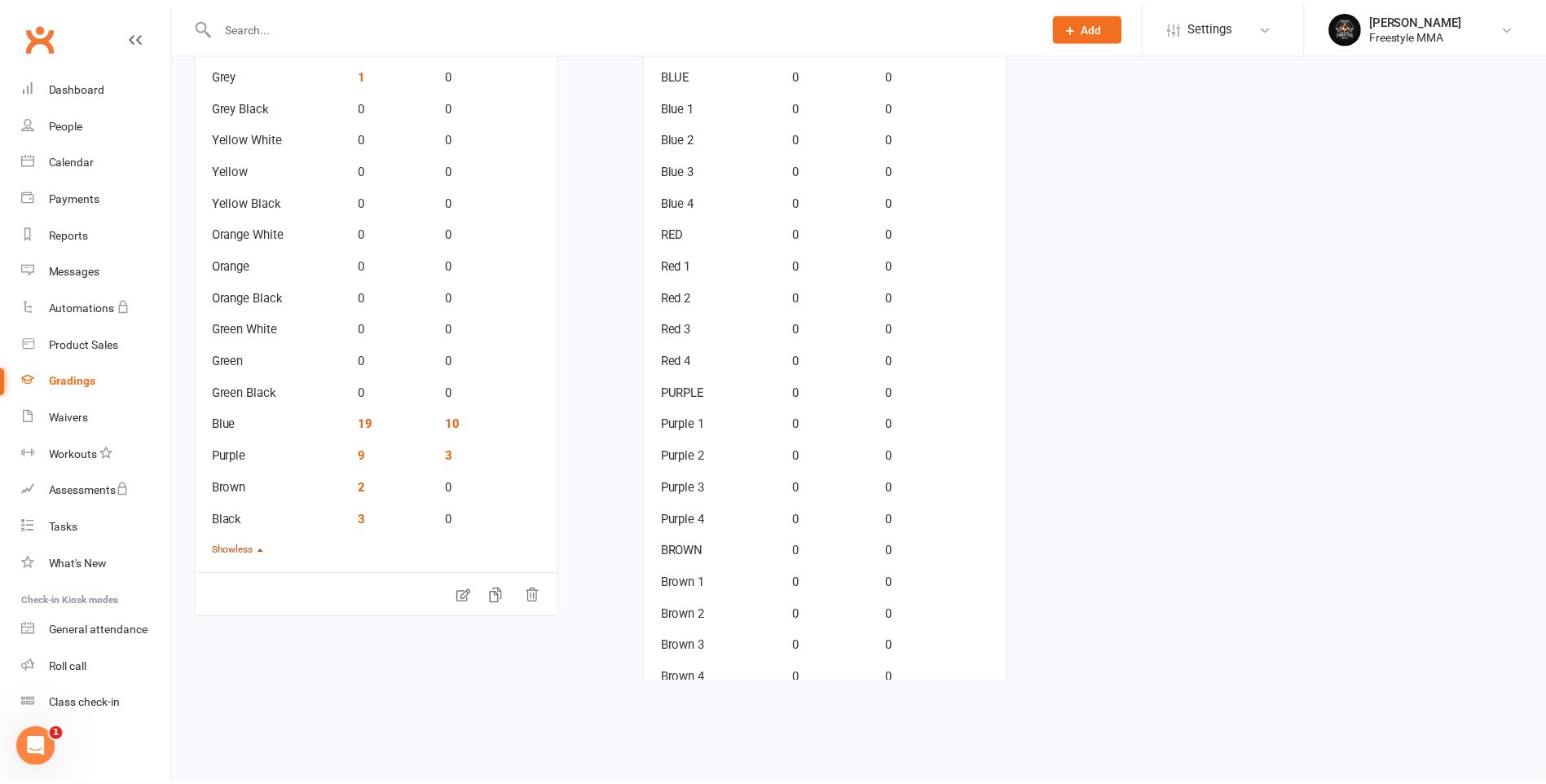
scroll to position [240, 0]
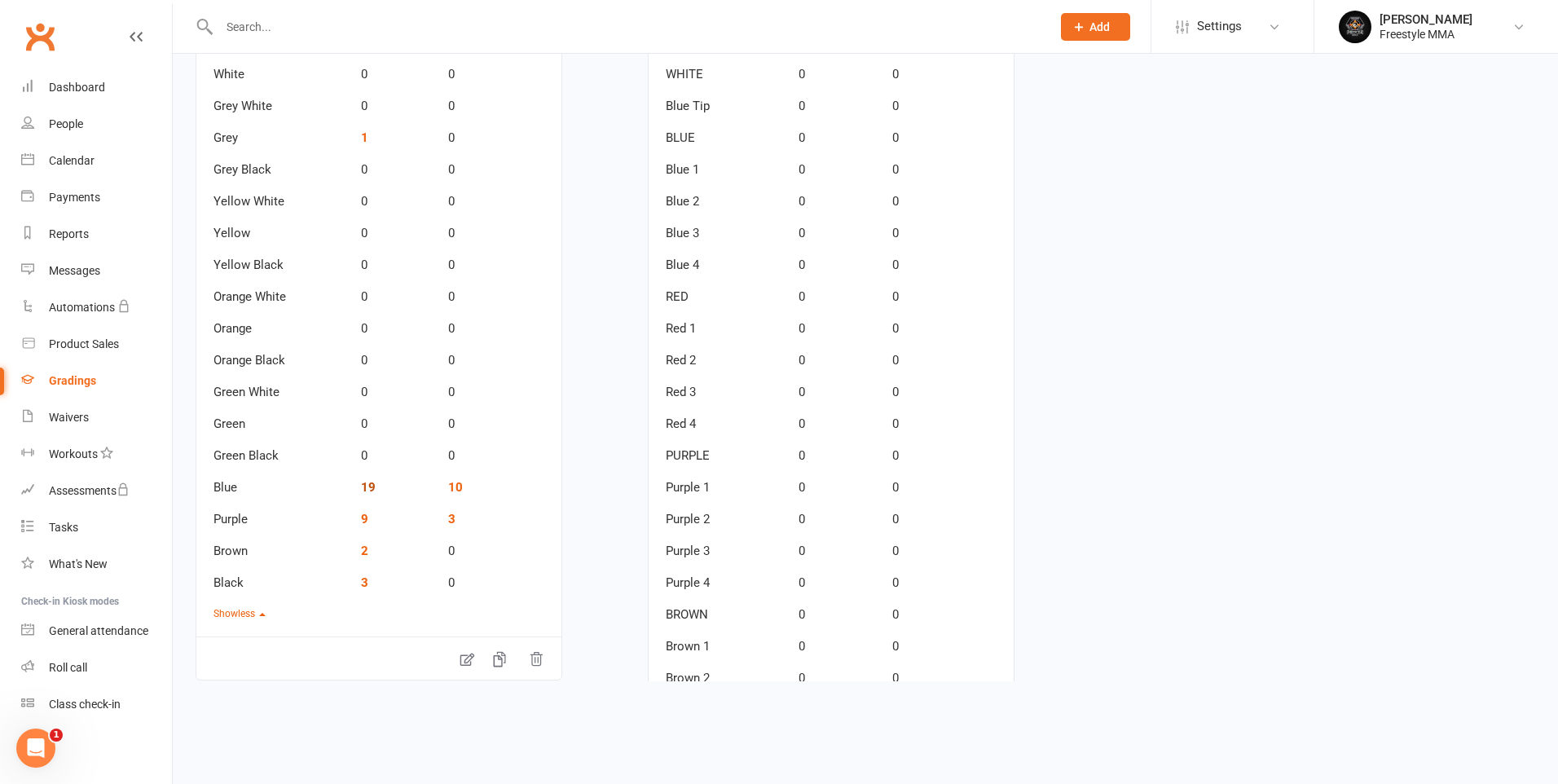
click at [366, 486] on link "19" at bounding box center [368, 487] width 15 height 15
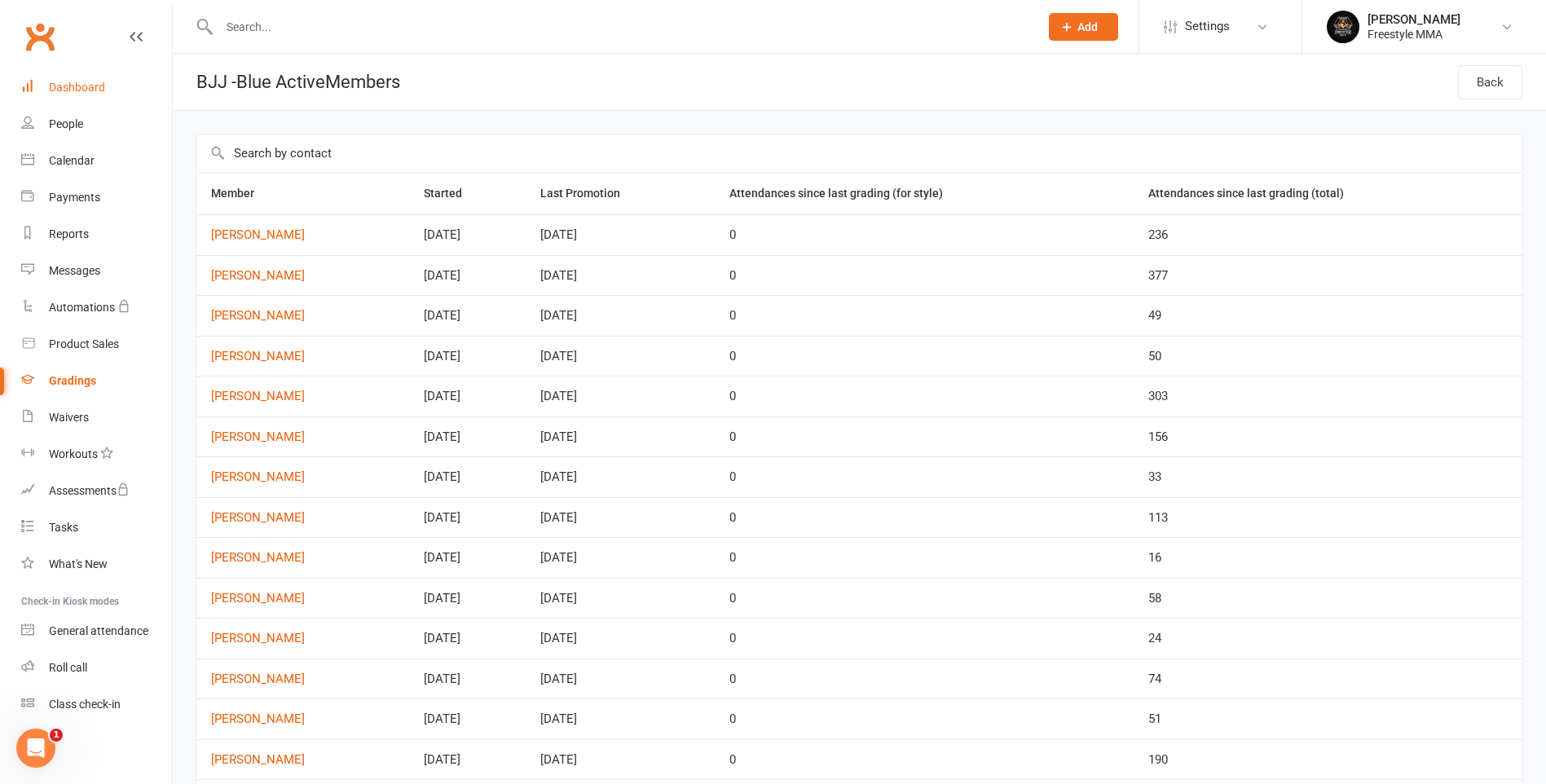
click at [72, 84] on div "Dashboard" at bounding box center [77, 86] width 56 height 13
